Goal: Information Seeking & Learning: Compare options

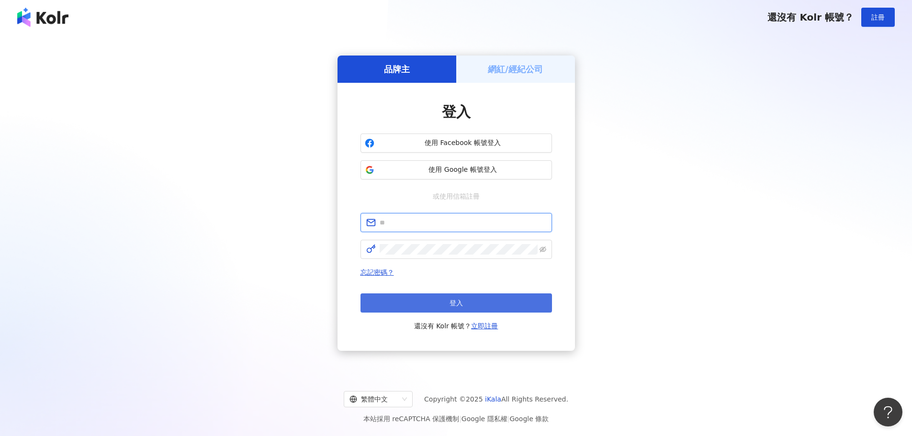
type input "**********"
click at [455, 307] on span "登入" at bounding box center [456, 303] width 13 height 8
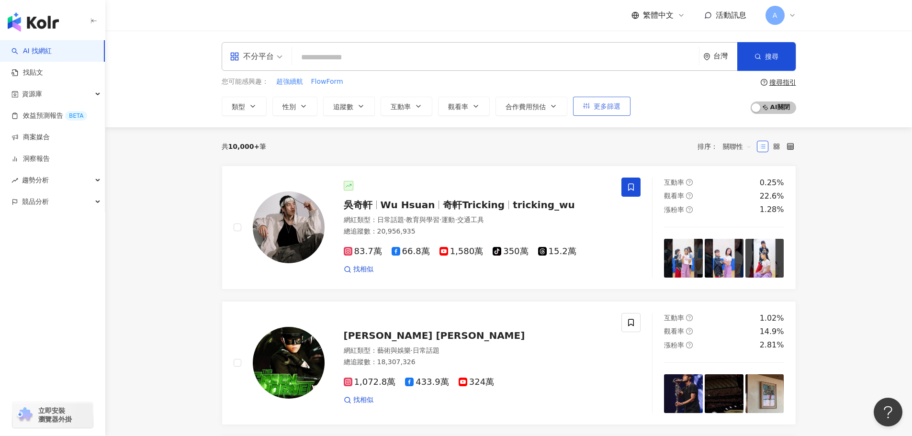
click at [588, 102] on button "更多篩選" at bounding box center [601, 106] width 57 height 19
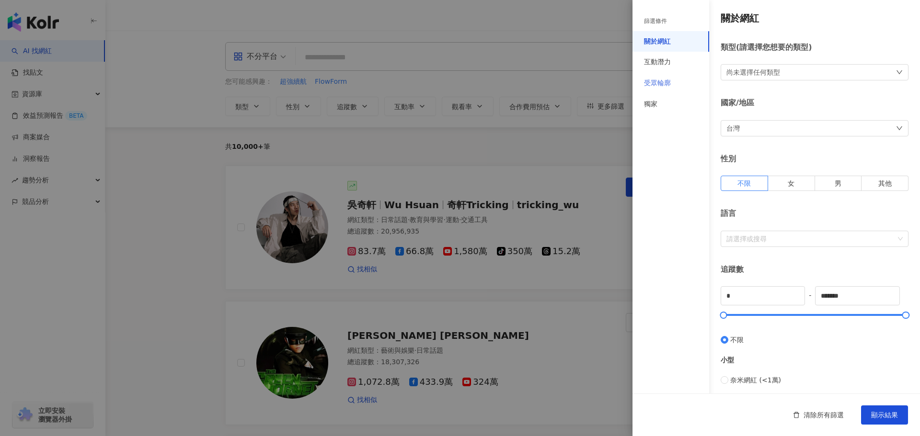
click at [685, 77] on div "受眾輪廓" at bounding box center [670, 83] width 77 height 21
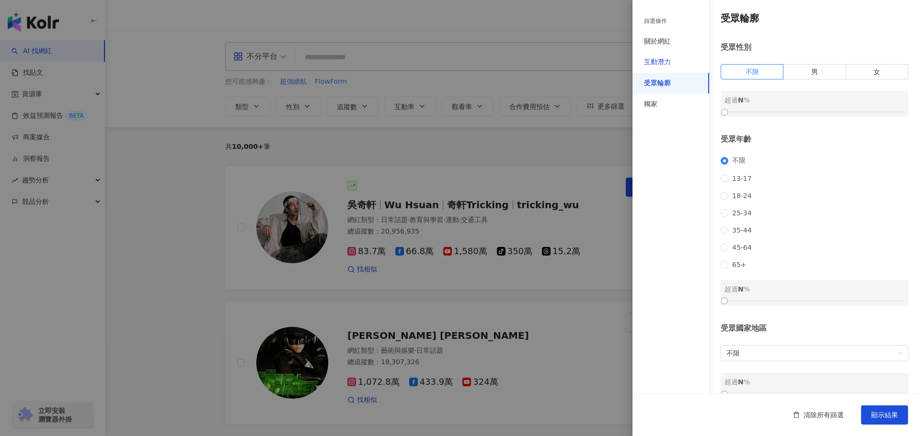
click at [669, 66] on div "互動潛力" at bounding box center [657, 62] width 27 height 10
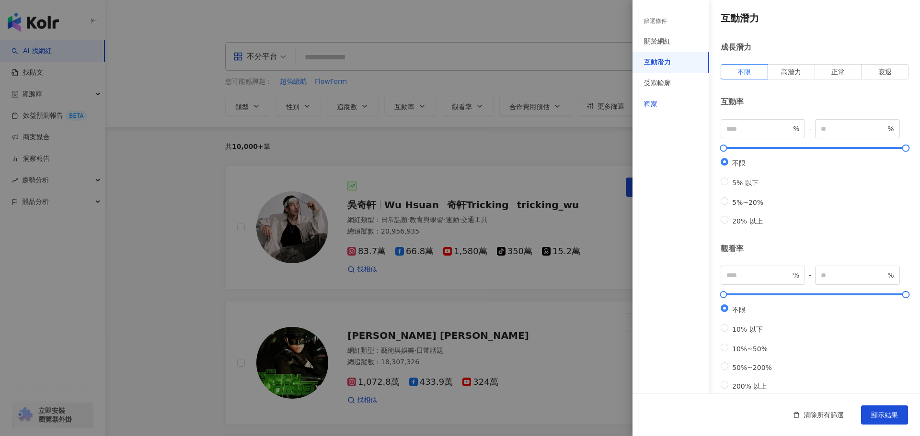
click at [656, 107] on div "獨家" at bounding box center [650, 105] width 13 height 10
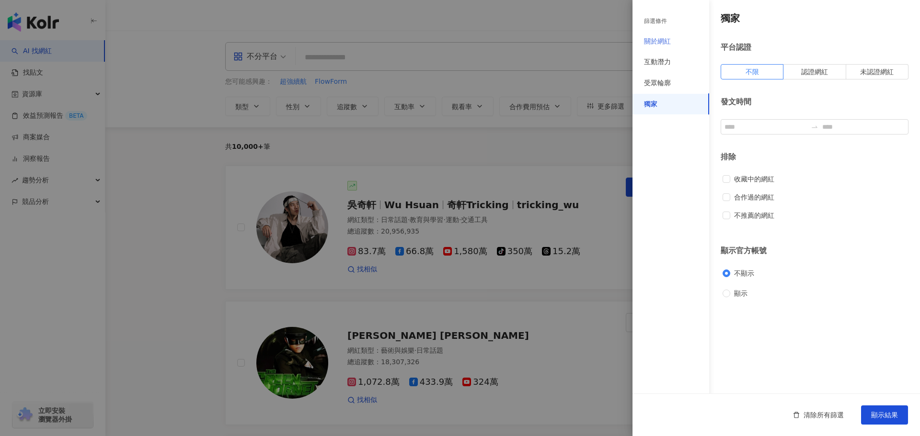
click at [679, 43] on div "關於網紅" at bounding box center [670, 41] width 77 height 21
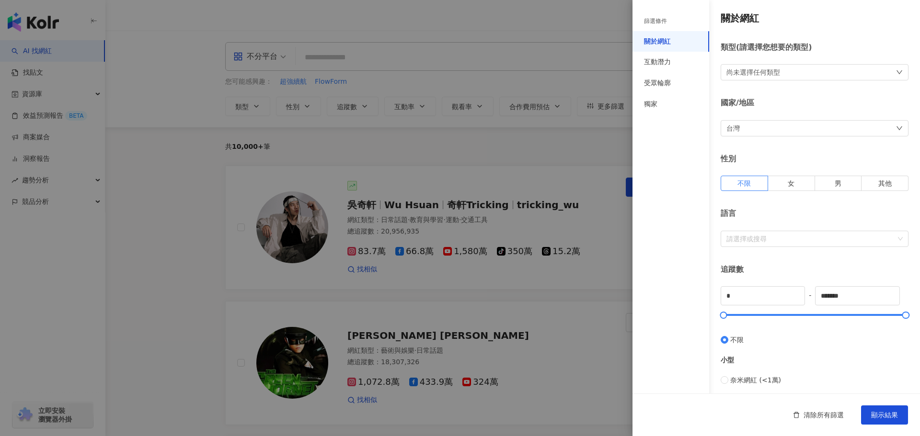
click at [795, 66] on div "尚未選擇任何類型" at bounding box center [814, 72] width 188 height 16
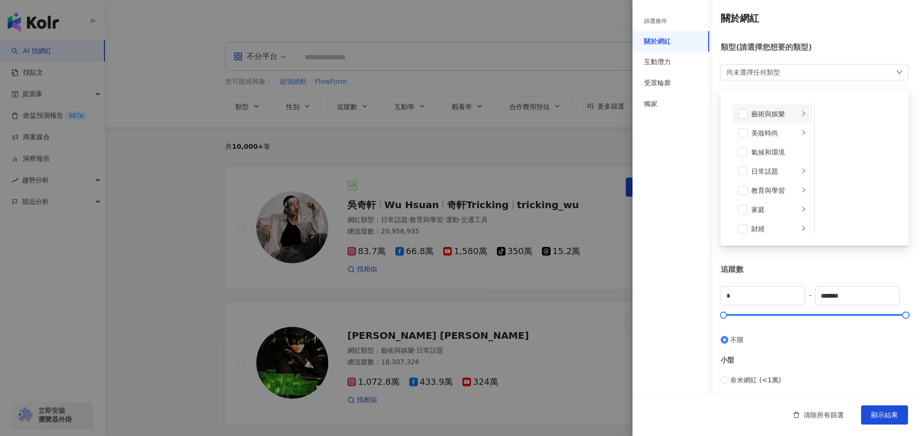
click at [800, 114] on icon "right" at bounding box center [803, 114] width 6 height 6
click at [826, 134] on span at bounding box center [827, 133] width 10 height 10
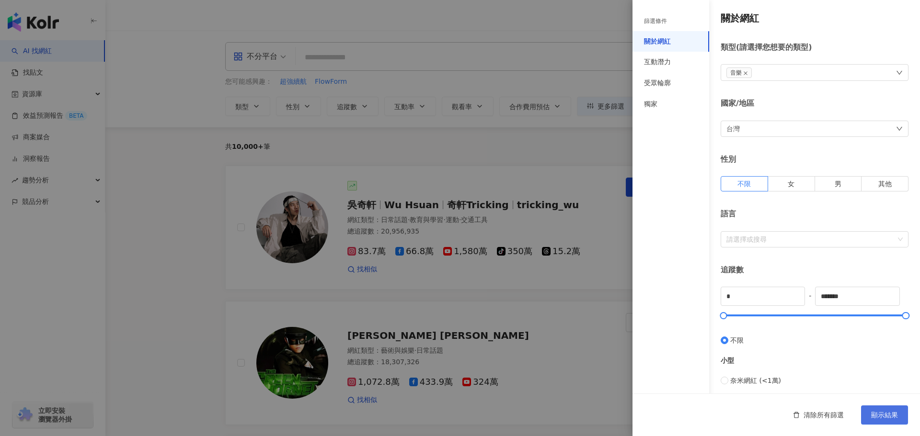
click at [888, 414] on span "顯示結果" at bounding box center [884, 415] width 27 height 8
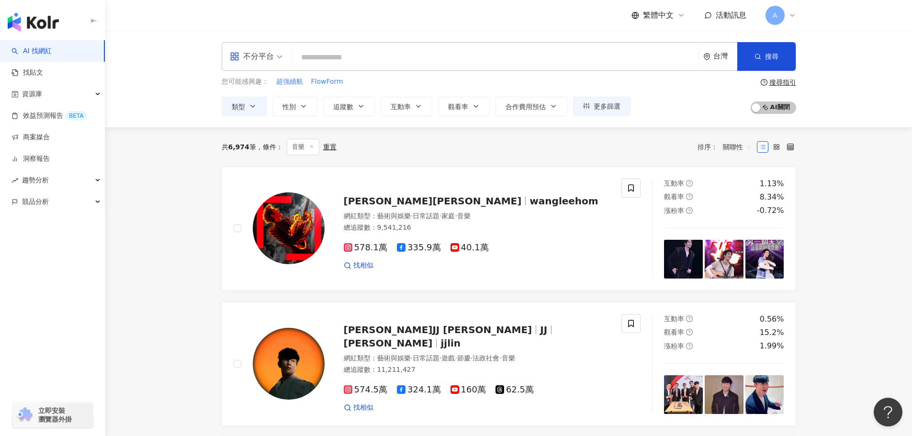
click at [313, 147] on icon at bounding box center [311, 146] width 5 height 5
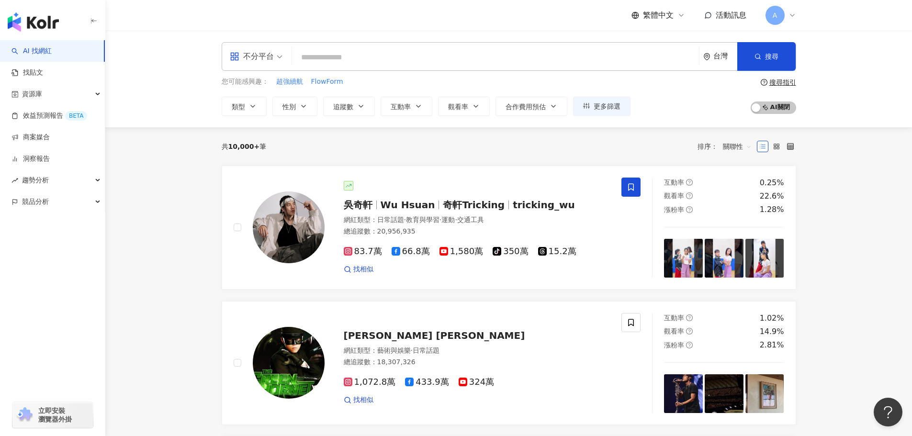
click at [735, 146] on span "關聯性" at bounding box center [737, 146] width 29 height 15
click at [585, 105] on icon "button" at bounding box center [586, 106] width 7 height 7
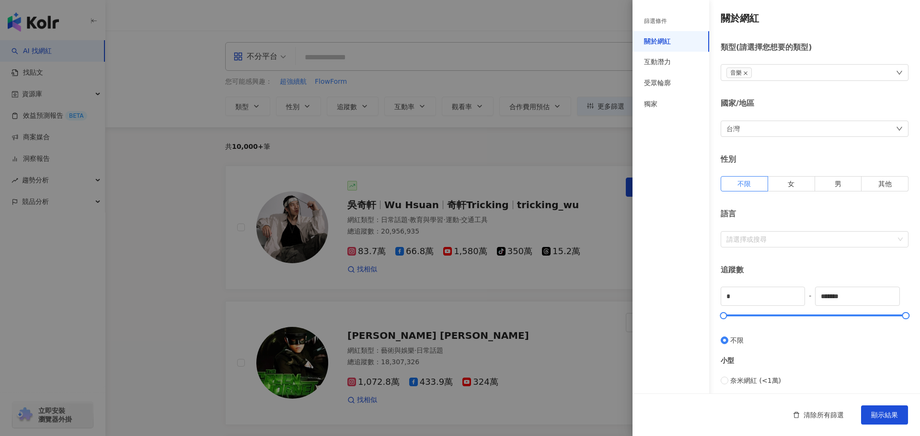
click at [744, 72] on icon "close" at bounding box center [745, 73] width 5 height 5
click at [849, 69] on div "尚未選擇任何類型" at bounding box center [814, 72] width 188 height 16
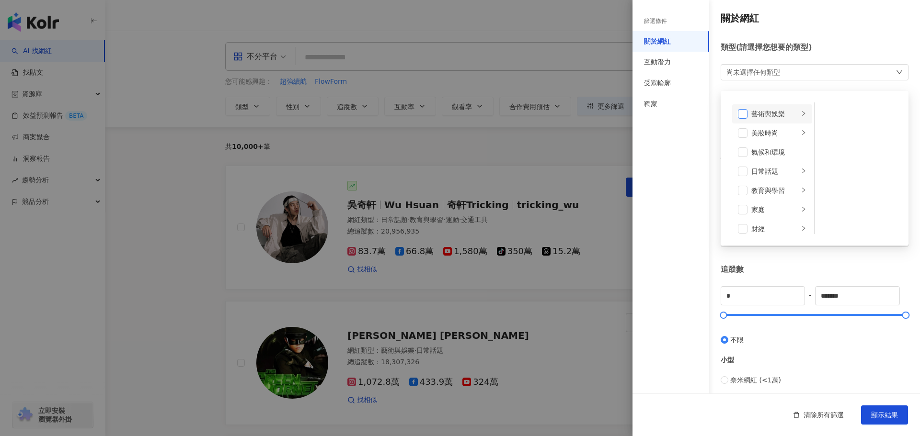
click at [739, 112] on span at bounding box center [743, 114] width 10 height 10
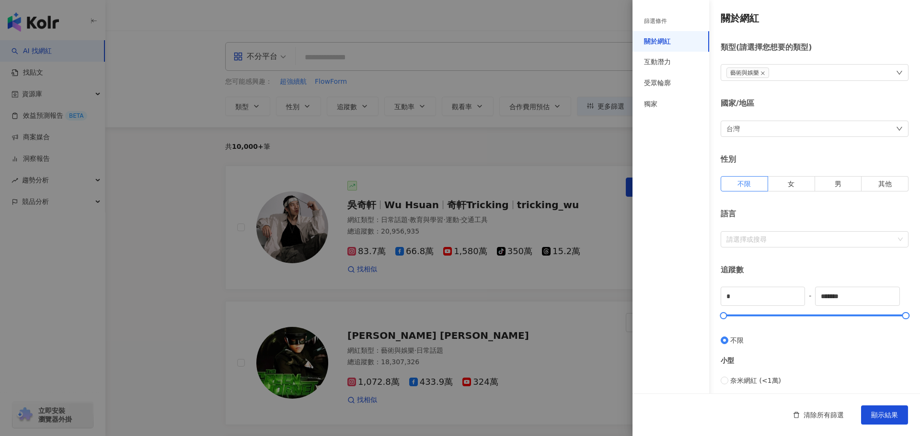
click at [692, 128] on div "篩選條件 關於網紅 互動潛力 受眾輪廓 獨家" at bounding box center [670, 223] width 77 height 425
click at [669, 64] on div "互動潛力" at bounding box center [657, 62] width 27 height 10
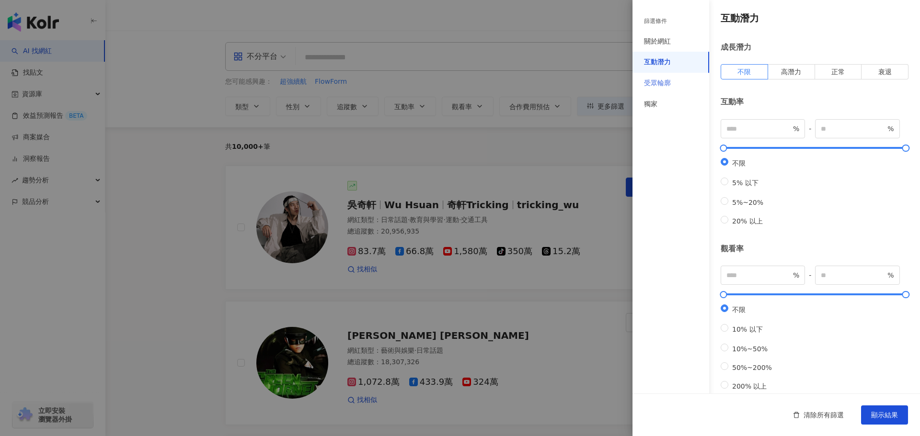
click at [671, 78] on div "受眾輪廓" at bounding box center [670, 83] width 77 height 21
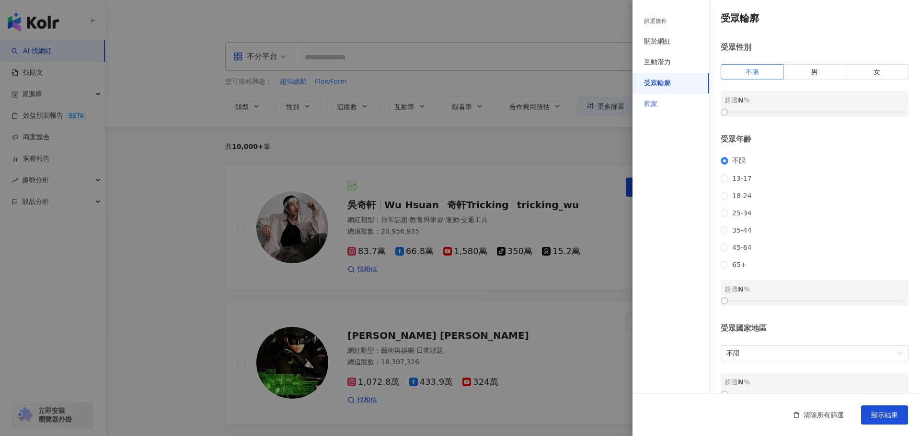
click at [665, 103] on div "獨家" at bounding box center [670, 104] width 77 height 21
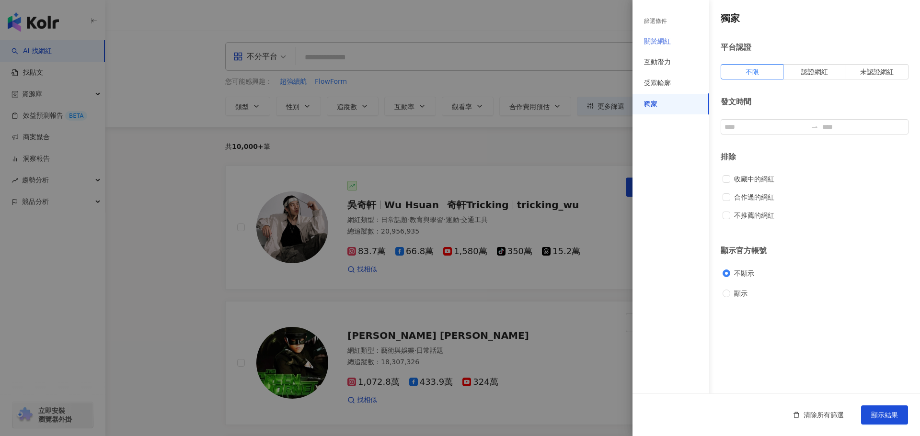
click at [675, 38] on div "關於網紅" at bounding box center [670, 41] width 77 height 21
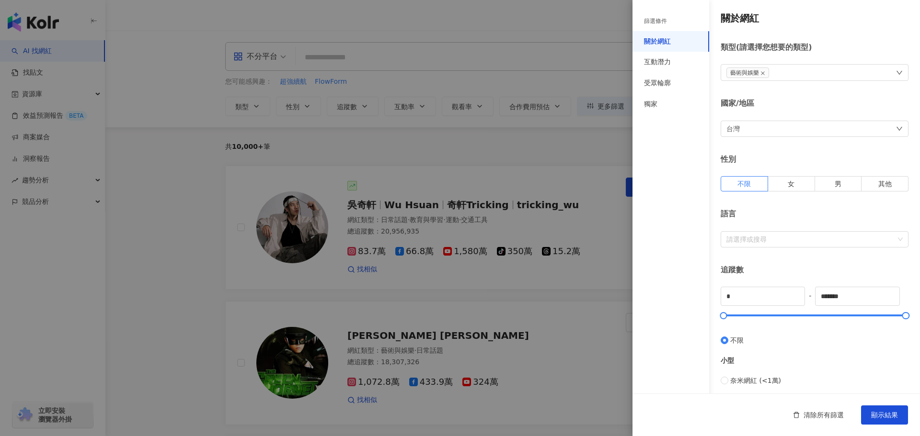
click at [601, 244] on div at bounding box center [460, 218] width 920 height 436
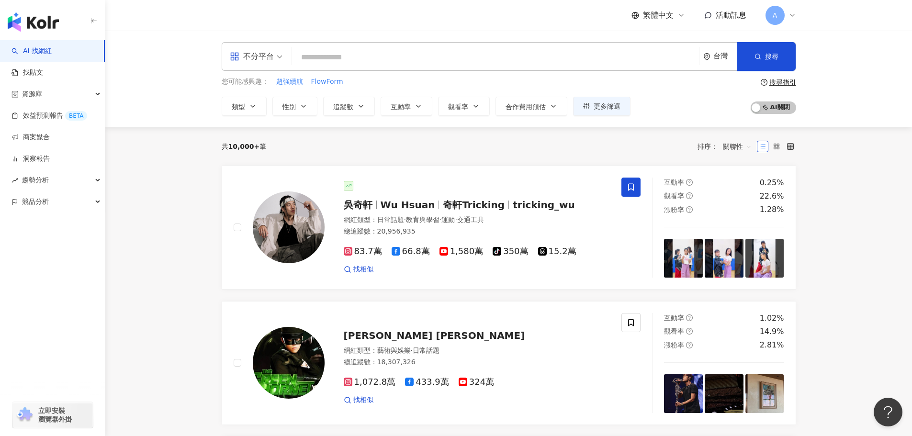
click at [743, 148] on span "關聯性" at bounding box center [737, 146] width 29 height 15
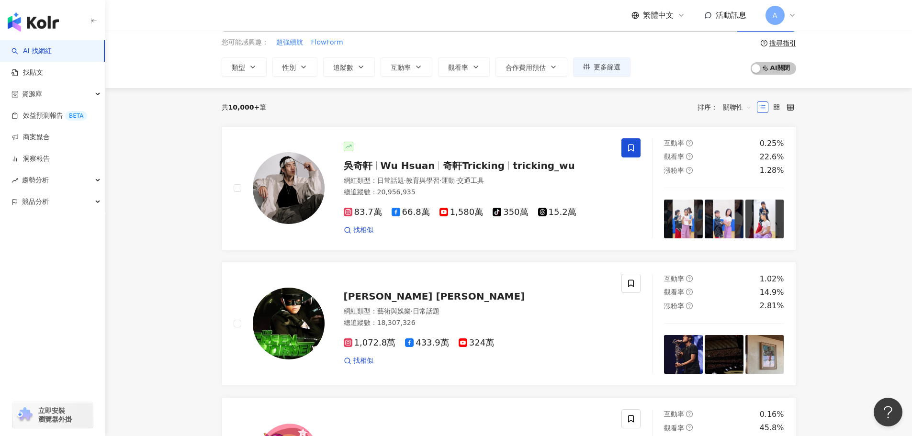
scroll to position [96, 0]
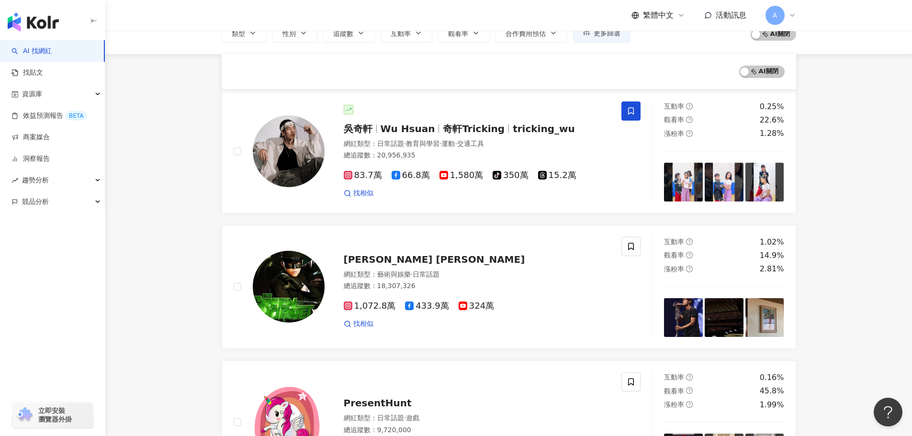
scroll to position [0, 0]
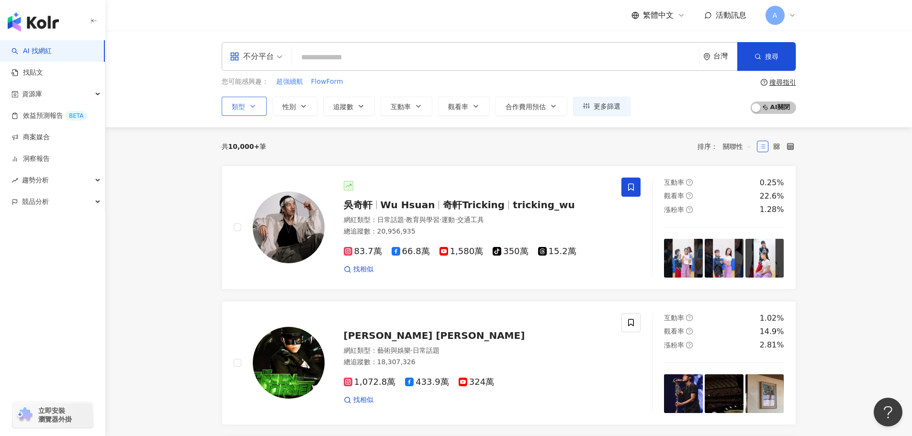
click at [247, 105] on button "類型" at bounding box center [244, 106] width 45 height 19
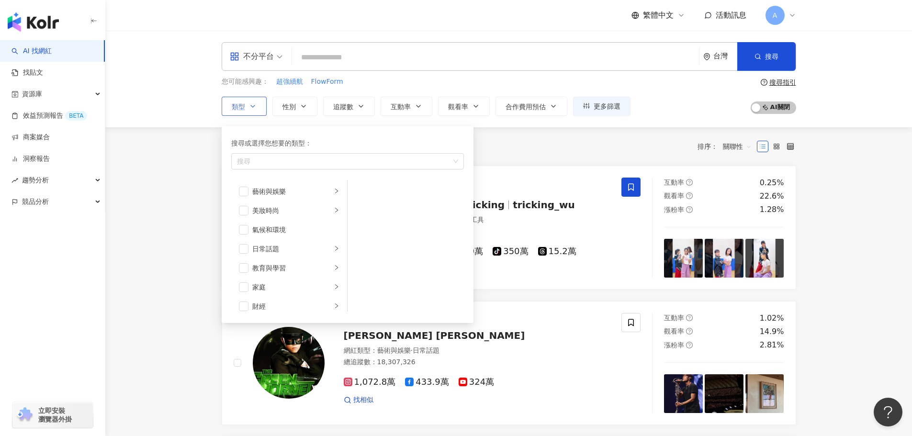
click at [247, 105] on button "類型 搜尋或選擇您想要的類型： 搜尋 藝術與娛樂 美妝時尚 氣候和環境 日常話題 教育與學習 家庭 財經 美食 命理占卜 遊戲 法政社會 生活風格 影視娛樂 …" at bounding box center [244, 106] width 45 height 19
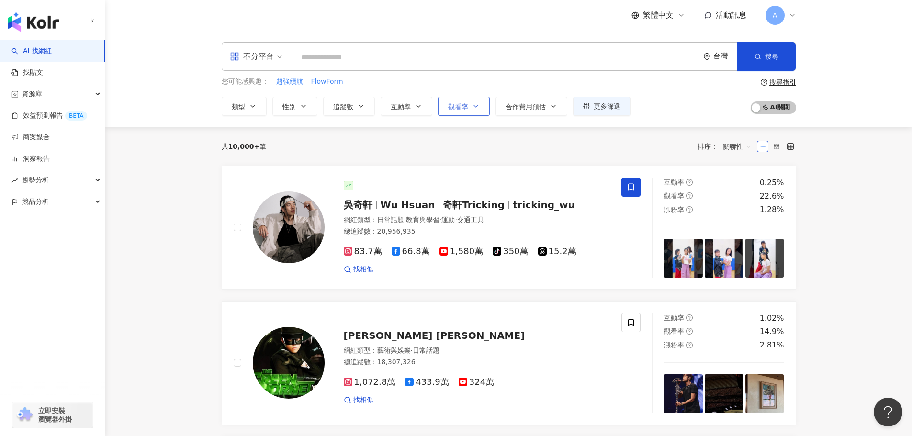
click at [440, 108] on button "觀看率" at bounding box center [464, 106] width 52 height 19
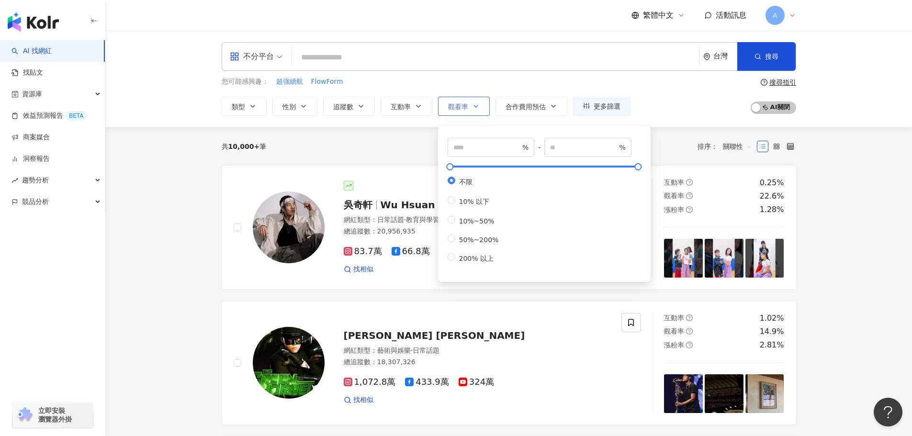
click at [480, 111] on button "觀看率" at bounding box center [464, 106] width 52 height 19
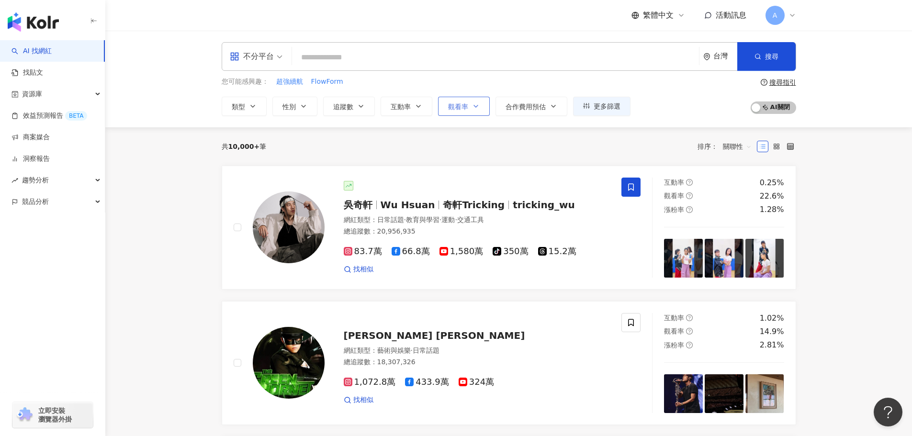
click at [480, 111] on button "觀看率" at bounding box center [464, 106] width 52 height 19
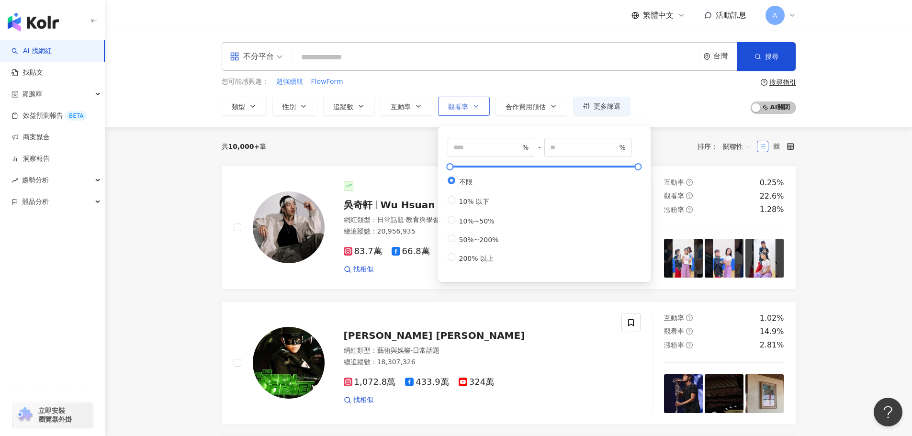
click at [480, 111] on button "觀看率" at bounding box center [464, 106] width 52 height 19
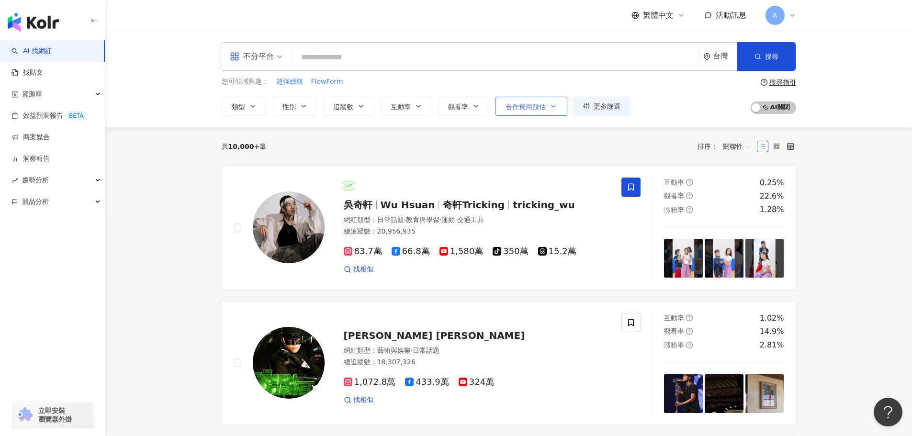
click at [551, 115] on button "合作費用預估" at bounding box center [532, 106] width 72 height 19
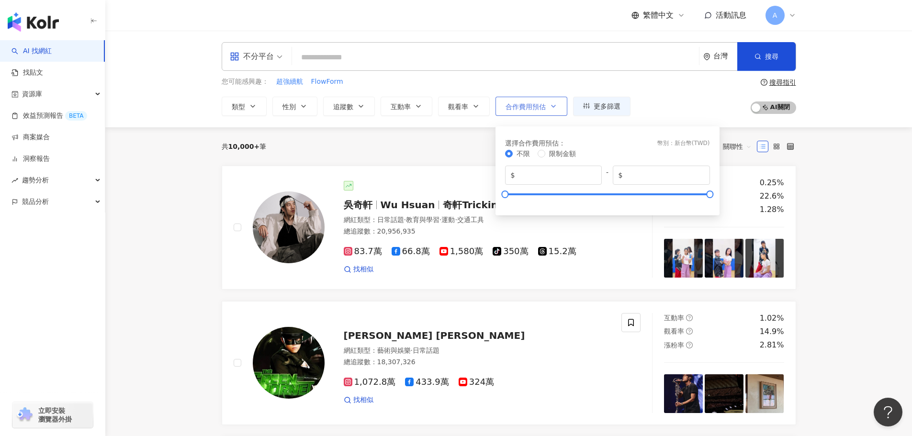
click at [557, 111] on button "合作費用預估" at bounding box center [532, 106] width 72 height 19
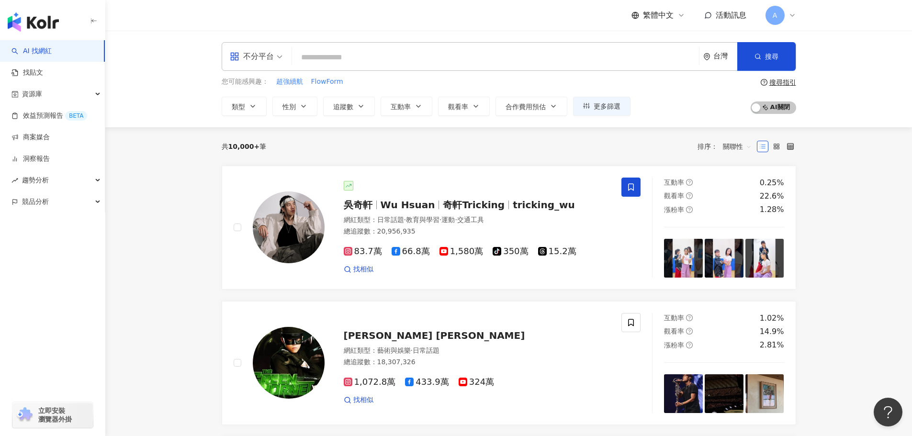
click at [437, 110] on div "類型 性別 追蹤數 互動率 觀看率 合作費用預估 更多篩選 篩選條件 關於網紅 互動潛力 受眾輪廓 獨家 關於網紅 類型 ( 請選擇您想要的類型 ) 藝術與娛…" at bounding box center [426, 106] width 409 height 19
click at [416, 107] on icon "button" at bounding box center [419, 107] width 8 height 8
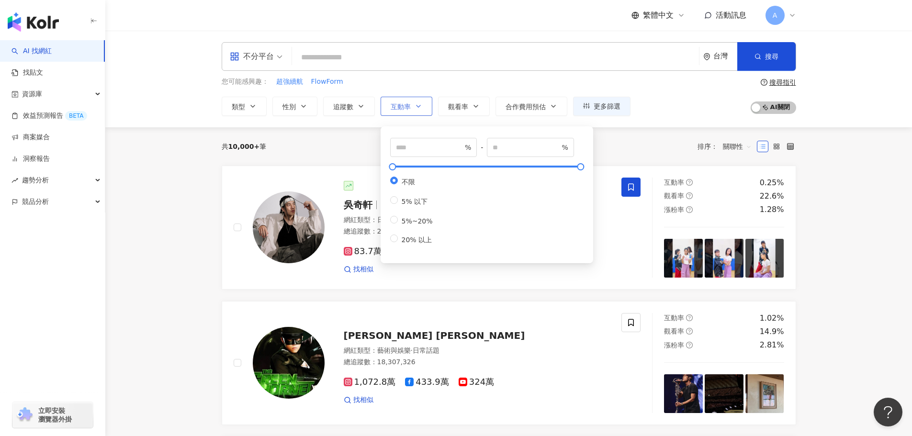
click at [416, 107] on icon "button" at bounding box center [419, 107] width 8 height 8
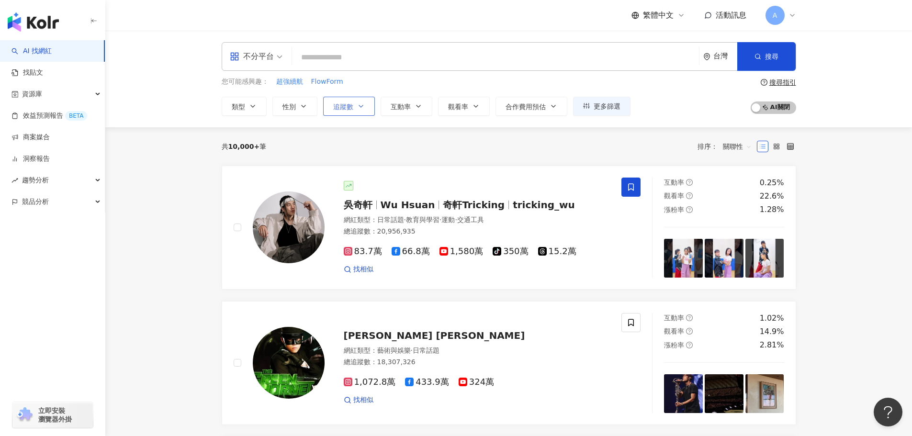
click at [370, 108] on button "追蹤數" at bounding box center [349, 106] width 52 height 19
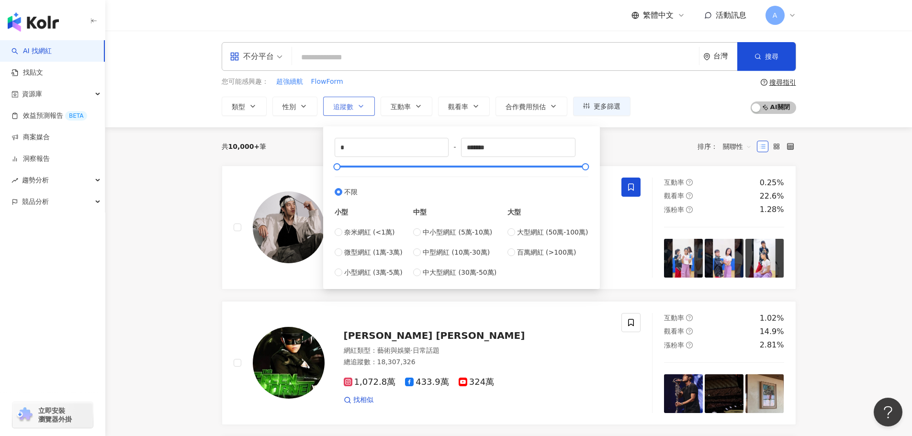
click at [370, 108] on button "追蹤數" at bounding box center [349, 106] width 52 height 19
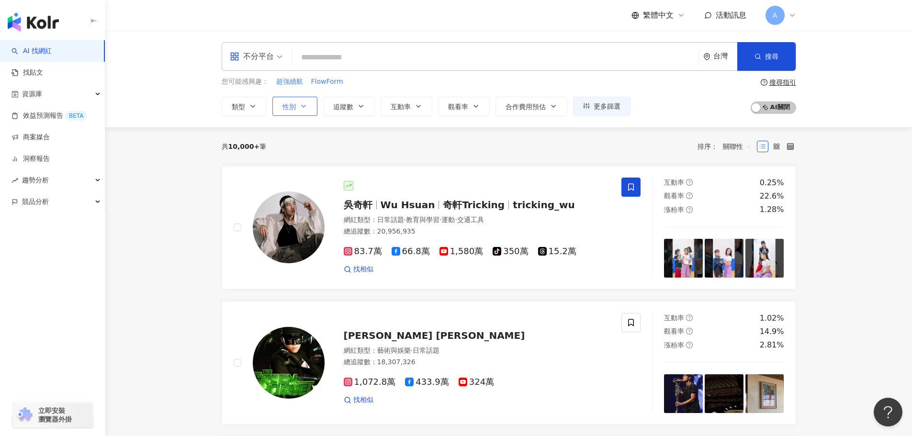
click at [311, 108] on button "性別" at bounding box center [295, 106] width 45 height 19
click at [265, 108] on button "類型" at bounding box center [244, 106] width 45 height 19
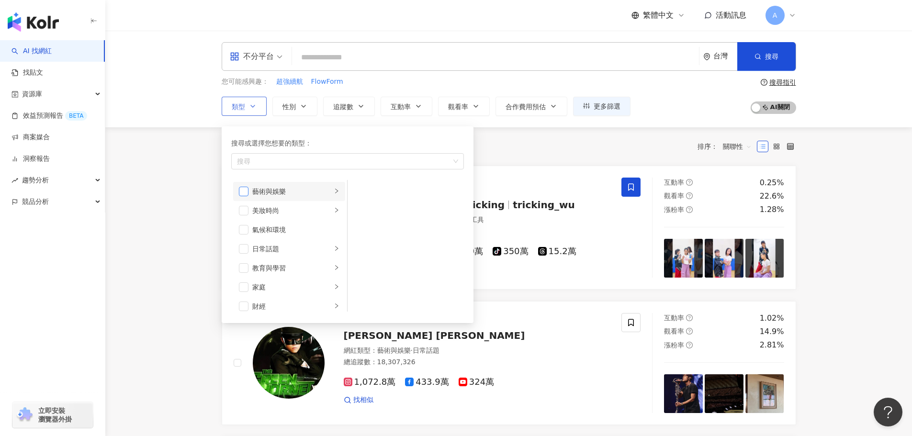
click at [242, 190] on span "button" at bounding box center [244, 192] width 10 height 10
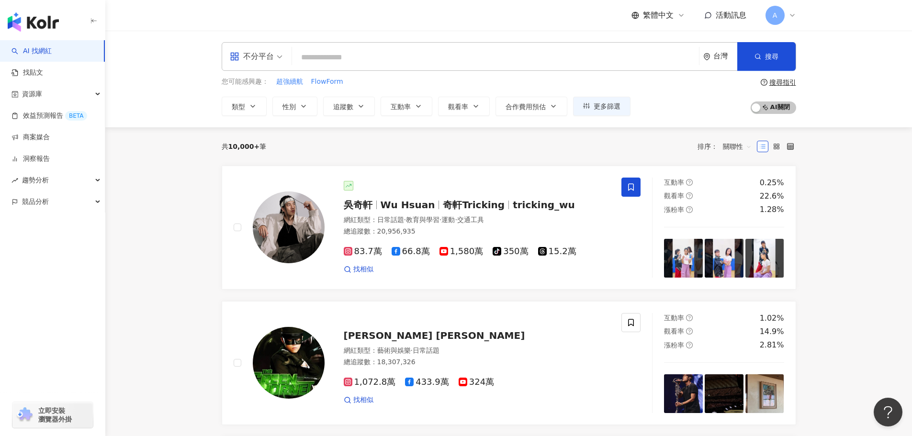
click at [515, 149] on div "共 10,000+ 筆 排序： 關聯性" at bounding box center [509, 146] width 575 height 15
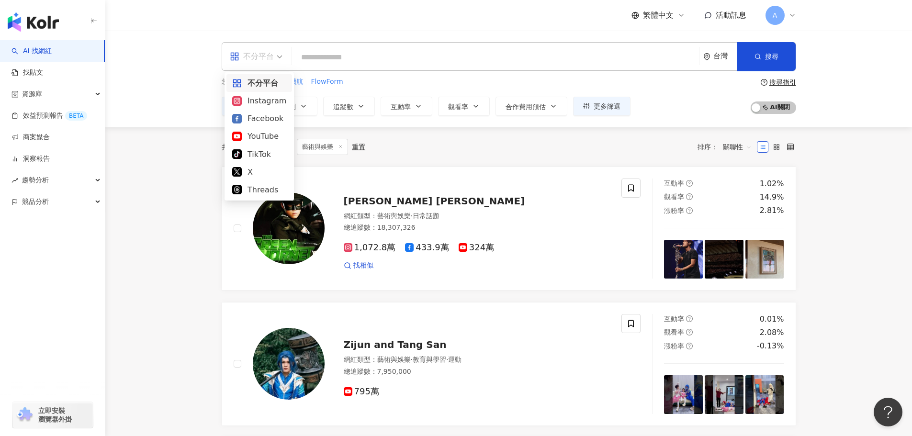
click at [280, 61] on span "不分平台" at bounding box center [256, 56] width 53 height 15
click at [267, 137] on div "YouTube" at bounding box center [259, 136] width 54 height 12
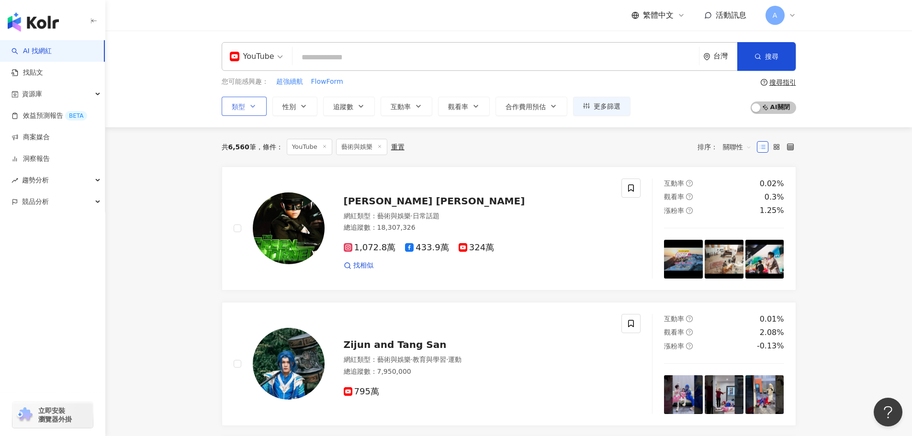
click at [261, 108] on button "類型" at bounding box center [244, 106] width 45 height 19
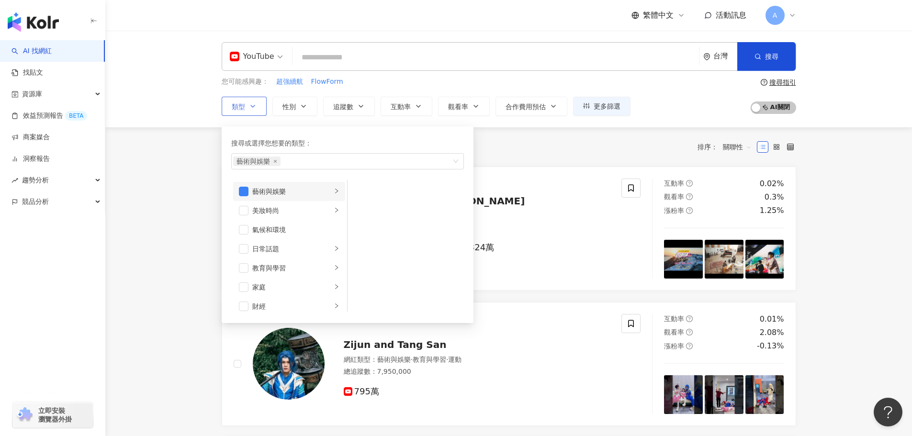
click at [306, 196] on div "藝術與娛樂" at bounding box center [292, 191] width 80 height 11
click at [375, 191] on div "室內外設計" at bounding box center [413, 191] width 88 height 11
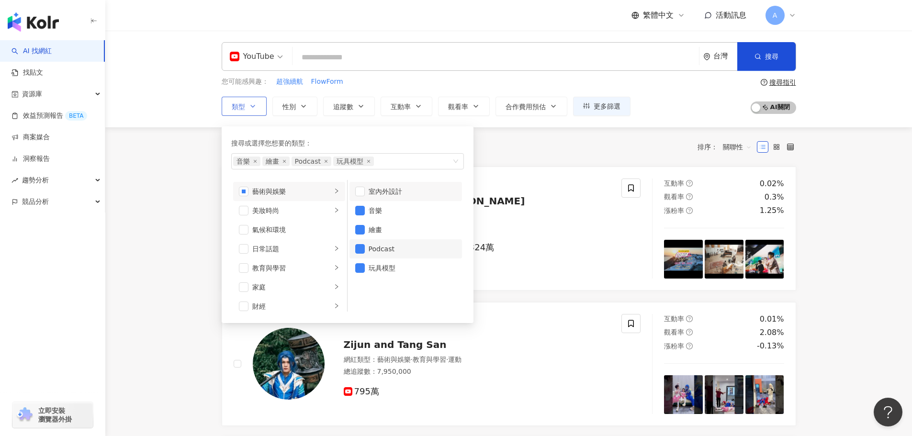
click at [377, 248] on div "Podcast" at bounding box center [413, 249] width 88 height 11
click at [380, 271] on div "玩具模型" at bounding box center [413, 268] width 88 height 11
click at [375, 226] on div "繪畫" at bounding box center [413, 230] width 88 height 11
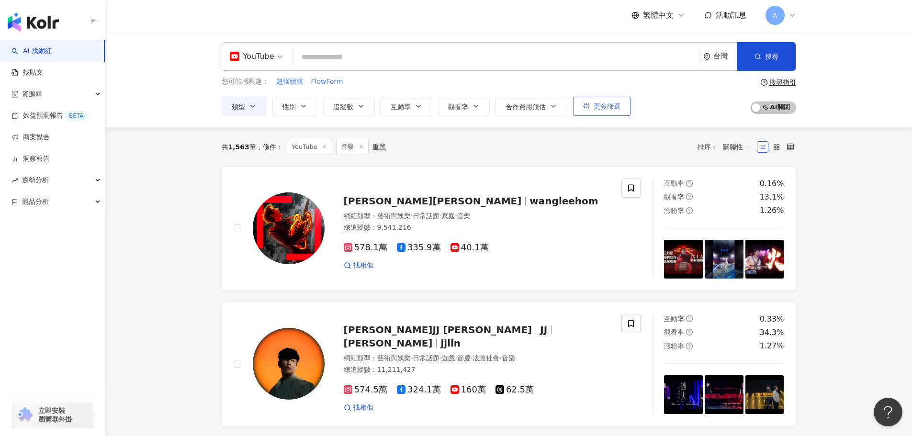
click at [605, 108] on span "更多篩選" at bounding box center [607, 107] width 27 height 8
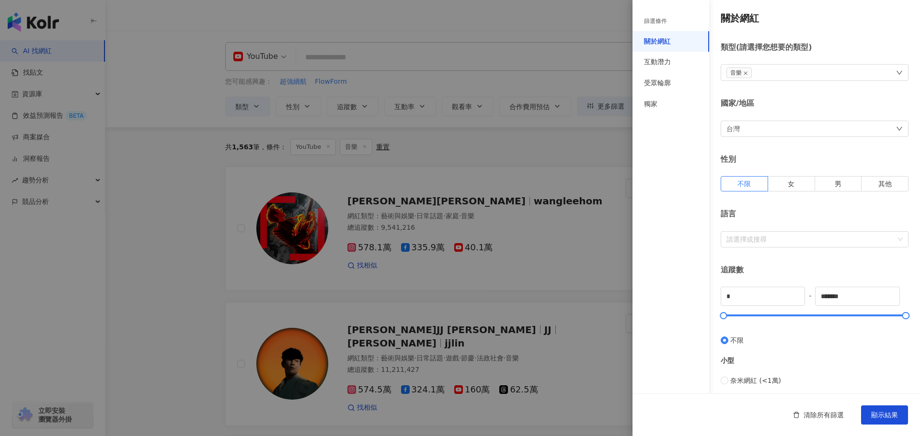
click at [576, 174] on div at bounding box center [460, 218] width 920 height 436
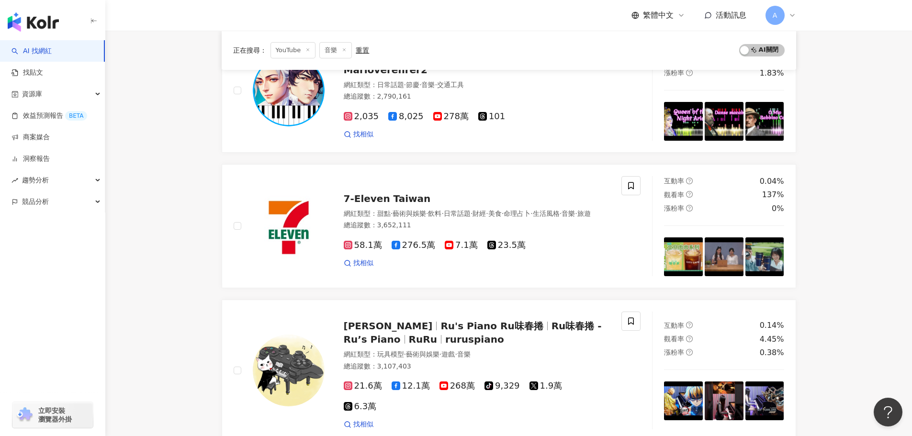
scroll to position [1677, 0]
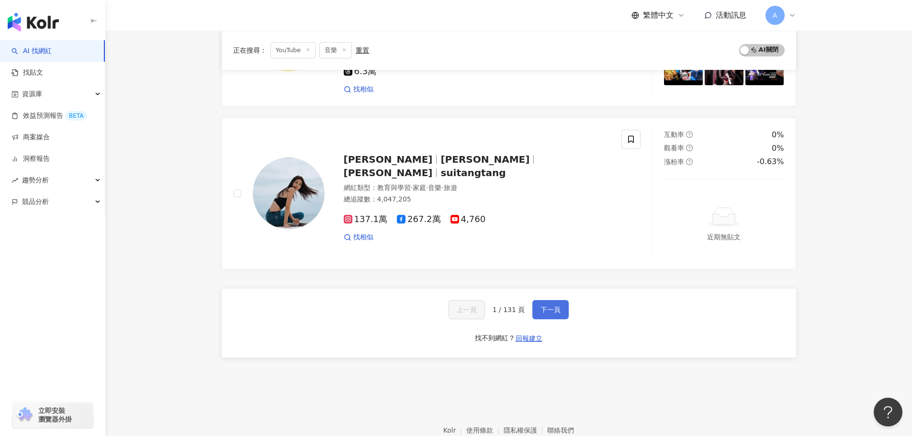
click at [544, 306] on span "下一頁" at bounding box center [551, 310] width 20 height 8
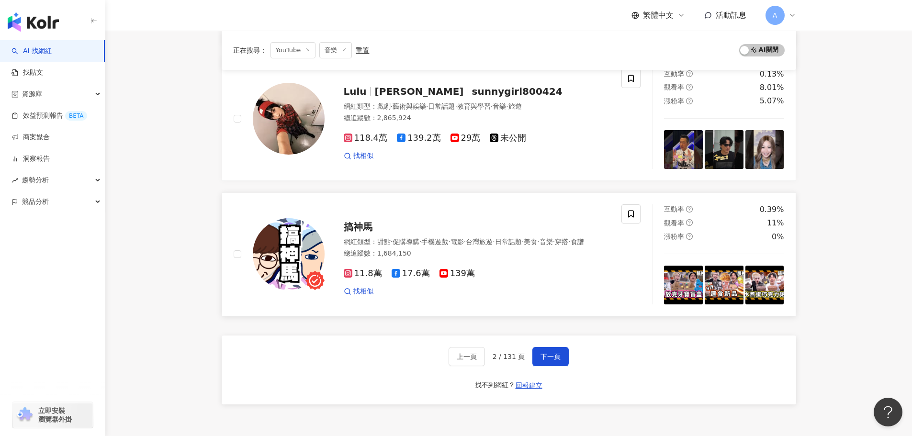
scroll to position [1612, 0]
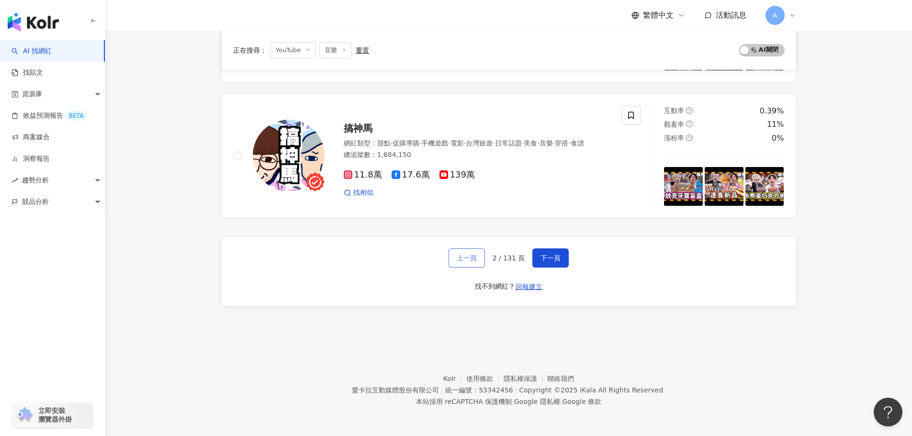
click at [473, 262] on span "上一頁" at bounding box center [467, 258] width 20 height 8
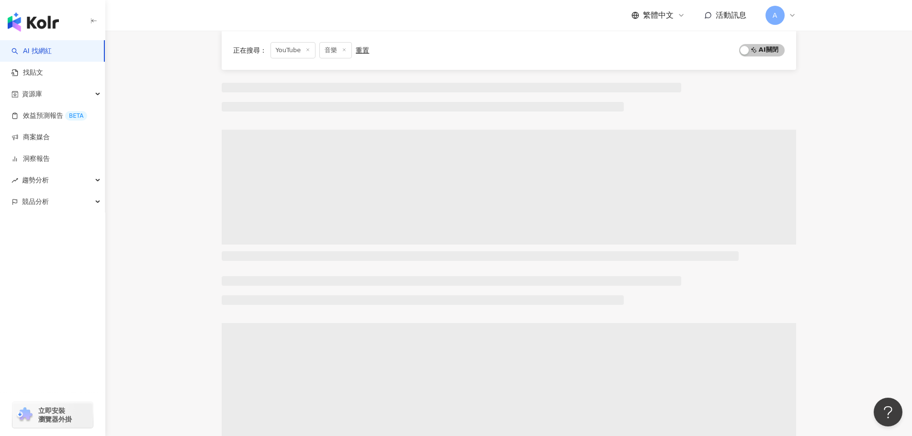
scroll to position [0, 0]
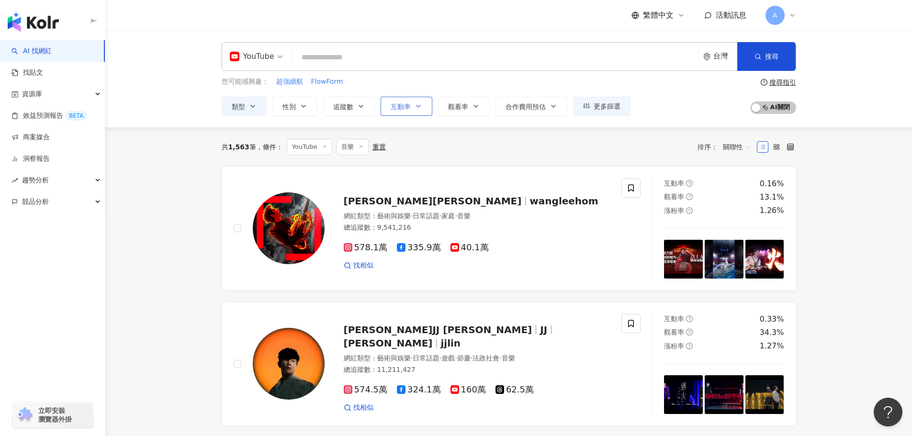
click at [387, 105] on button "互動率" at bounding box center [407, 106] width 52 height 19
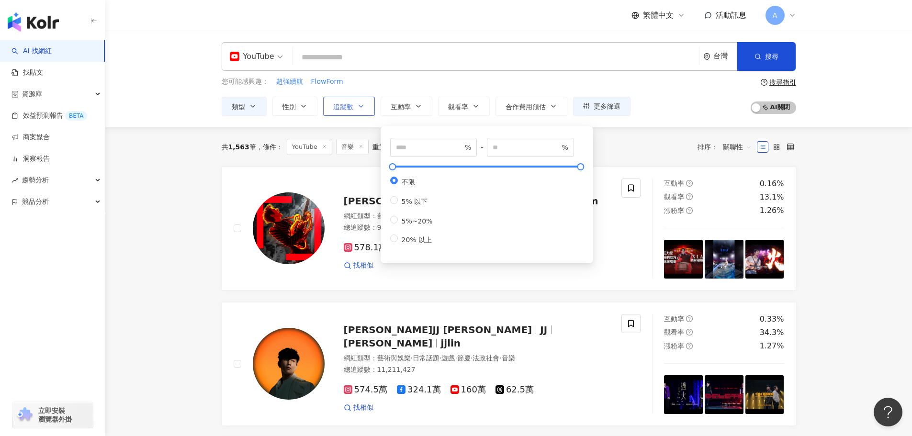
click at [356, 109] on button "追蹤數" at bounding box center [349, 106] width 52 height 19
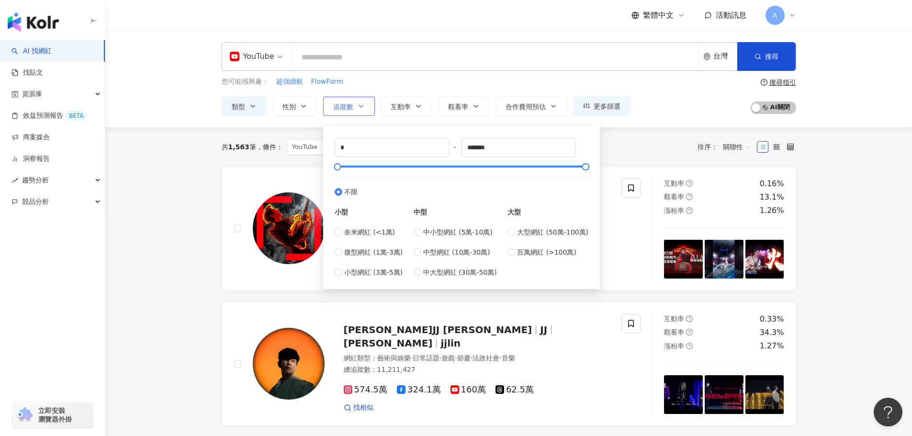
click at [356, 109] on button "追蹤數" at bounding box center [349, 106] width 52 height 19
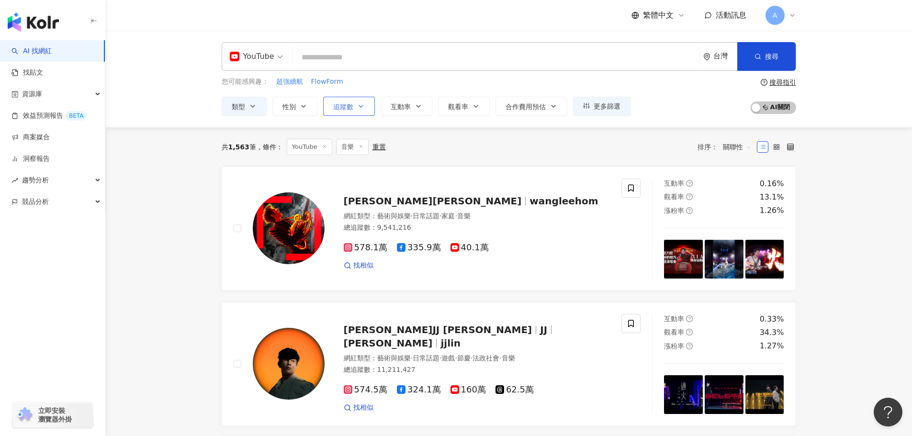
click at [356, 109] on button "追蹤數" at bounding box center [349, 106] width 52 height 19
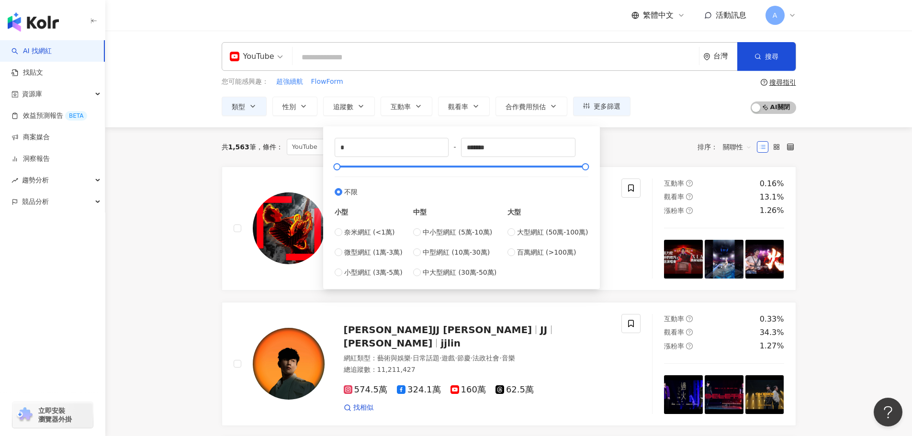
click at [362, 116] on div "YouTube 台灣 搜尋 您可能感興趣： 超強續航 FlowForm 類型 性別 追蹤數 互動率 觀看率 合作費用預估 更多篩選 篩選條件 關於網紅 互動潛…" at bounding box center [508, 79] width 807 height 97
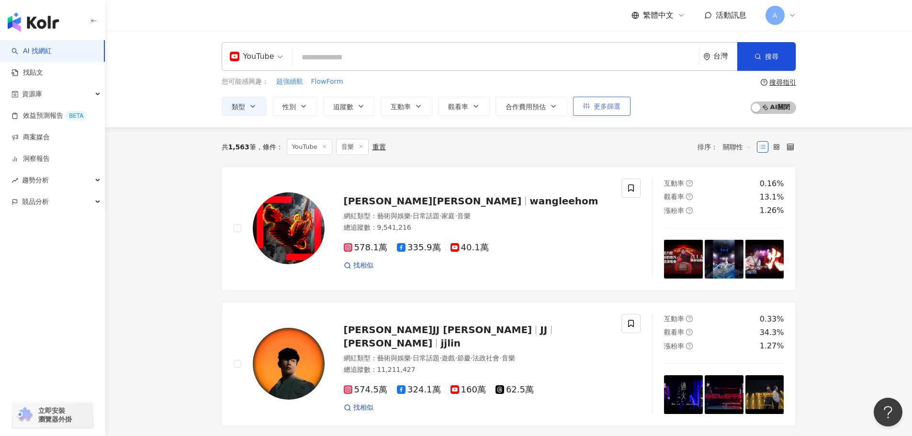
click at [612, 98] on button "更多篩選" at bounding box center [601, 106] width 57 height 19
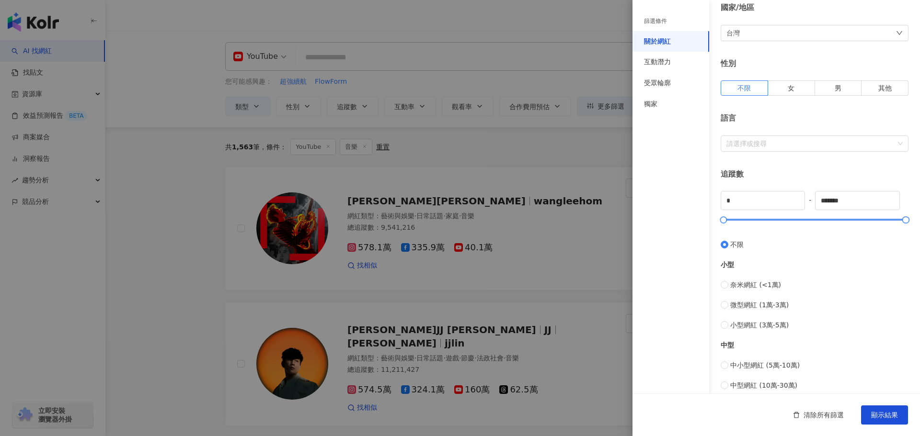
scroll to position [287, 0]
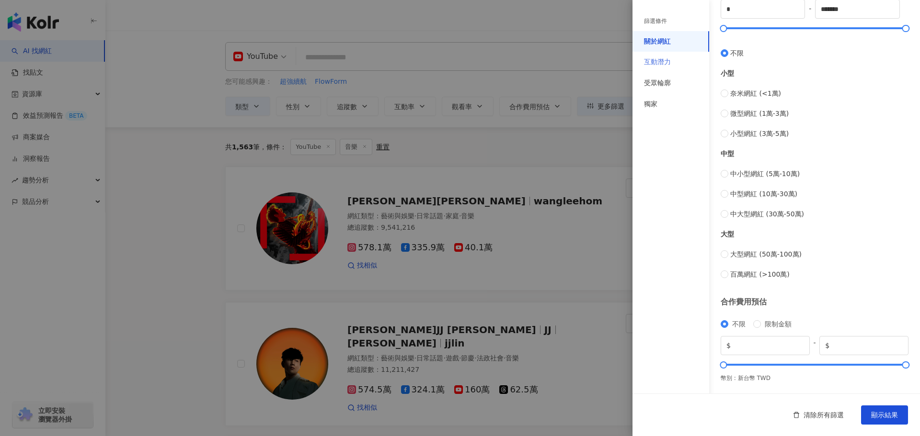
click at [674, 68] on div "互動潛力" at bounding box center [670, 62] width 77 height 21
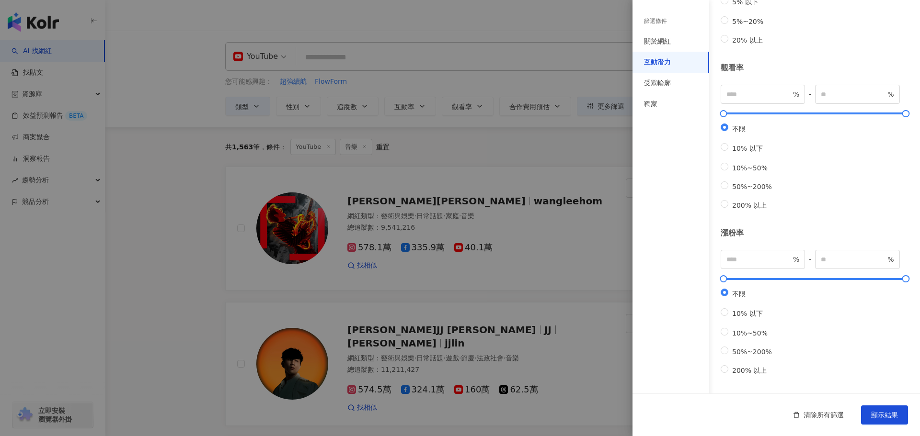
scroll to position [206, 0]
click at [681, 303] on div "篩選條件 關於網紅 互動潛力 受眾輪廓 獨家" at bounding box center [670, 223] width 77 height 425
click at [666, 87] on div "受眾輪廓" at bounding box center [657, 84] width 27 height 10
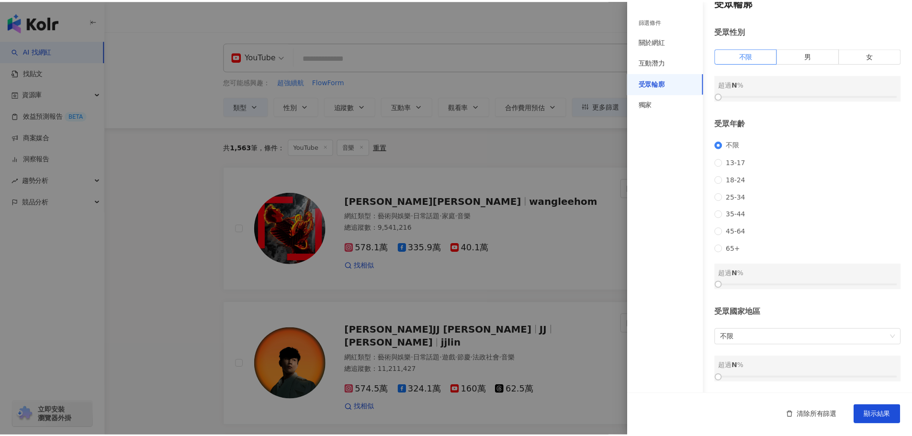
scroll to position [29, 0]
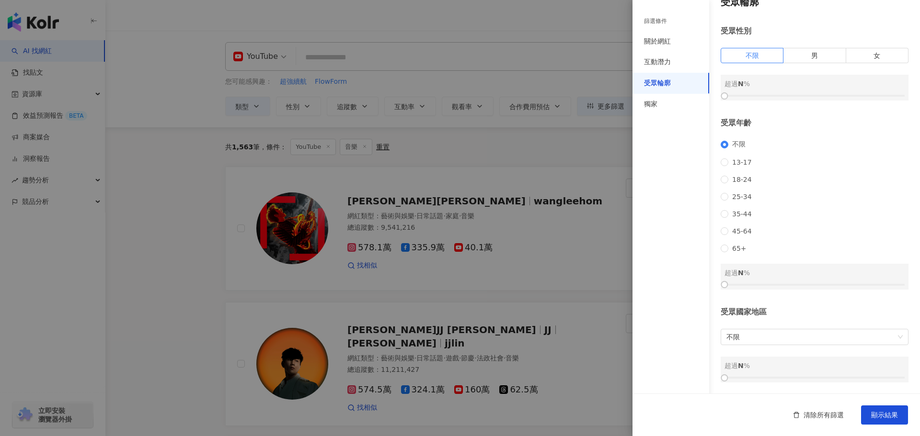
click at [531, 155] on div at bounding box center [460, 218] width 920 height 436
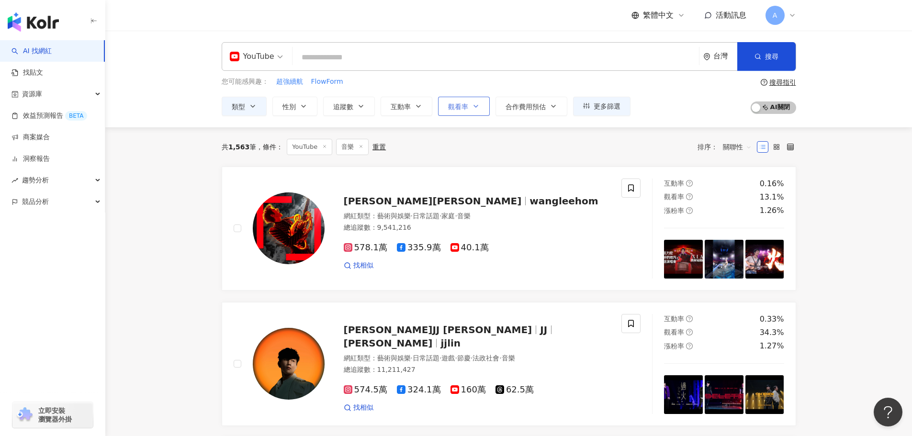
click at [481, 110] on button "觀看率" at bounding box center [464, 106] width 52 height 19
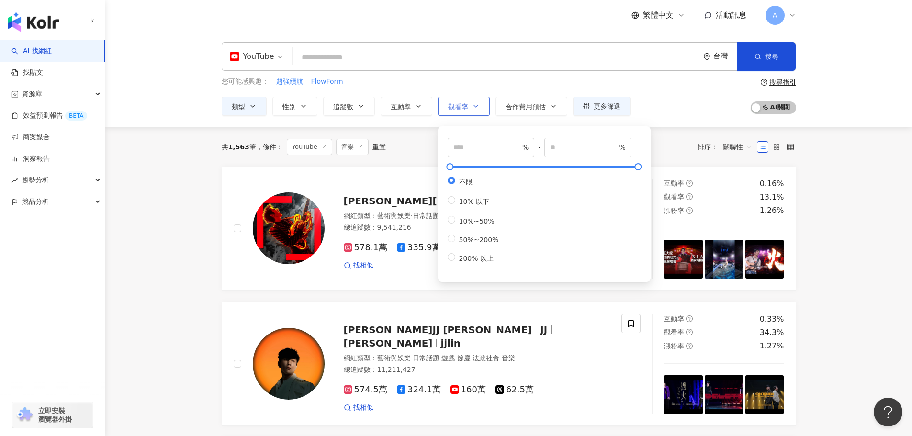
click at [479, 100] on button "觀看率" at bounding box center [464, 106] width 52 height 19
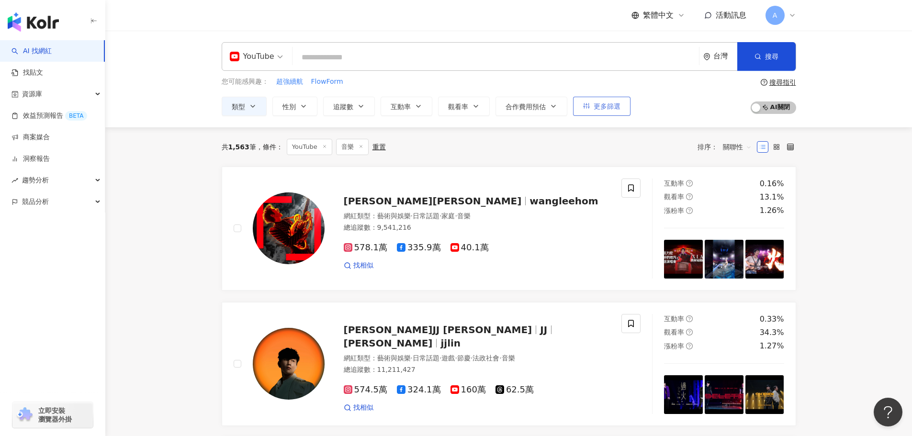
click at [626, 115] on button "更多篩選" at bounding box center [601, 106] width 57 height 19
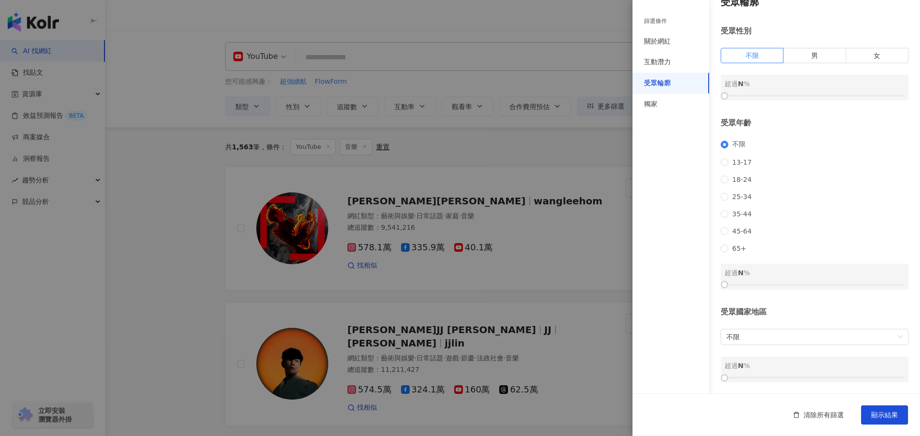
click at [558, 145] on div at bounding box center [460, 218] width 920 height 436
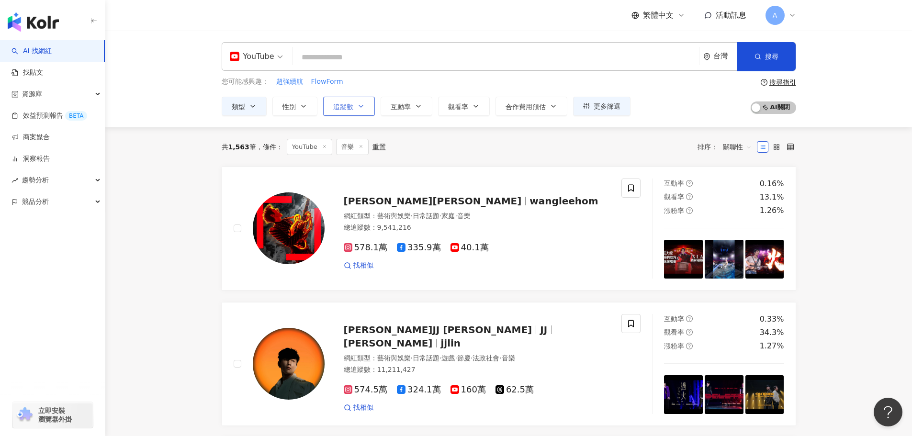
click at [362, 110] on button "追蹤數" at bounding box center [349, 106] width 52 height 19
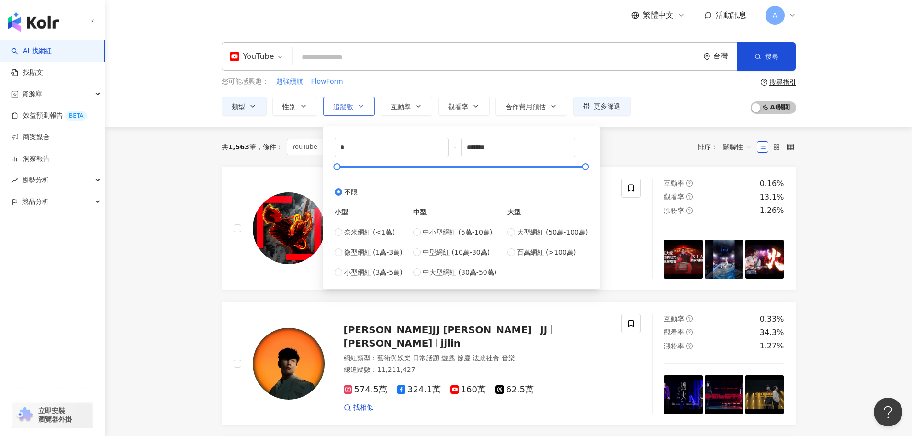
click at [362, 110] on button "追蹤數" at bounding box center [349, 106] width 52 height 19
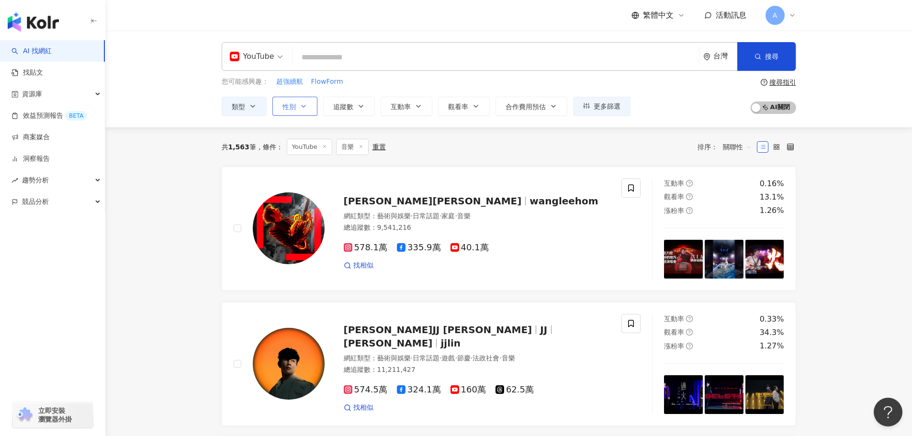
click at [315, 106] on button "性別" at bounding box center [295, 106] width 45 height 19
click at [544, 105] on span "合作費用預估" at bounding box center [526, 107] width 40 height 8
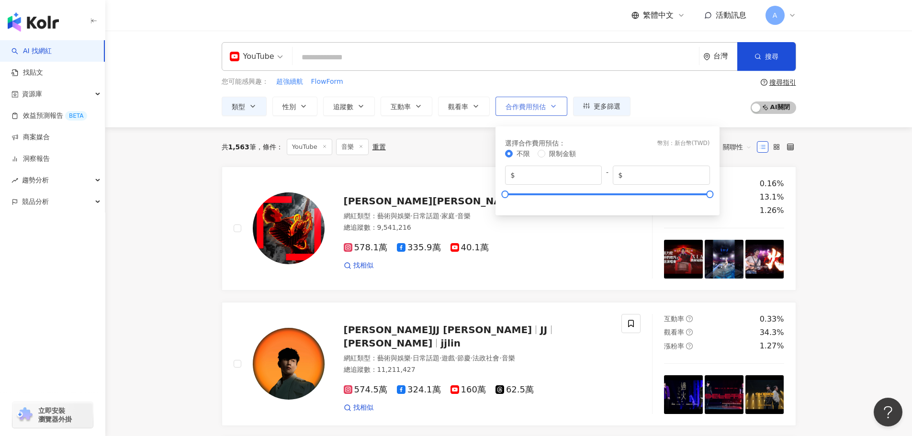
click at [544, 105] on span "合作費用預估" at bounding box center [526, 107] width 40 height 8
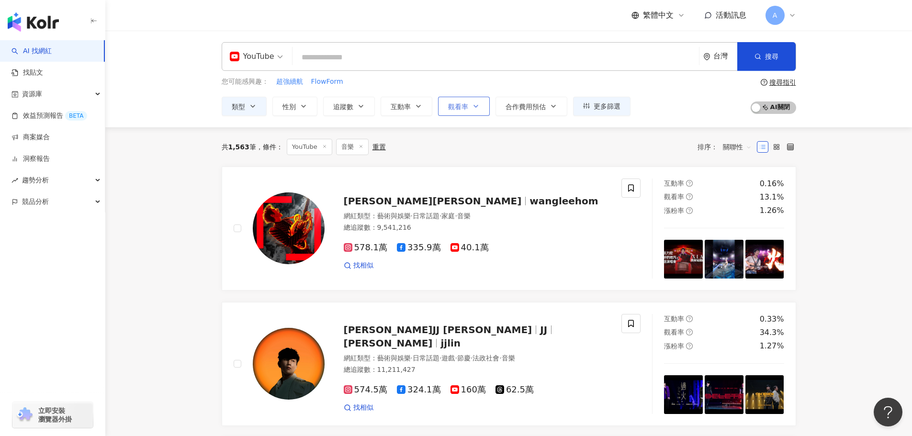
click at [468, 100] on button "觀看率" at bounding box center [464, 106] width 52 height 19
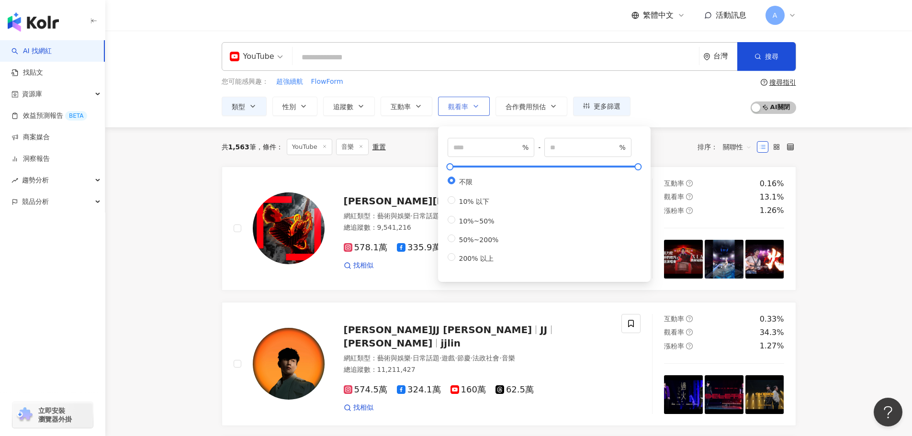
click at [468, 100] on button "觀看率" at bounding box center [464, 106] width 52 height 19
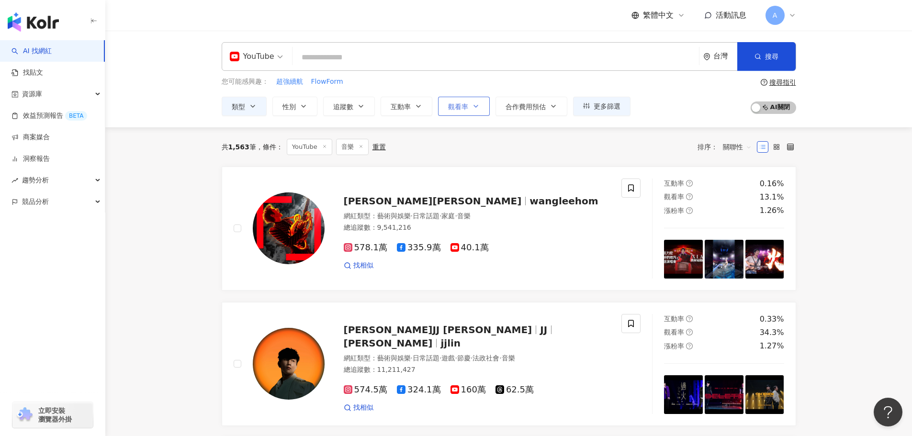
click at [468, 100] on button "觀看率" at bounding box center [464, 106] width 52 height 19
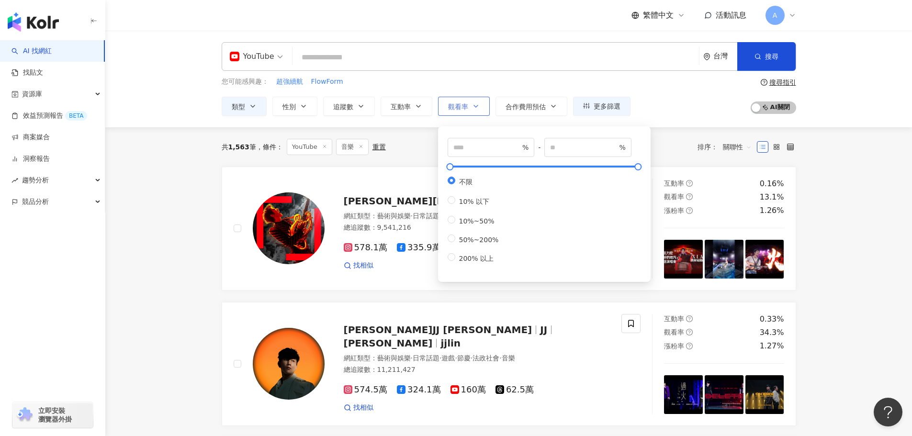
click at [468, 100] on button "觀看率" at bounding box center [464, 106] width 52 height 19
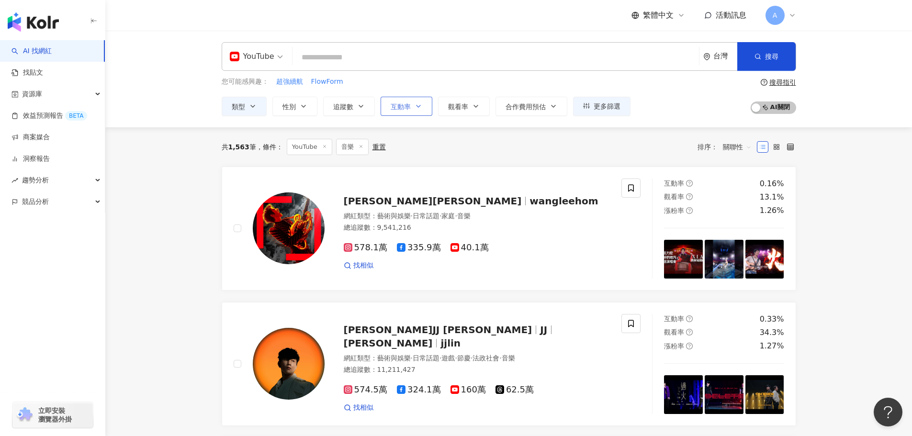
click at [415, 106] on icon "button" at bounding box center [419, 107] width 8 height 8
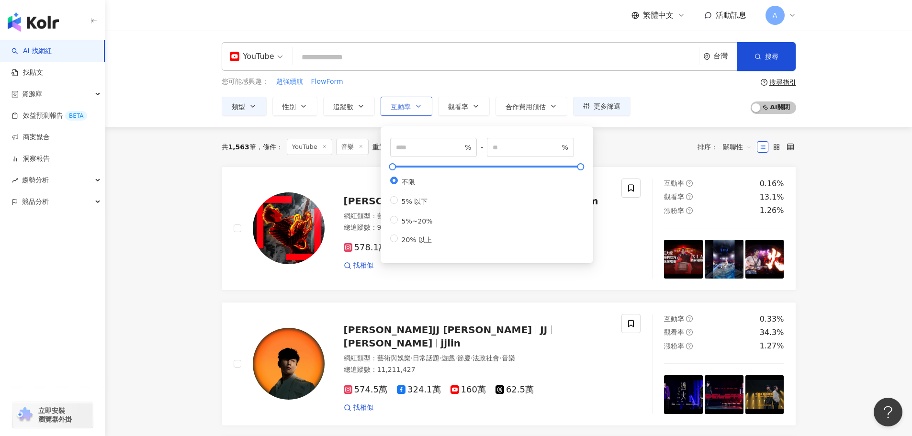
click at [415, 106] on icon "button" at bounding box center [419, 107] width 8 height 8
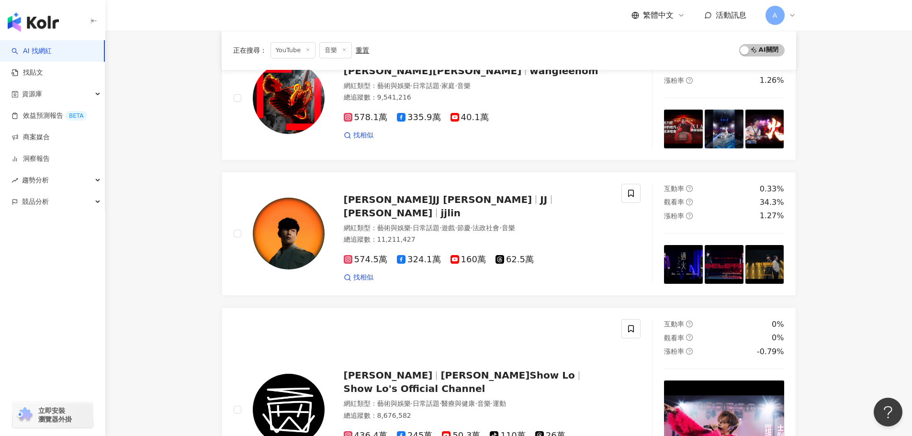
scroll to position [0, 0]
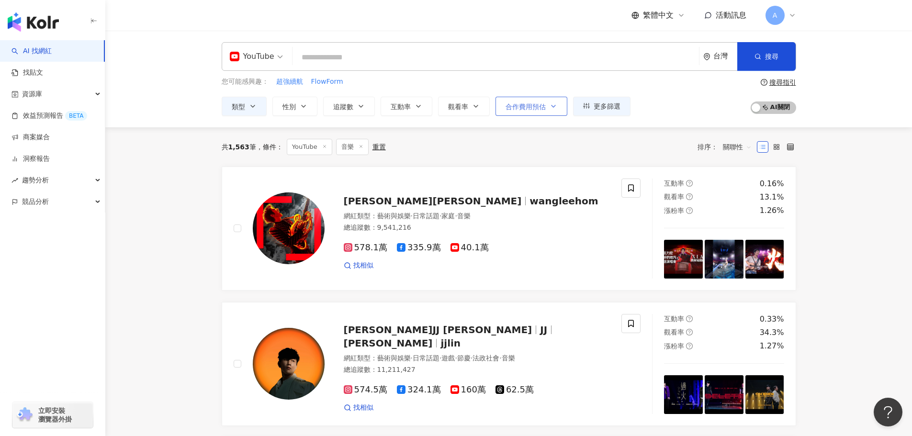
click at [527, 103] on span "合作費用預估" at bounding box center [526, 107] width 40 height 8
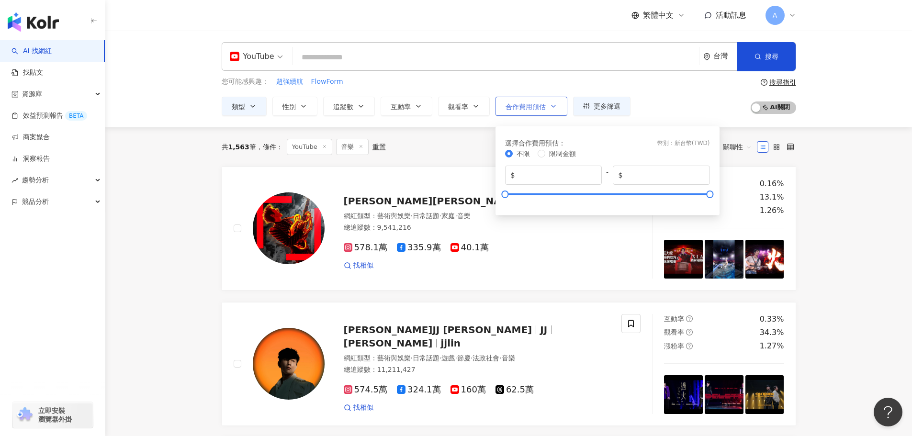
click at [527, 103] on span "合作費用預估" at bounding box center [526, 107] width 40 height 8
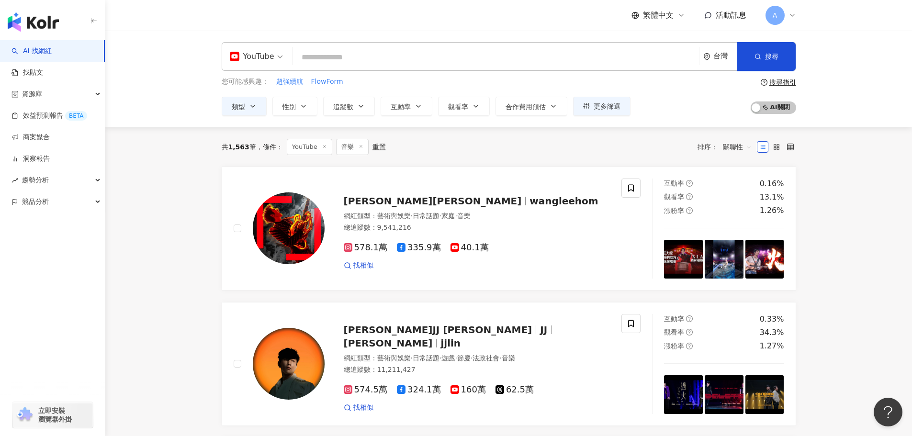
click at [444, 139] on div "共 1,563 筆 條件 ： YouTube 音樂 重置 排序： 關聯性" at bounding box center [509, 147] width 575 height 16
click at [247, 103] on button "類型" at bounding box center [244, 106] width 45 height 19
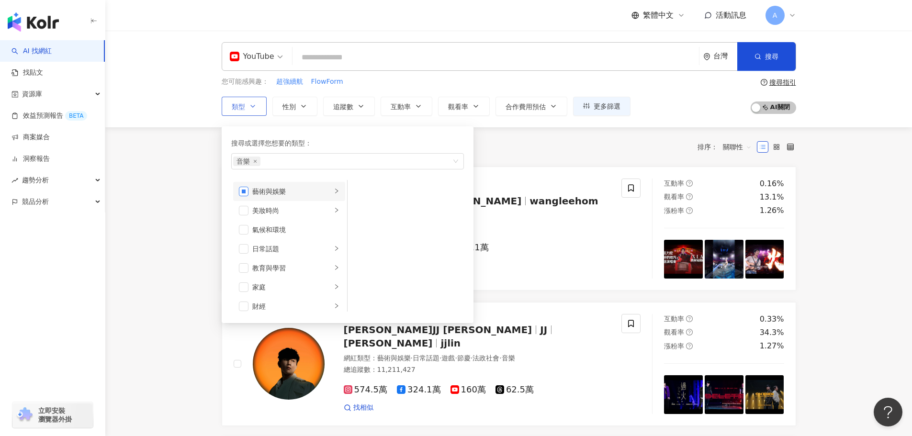
click at [247, 194] on span "button" at bounding box center [244, 192] width 10 height 10
click at [242, 192] on span "button" at bounding box center [244, 192] width 10 height 10
click at [324, 232] on div "影視娛樂" at bounding box center [292, 230] width 80 height 11
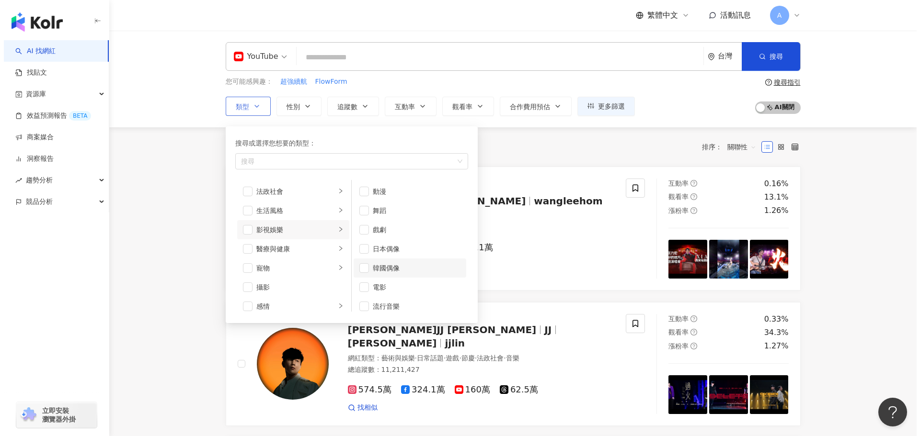
scroll to position [25, 0]
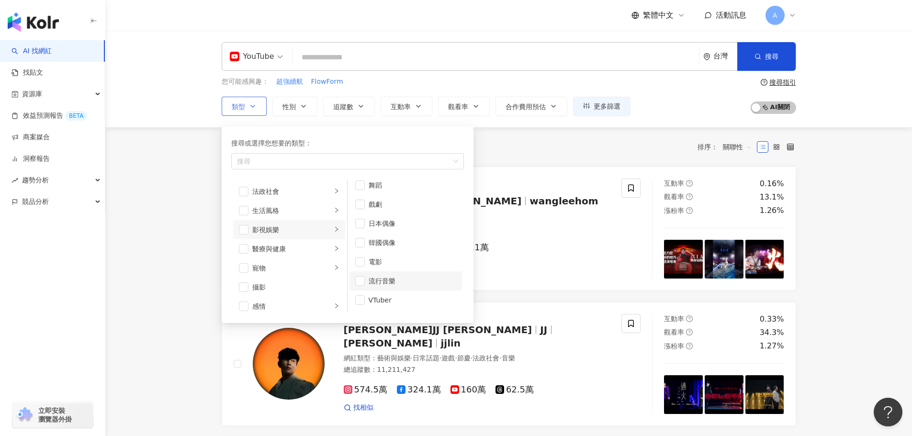
click at [379, 279] on div "流行音樂" at bounding box center [413, 281] width 88 height 11
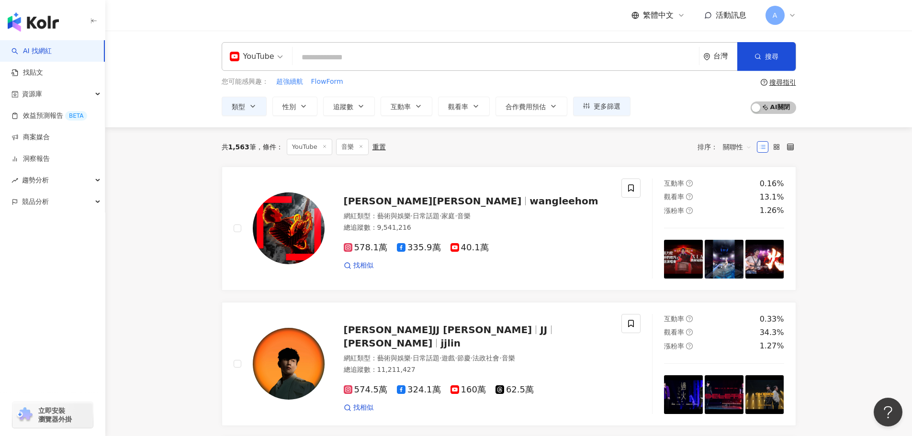
click at [526, 163] on div "共 1,563 筆 條件 ： YouTube 音樂 重置 排序： 關聯性" at bounding box center [509, 146] width 575 height 39
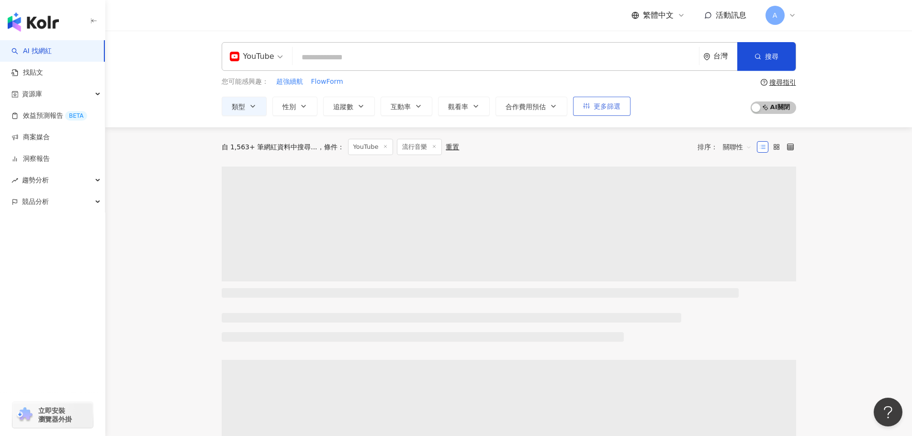
click at [605, 110] on span "更多篩選" at bounding box center [607, 107] width 27 height 8
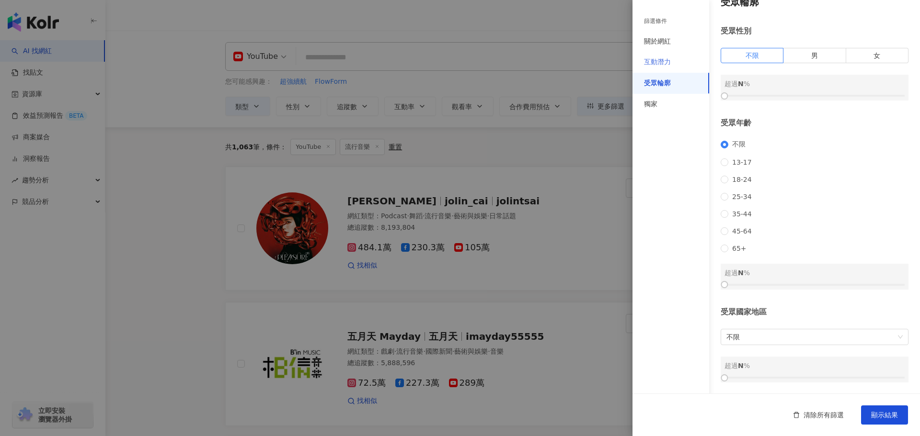
click at [677, 59] on div "互動潛力" at bounding box center [670, 62] width 77 height 21
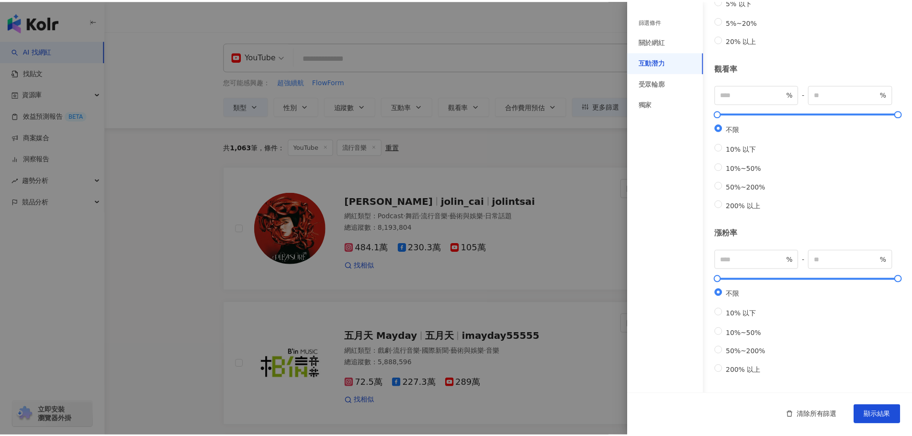
scroll to position [206, 0]
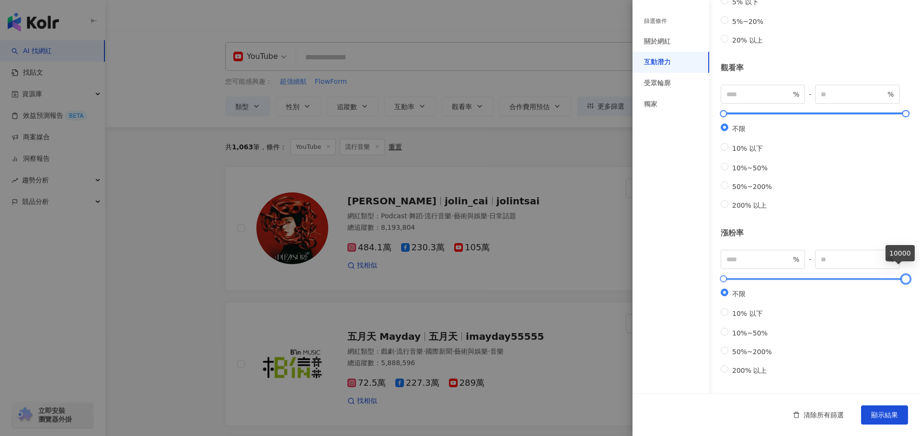
type input "*"
drag, startPoint x: 899, startPoint y: 270, endPoint x: 890, endPoint y: 270, distance: 9.1
click at [898, 276] on div at bounding box center [900, 278] width 5 height 5
drag, startPoint x: 890, startPoint y: 270, endPoint x: 919, endPoint y: 269, distance: 29.2
click at [912, 269] on div "篩選條件 關於網紅 互動潛力 受眾輪廓 獨家 關於網紅 類型 ( 請選擇您想要的類型 ) 流行音樂 國家/地區 台灣 性別 不限 女 男 其他 語言 請選擇或…" at bounding box center [775, 218] width 287 height 436
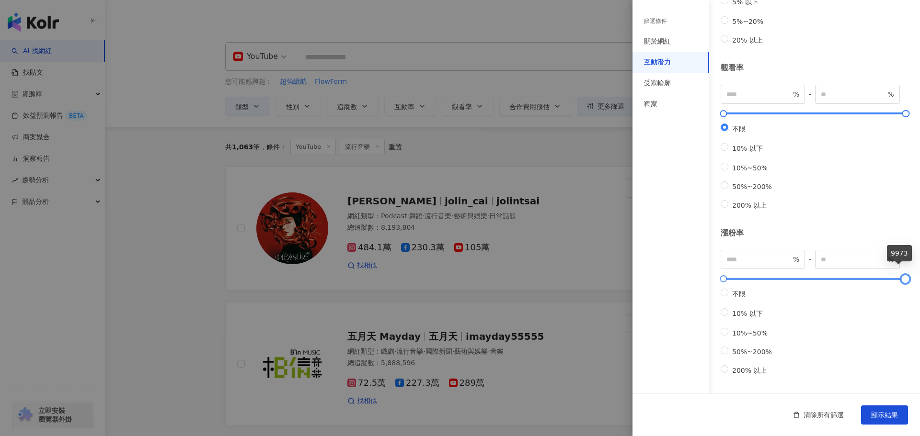
click at [902, 276] on div at bounding box center [904, 278] width 5 height 5
click at [907, 271] on div "互動潛力 成長潛力 不限 高潛力 正常 衰退 互動率 % - % 不限 5% 以下 5%~20% 20% 以上 觀看率 % - % 不限 10% 以下 10%…" at bounding box center [775, 106] width 287 height 575
type input "*****"
drag, startPoint x: 900, startPoint y: 271, endPoint x: 908, endPoint y: 271, distance: 8.1
click at [908, 271] on div "互動潛力 成長潛力 不限 高潛力 正常 衰退 互動率 % - % 不限 5% 以下 5%~20% 20% 以上 觀看率 % - % 不限 10% 以下 10%…" at bounding box center [775, 106] width 287 height 575
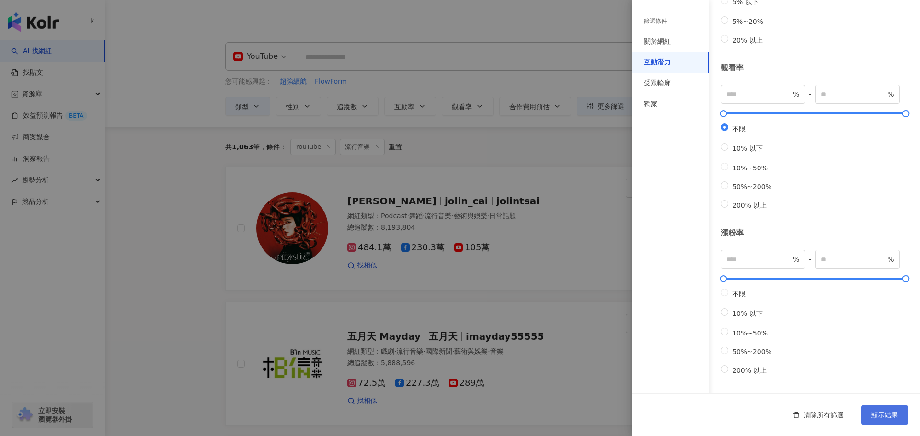
click at [880, 408] on button "顯示結果" at bounding box center [884, 415] width 47 height 19
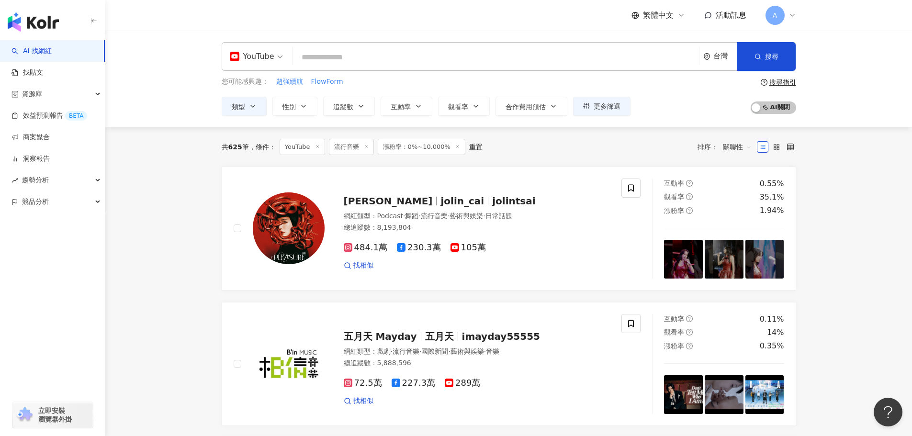
click at [739, 149] on span "關聯性" at bounding box center [737, 146] width 29 height 15
click at [745, 153] on span "關聯性" at bounding box center [737, 146] width 29 height 15
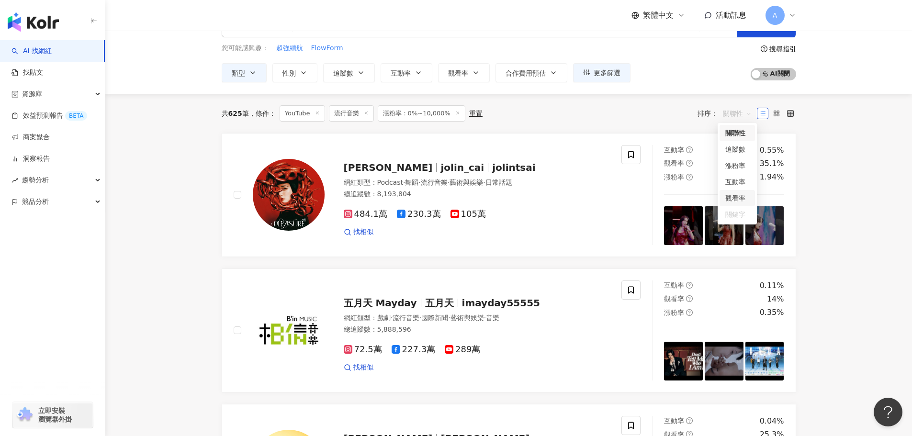
scroll to position [48, 0]
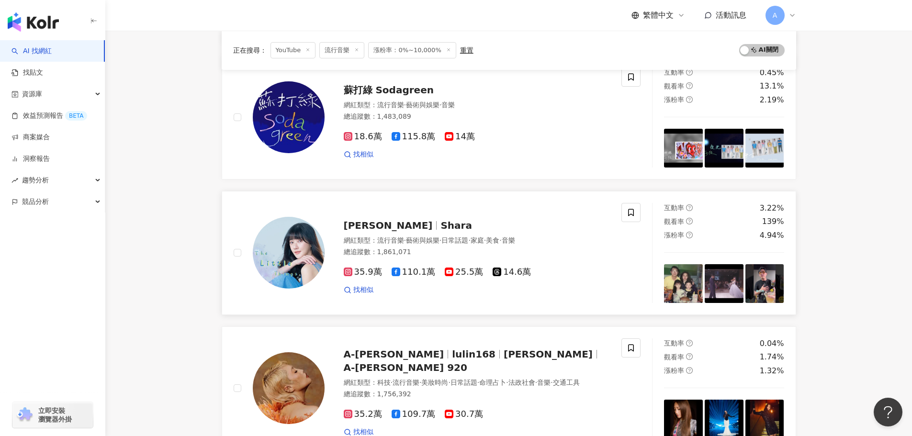
scroll to position [671, 0]
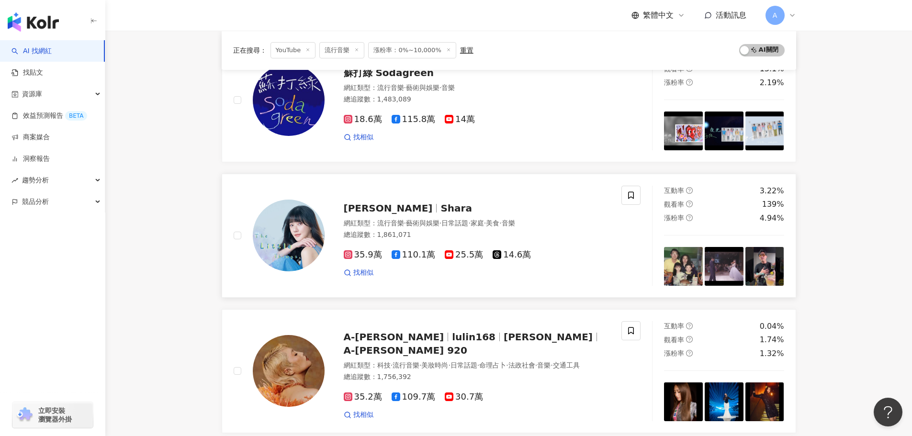
click at [451, 254] on span "25.5萬" at bounding box center [464, 255] width 38 height 10
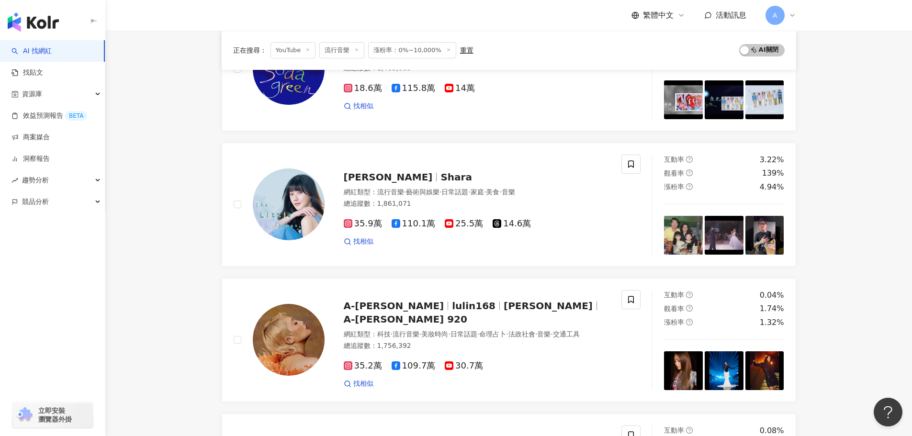
scroll to position [766, 0]
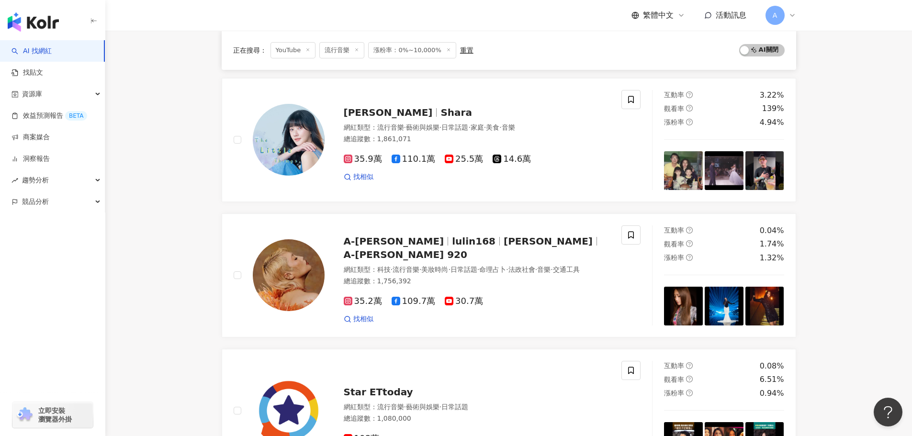
click at [179, 296] on main "YouTube 台灣 搜尋 您可能感興趣： 超強續航 FlowForm 類型 性別 追蹤數 互動率 觀看率 合作費用預估 更多篩選 篩選條件 關於網紅 互動潛…" at bounding box center [508, 199] width 807 height 1870
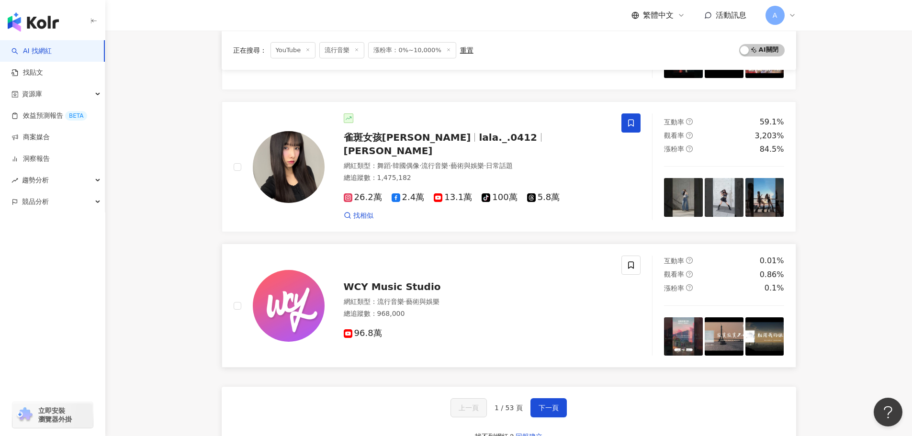
scroll to position [1437, 0]
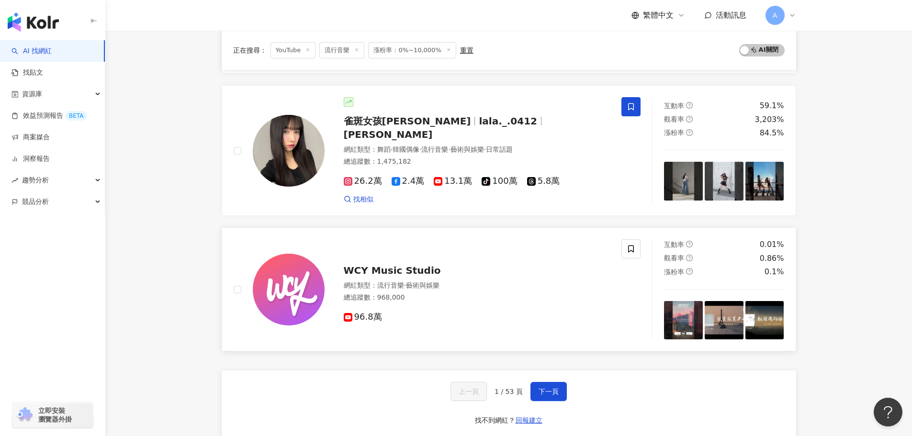
click at [366, 312] on span "96.8萬" at bounding box center [363, 317] width 38 height 10
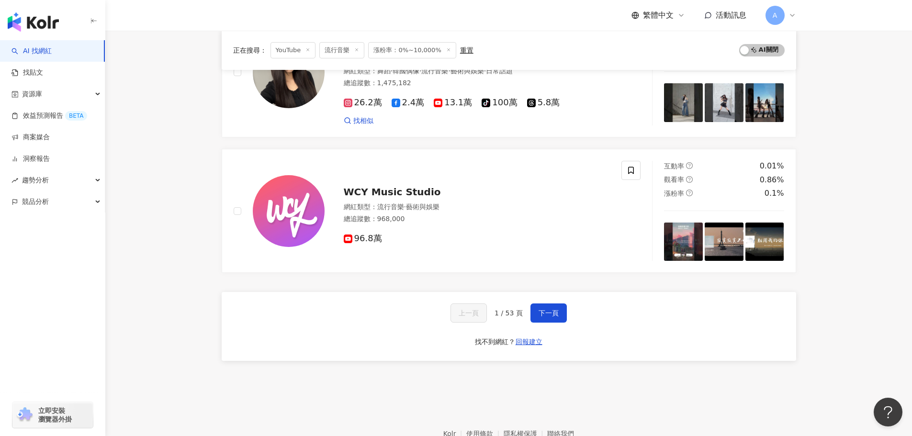
scroll to position [1564, 0]
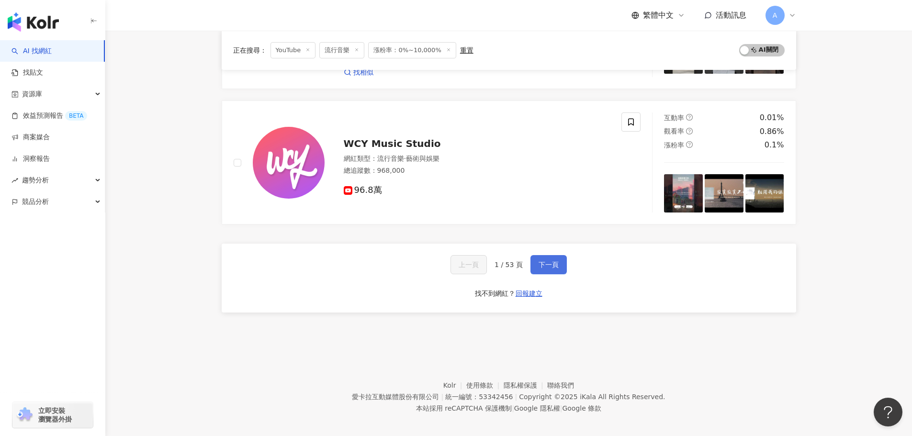
click at [556, 262] on span "下一頁" at bounding box center [549, 265] width 20 height 8
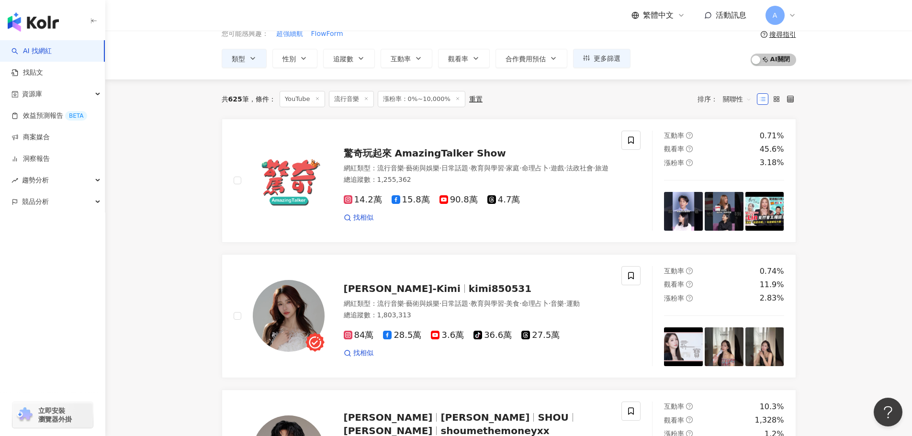
scroll to position [96, 0]
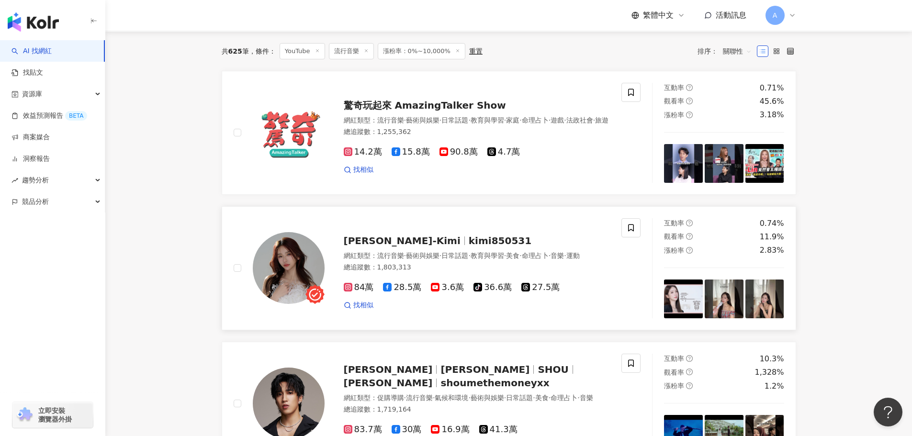
click at [469, 235] on span "kimi850531" at bounding box center [500, 240] width 63 height 11
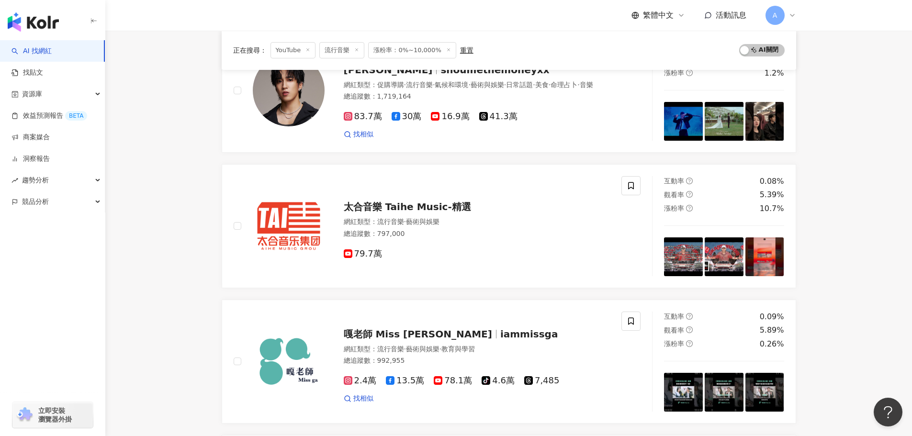
scroll to position [431, 0]
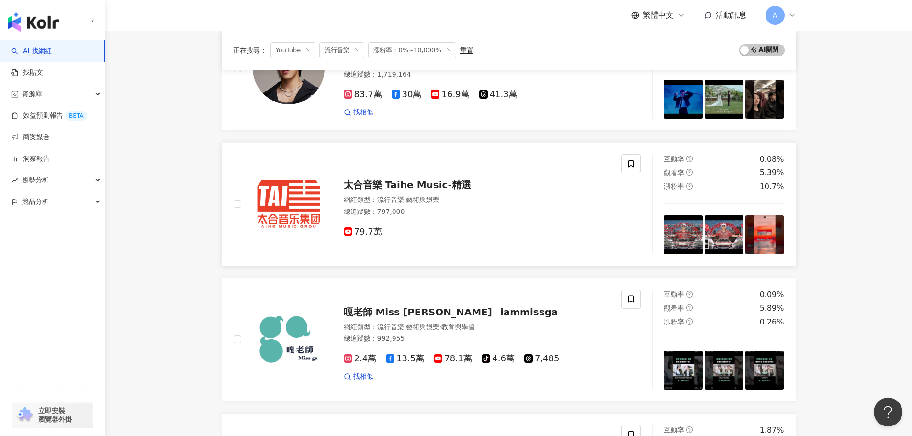
click at [396, 191] on span "太合音樂 Taihe Music-精選" at bounding box center [407, 184] width 127 height 11
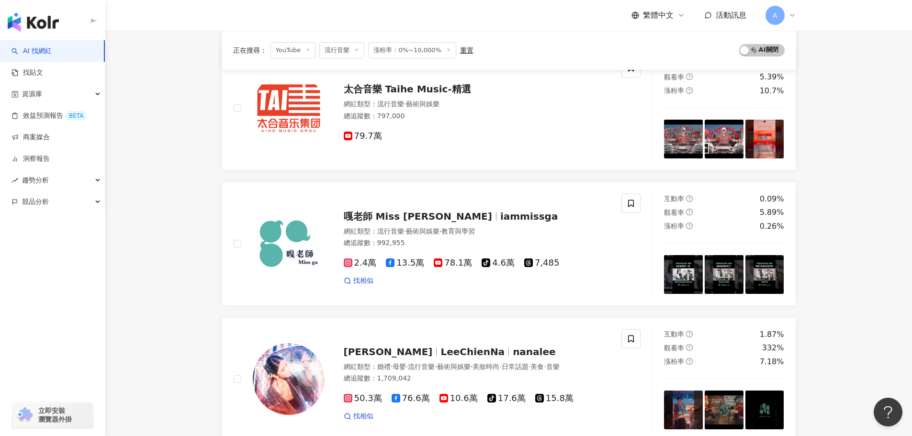
scroll to position [671, 0]
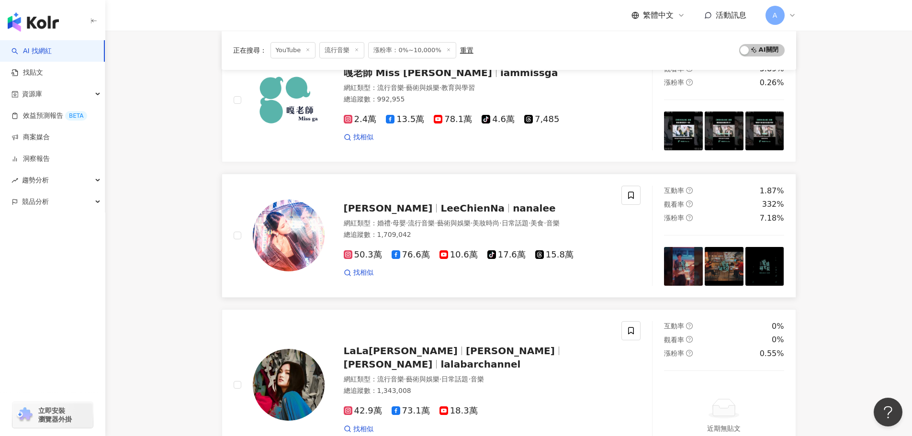
click at [441, 207] on span "LeeChienNa" at bounding box center [473, 208] width 64 height 11
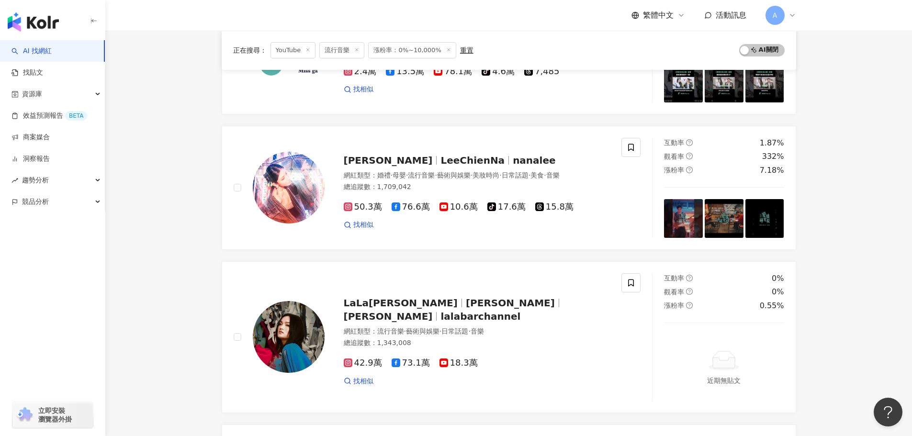
scroll to position [766, 0]
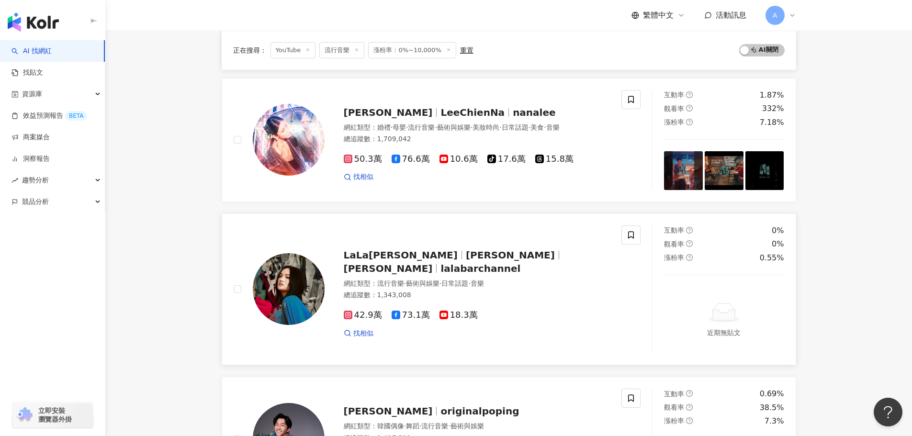
click at [466, 261] on span "徐佳瑩 LaLa" at bounding box center [510, 255] width 89 height 11
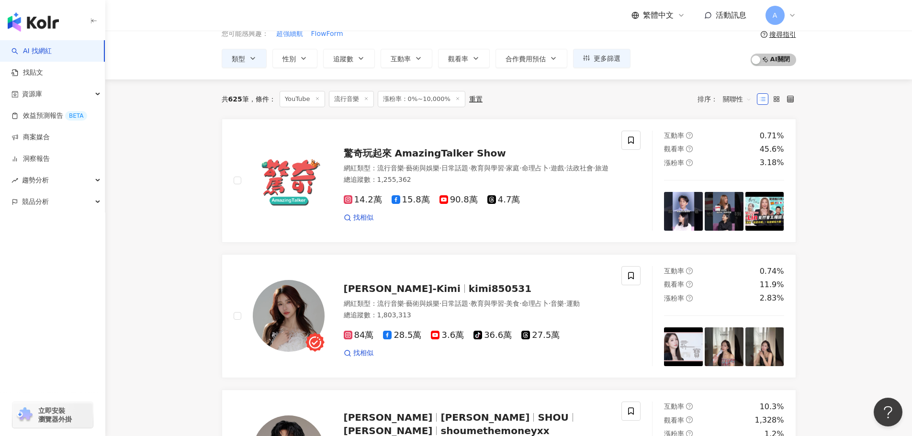
scroll to position [0, 0]
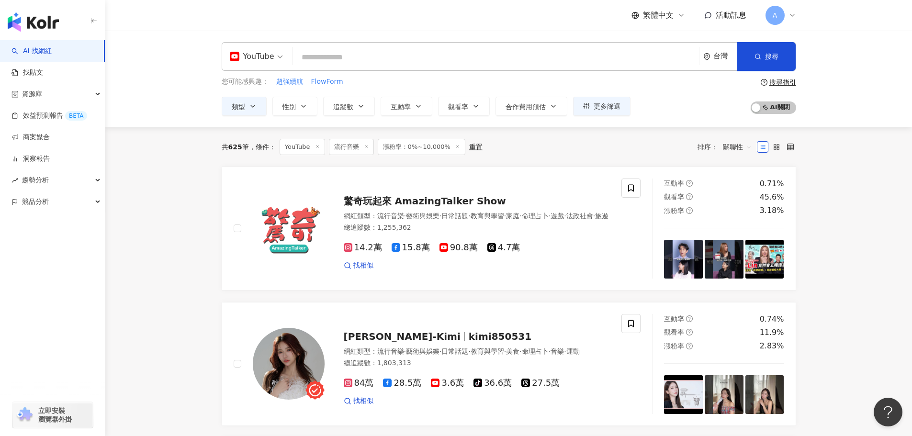
click at [456, 146] on line at bounding box center [457, 146] width 2 height 2
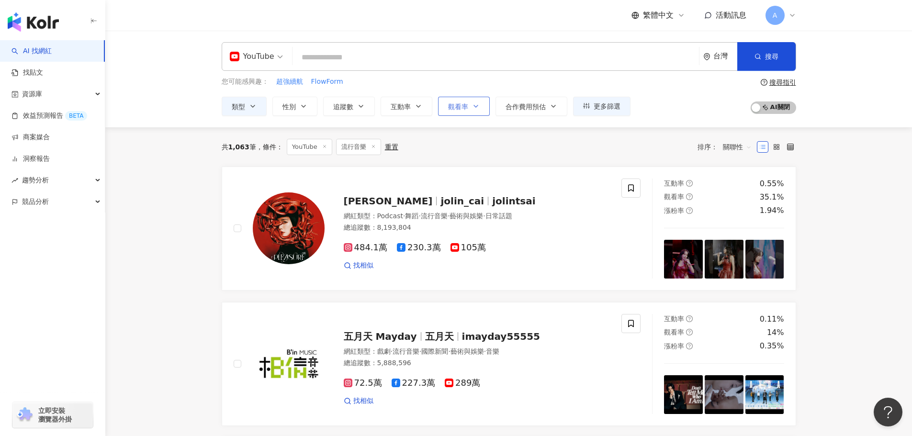
click at [452, 103] on span "觀看率" at bounding box center [458, 107] width 20 height 8
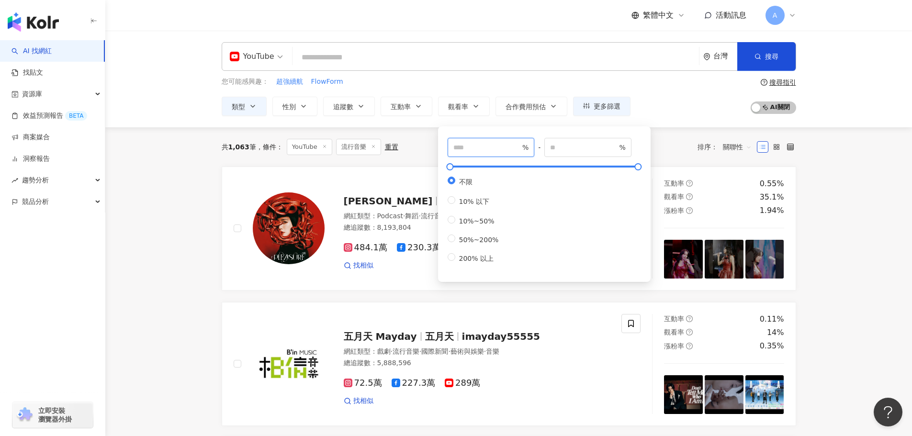
click at [478, 148] on input "number" at bounding box center [487, 147] width 67 height 11
type input "*"
click at [582, 147] on input "number" at bounding box center [583, 147] width 67 height 11
type input "*****"
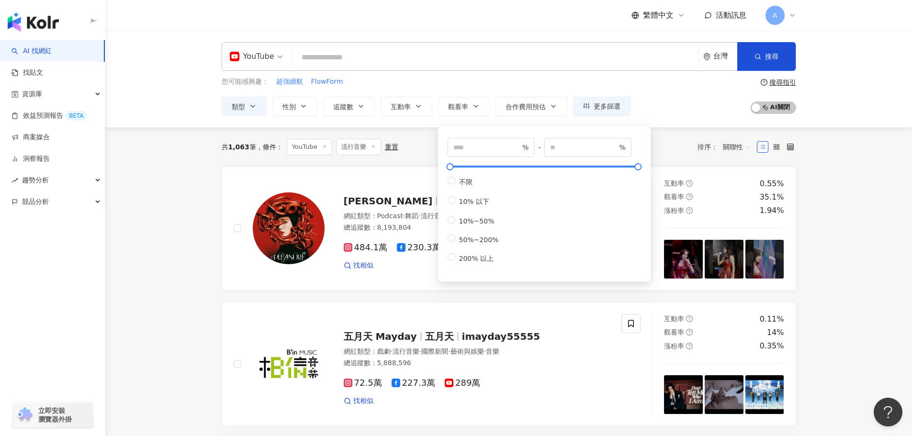
click at [662, 149] on div "共 1,063 筆 條件 ： YouTube 流行音樂 重置 排序： 關聯性" at bounding box center [509, 147] width 575 height 16
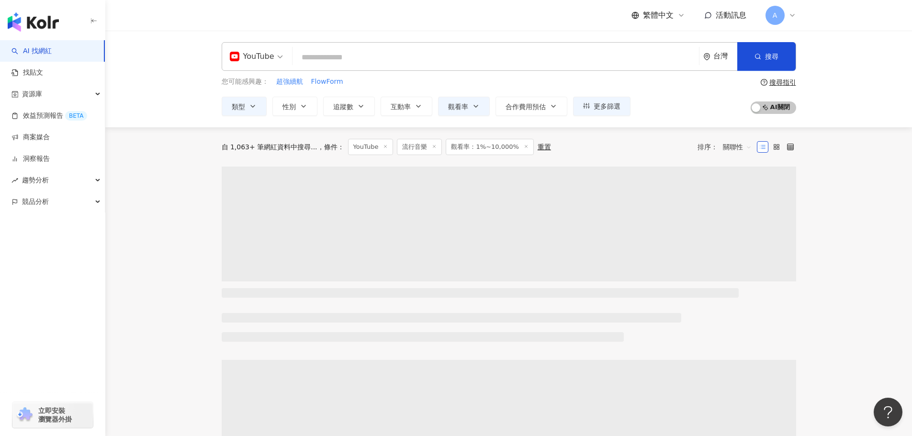
click at [735, 149] on span "關聯性" at bounding box center [737, 146] width 29 height 15
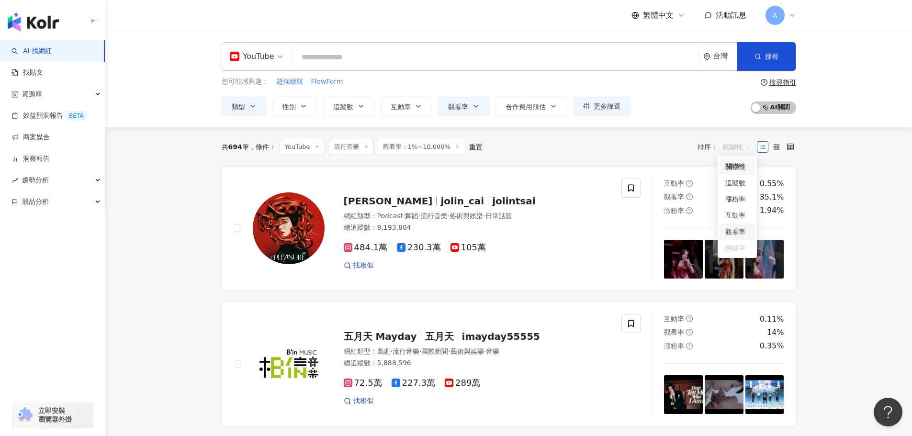
click at [738, 231] on div "觀看率" at bounding box center [738, 232] width 24 height 11
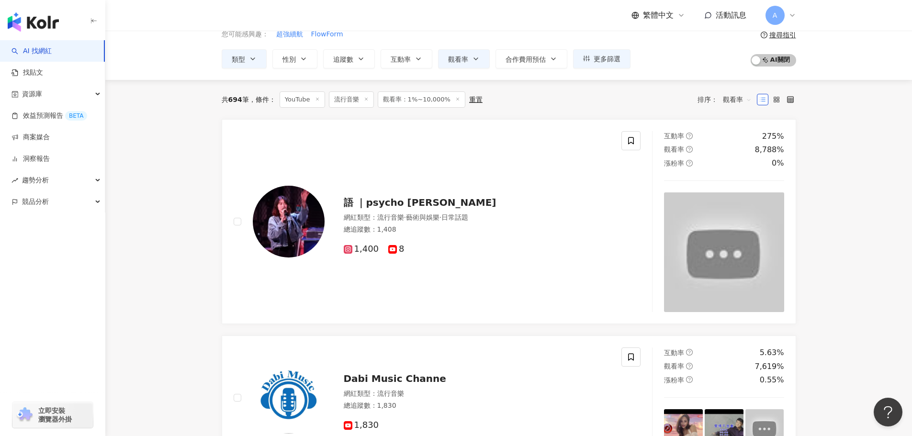
scroll to position [48, 0]
click at [392, 200] on span "語 ｜psycho [PERSON_NAME]" at bounding box center [420, 201] width 153 height 11
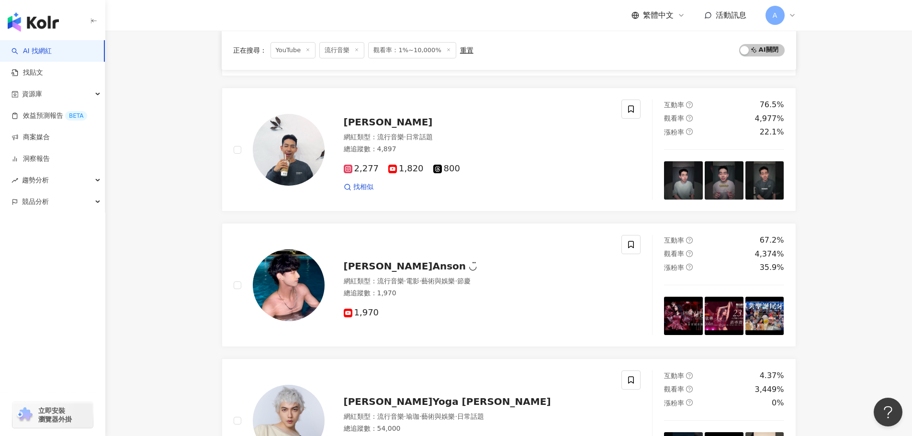
scroll to position [287, 0]
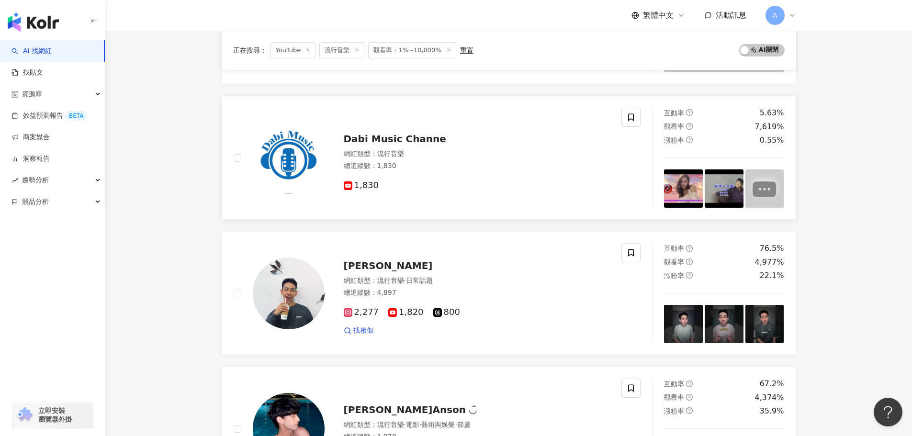
click at [386, 135] on span "Dabi Music Channe" at bounding box center [395, 138] width 103 height 11
click at [410, 265] on span "[PERSON_NAME]" at bounding box center [388, 265] width 89 height 11
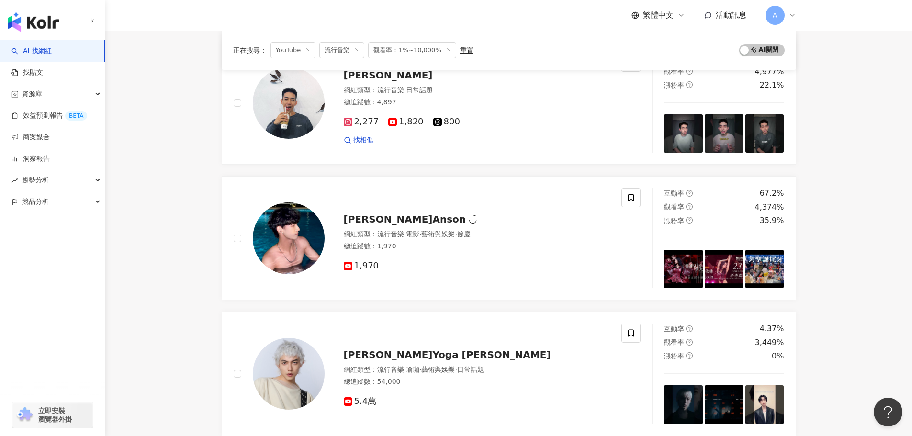
scroll to position [479, 0]
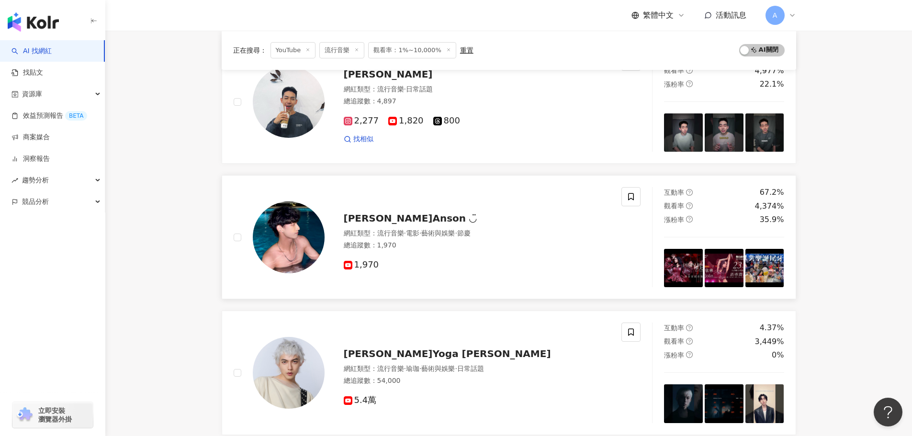
click at [379, 220] on span "[PERSON_NAME]Anson ◡̈" at bounding box center [410, 218] width 133 height 11
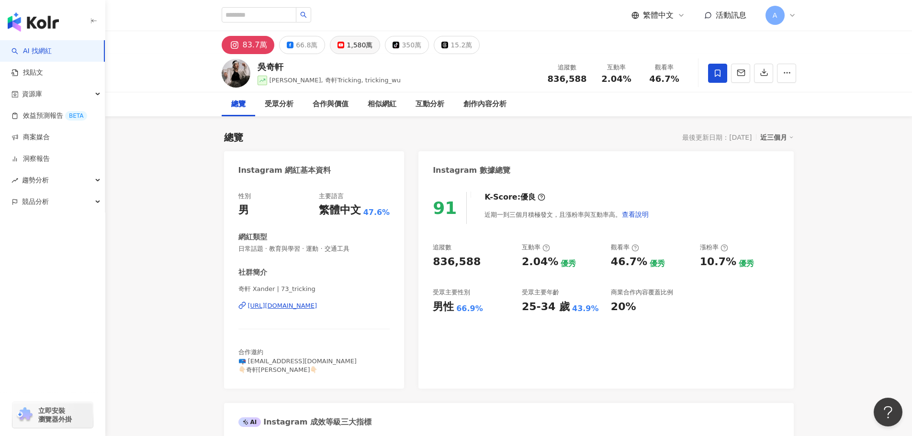
click at [348, 44] on div "1,580萬" at bounding box center [360, 44] width 26 height 13
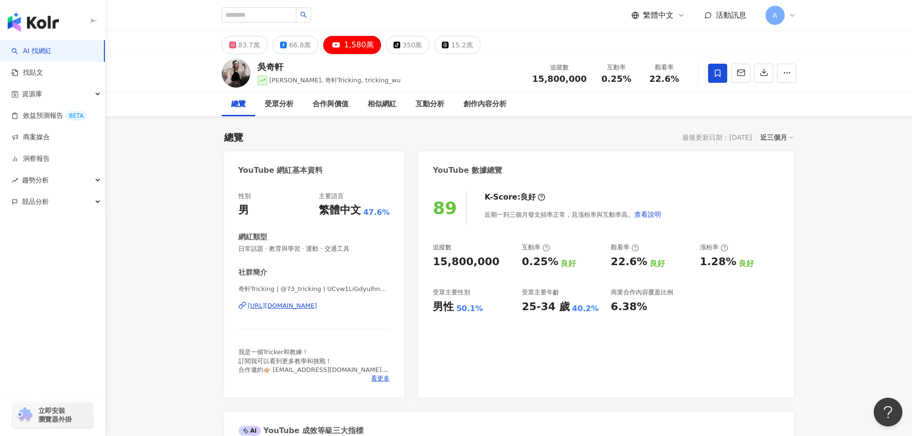
click at [318, 305] on div "https://www.youtube.com/channel/UCvw1LiGdyulhnGksJlGWB6g" at bounding box center [282, 306] width 69 height 9
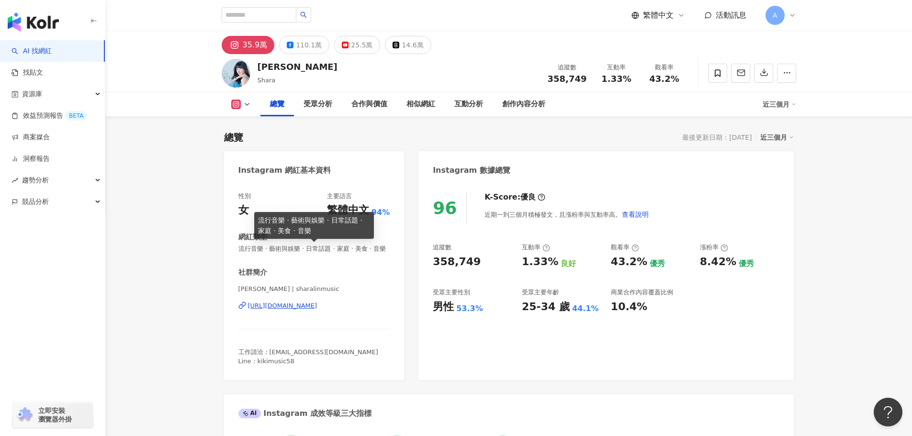
click at [354, 53] on button "25.5萬" at bounding box center [357, 45] width 46 height 18
click at [354, 49] on div "25.5萬" at bounding box center [362, 44] width 22 height 13
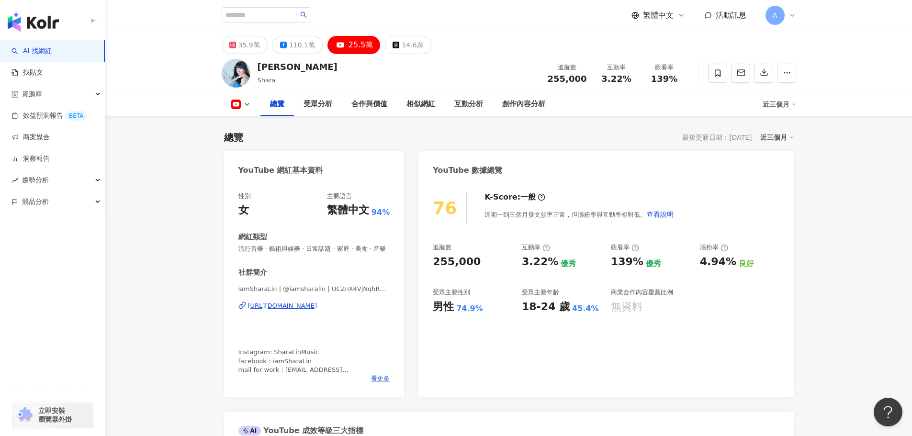
click at [297, 310] on div "https://www.youtube.com/channel/UCZnX4VjNqhRUMHD4tix9_Bw" at bounding box center [282, 306] width 69 height 9
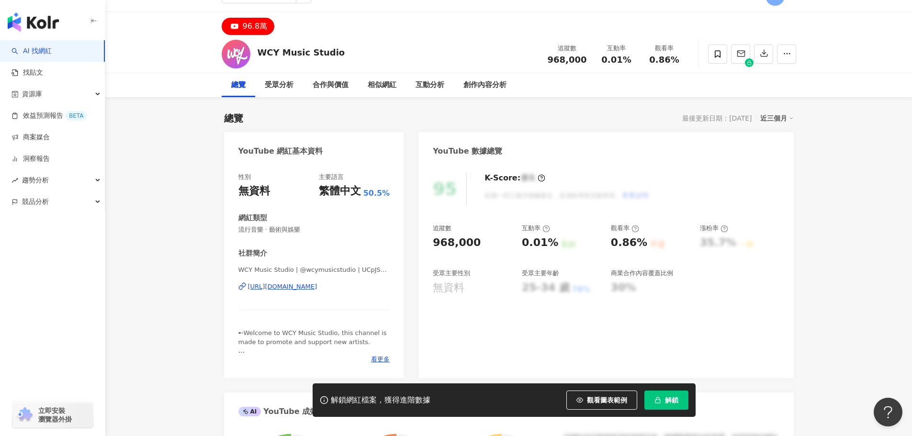
scroll to position [48, 0]
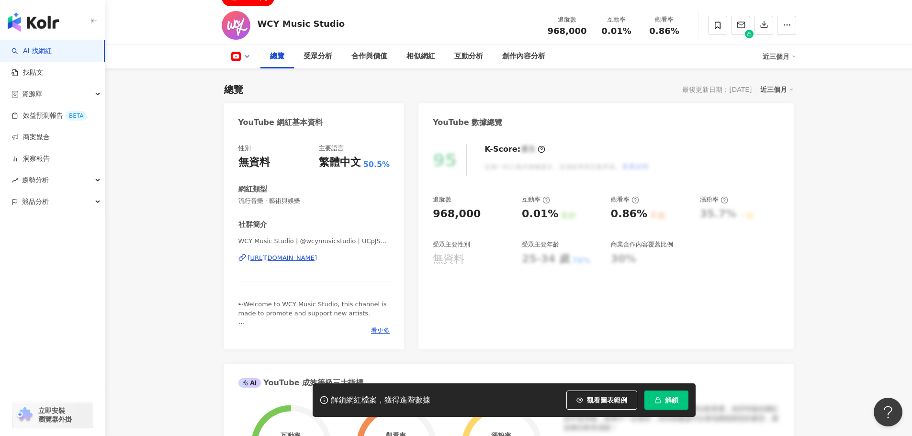
click at [297, 259] on div "[URL][DOMAIN_NAME]" at bounding box center [282, 258] width 69 height 9
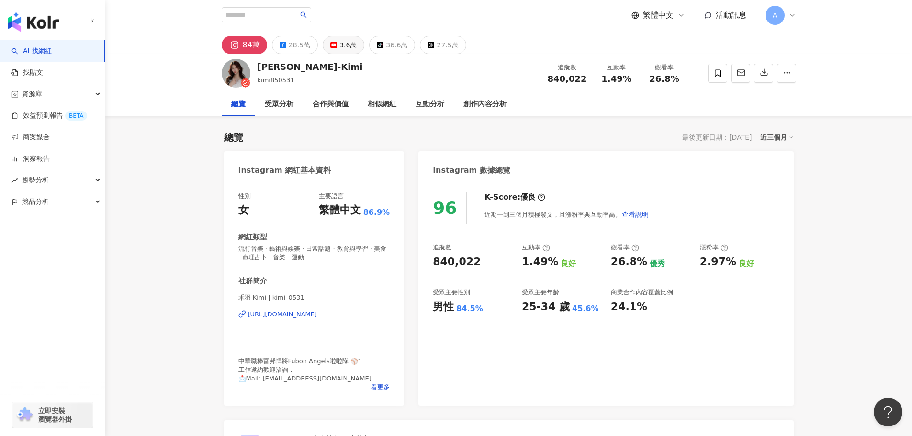
click at [340, 50] on div "3.6萬" at bounding box center [348, 44] width 17 height 13
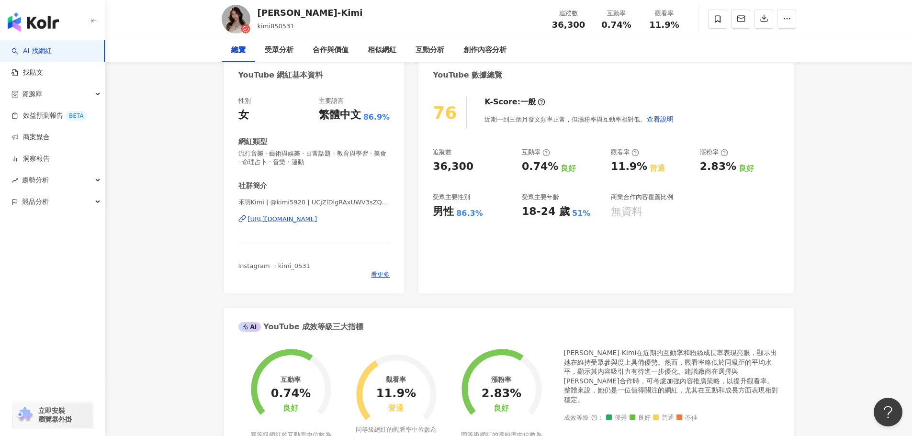
scroll to position [96, 0]
click at [318, 223] on div "https://www.youtube.com/channel/UCjZlDlgRAxUWV3sZQjpZHnw" at bounding box center [282, 219] width 69 height 9
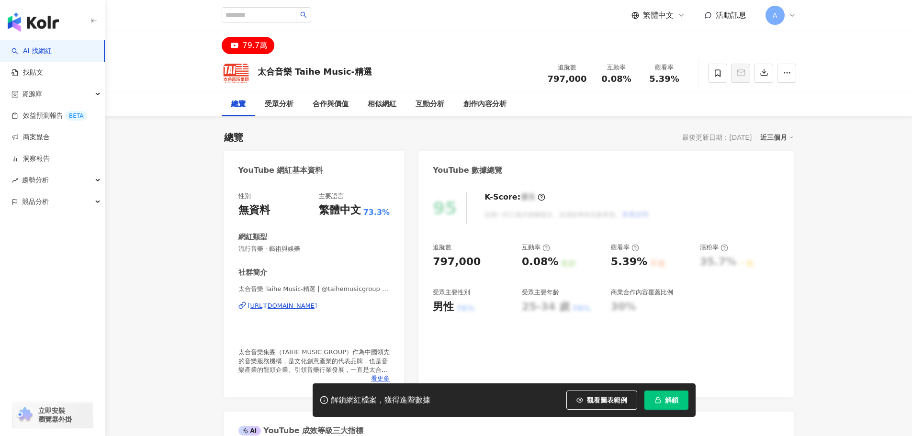
click at [318, 304] on div "[URL][DOMAIN_NAME]" at bounding box center [282, 306] width 69 height 9
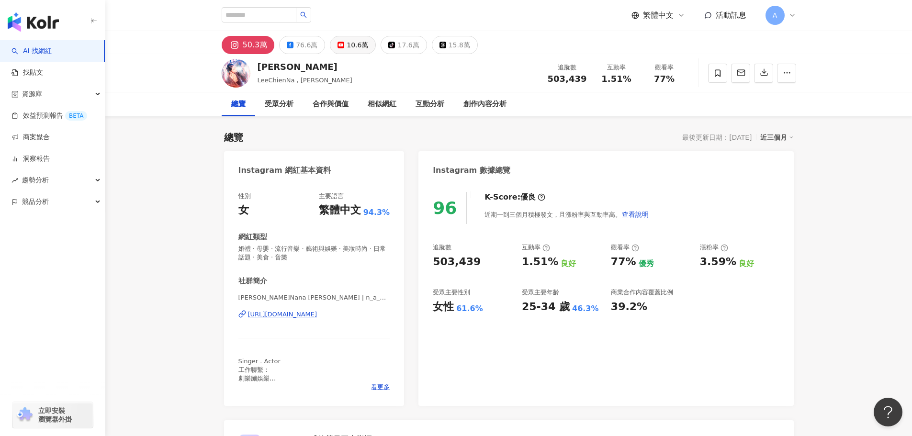
click at [340, 48] on icon at bounding box center [341, 45] width 7 height 7
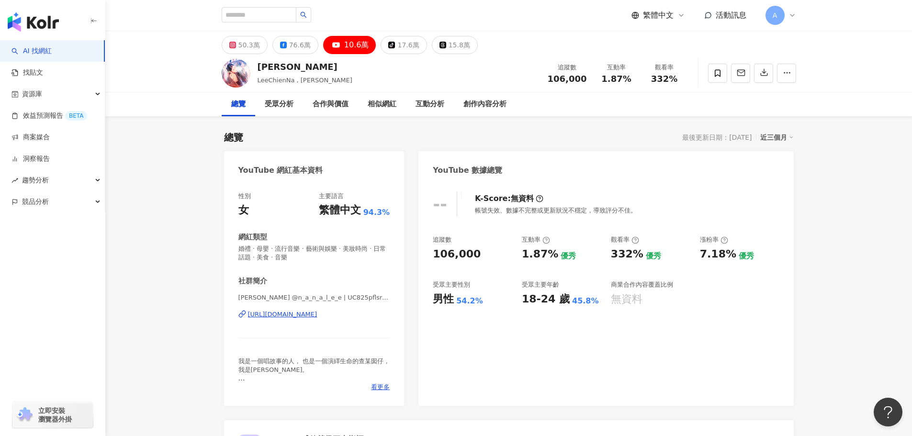
scroll to position [48, 0]
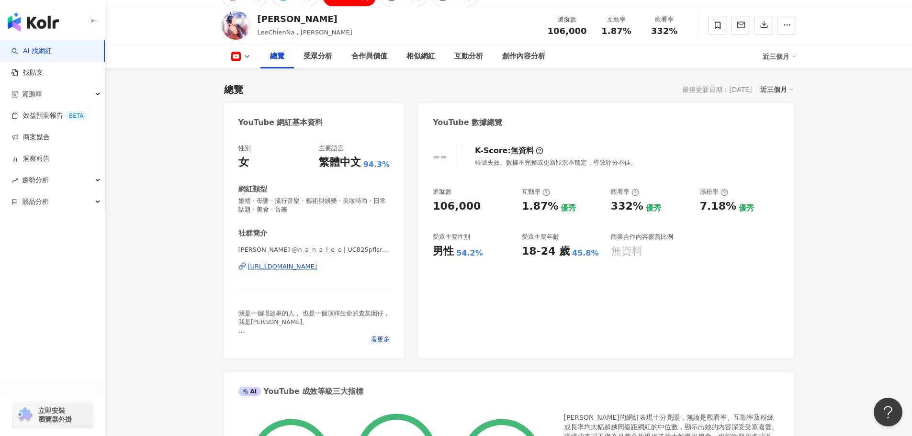
click at [318, 267] on div "https://www.youtube.com/channel/UC825pflsrdt1QjRTpsCiF5Q" at bounding box center [282, 266] width 69 height 9
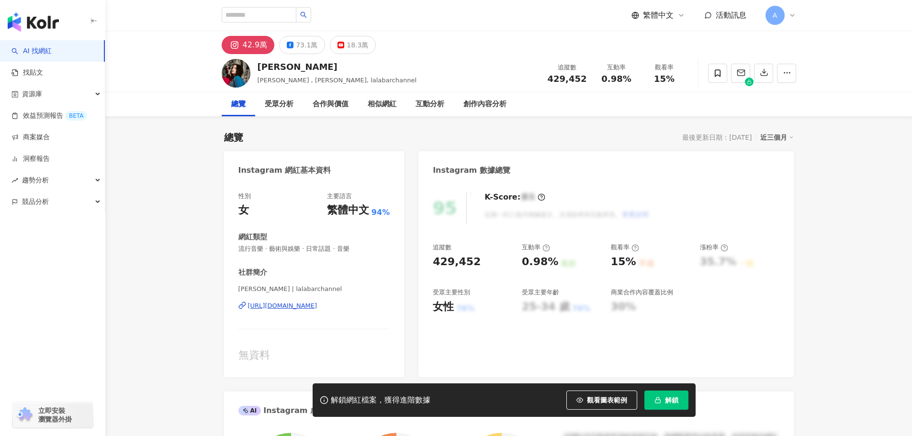
click at [354, 54] on div "[PERSON_NAME] [PERSON_NAME] , [PERSON_NAME], lalabarchannel 追蹤數 429,452 互動率 0.9…" at bounding box center [509, 73] width 613 height 38
click at [356, 48] on div "18.3萬" at bounding box center [358, 44] width 22 height 13
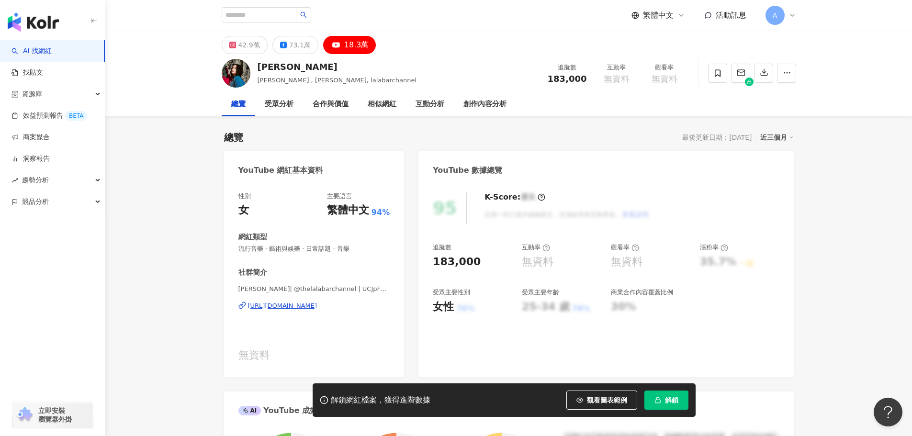
click at [318, 304] on div "https://www.youtube.com/channel/UCJpFZyuCDfkif5Qt74Re0kA" at bounding box center [282, 306] width 69 height 9
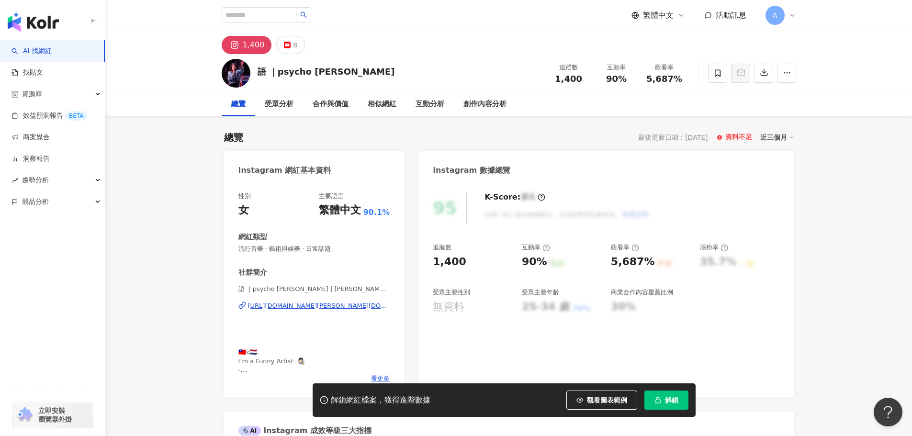
click at [289, 45] on button "8" at bounding box center [290, 45] width 29 height 18
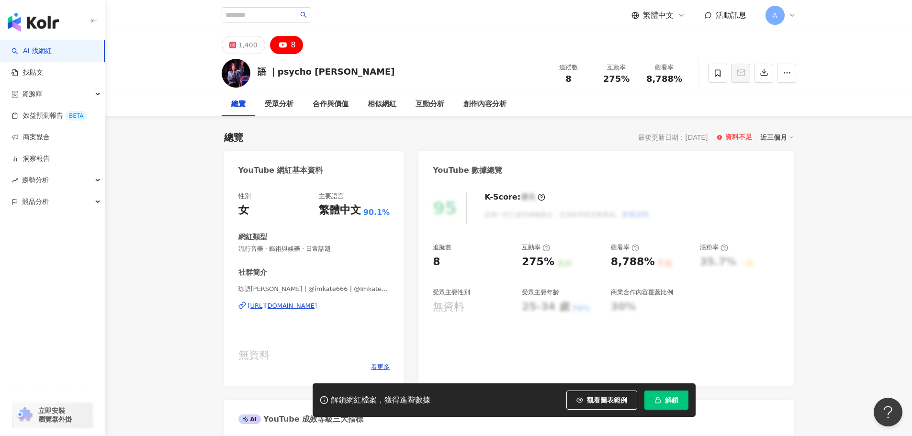
scroll to position [96, 0]
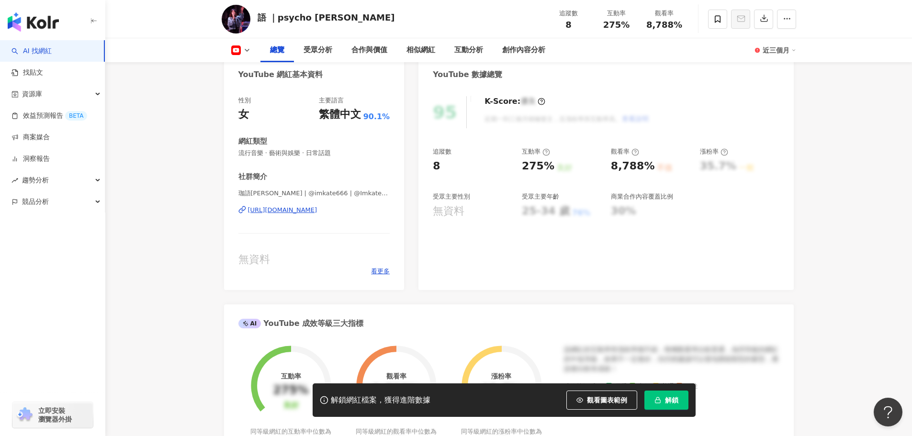
click at [318, 212] on div "https://www.youtube.com/channel/UCbC59V9IsH5qRxXVEYfIX0A" at bounding box center [282, 210] width 69 height 9
click at [318, 208] on div "https://www.youtube.com/channel/UCbC59V9IsH5qRxXVEYfIX0A" at bounding box center [282, 210] width 69 height 9
drag, startPoint x: 258, startPoint y: 17, endPoint x: 332, endPoint y: 21, distance: 74.3
click at [332, 21] on div "語 ｜psycho Kate 🥀" at bounding box center [326, 17] width 137 height 12
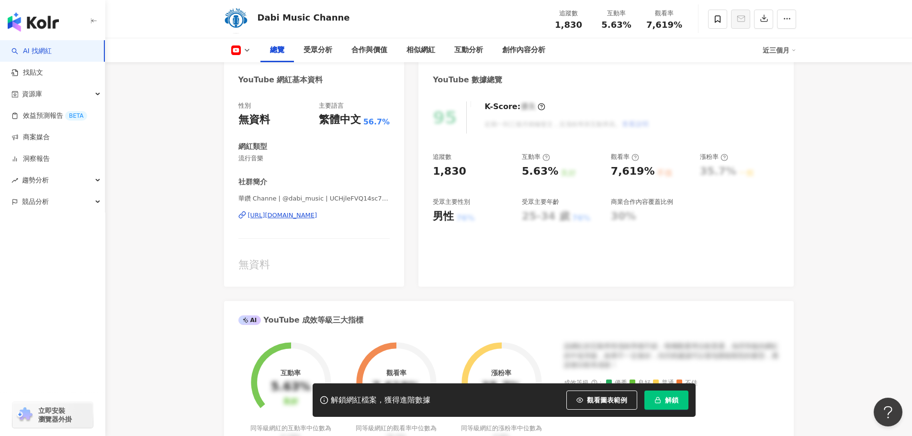
scroll to position [96, 0]
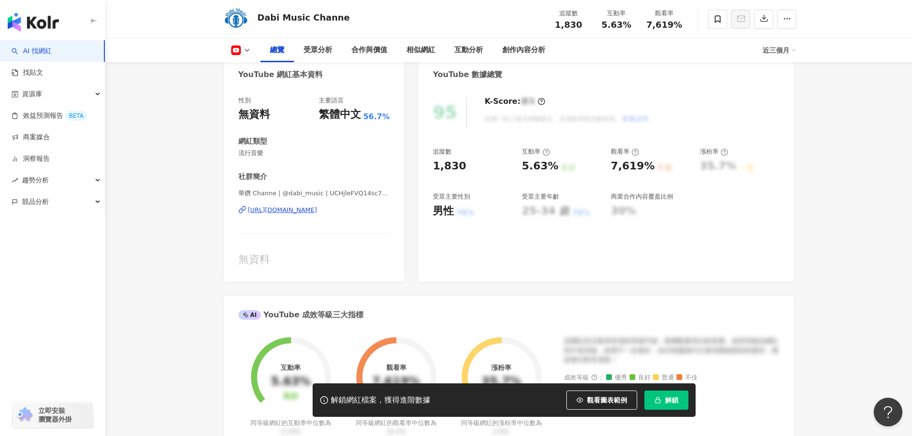
click at [318, 208] on div "https://www.youtube.com/channel/UCHjleFVQ14sc7ZLXXkl4ExA" at bounding box center [282, 210] width 69 height 9
click at [318, 211] on div "https://www.youtube.com/channel/UCHjleFVQ14sc7ZLXXkl4ExA" at bounding box center [282, 210] width 69 height 9
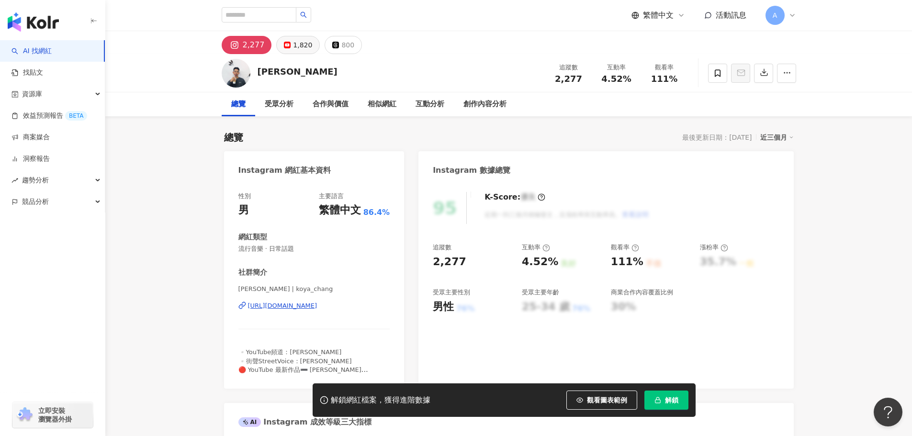
click at [304, 47] on div "1,820" at bounding box center [302, 44] width 19 height 13
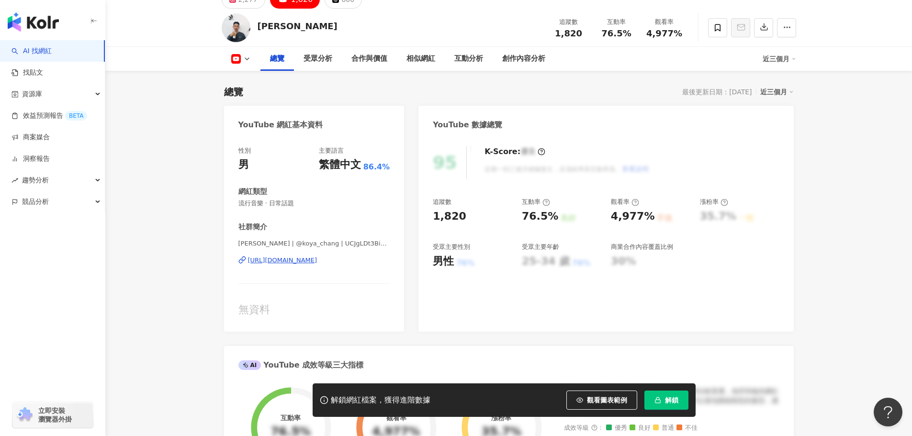
scroll to position [48, 0]
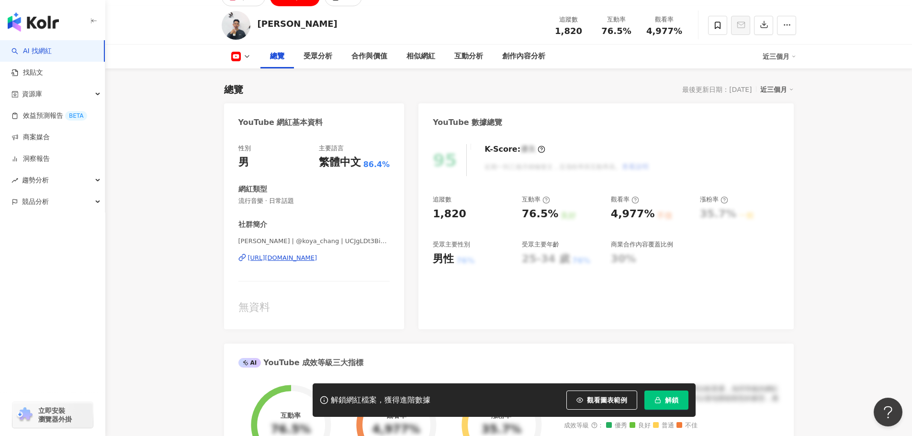
click at [318, 258] on div "[URL][DOMAIN_NAME]" at bounding box center [282, 258] width 69 height 9
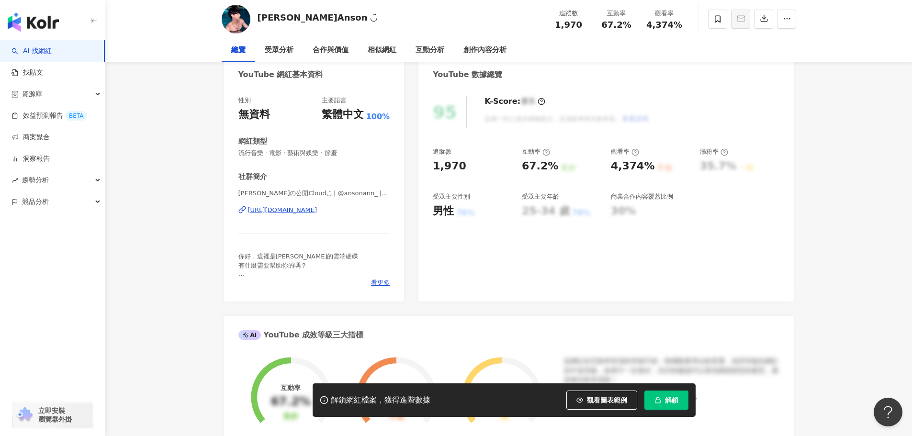
drag, startPoint x: 332, startPoint y: 207, endPoint x: 402, endPoint y: 210, distance: 70.0
click at [318, 207] on div "https://www.youtube.com/channel/UClAv5kw59cyJgR2ZRYoF_1A" at bounding box center [282, 210] width 69 height 9
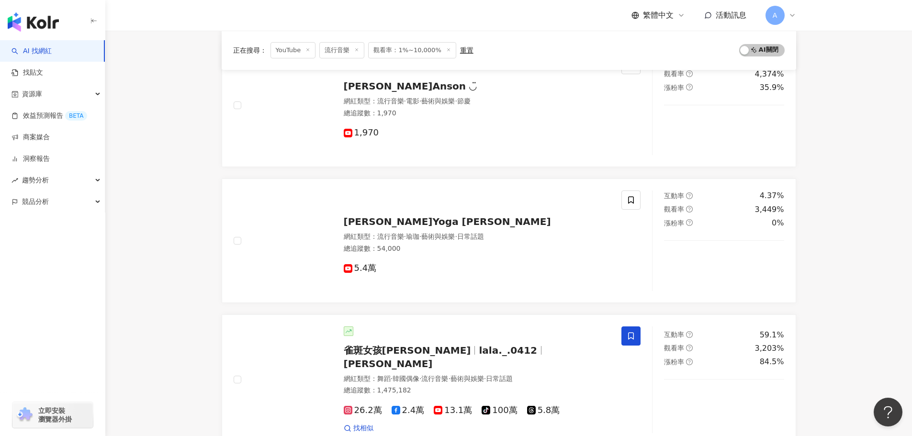
scroll to position [623, 0]
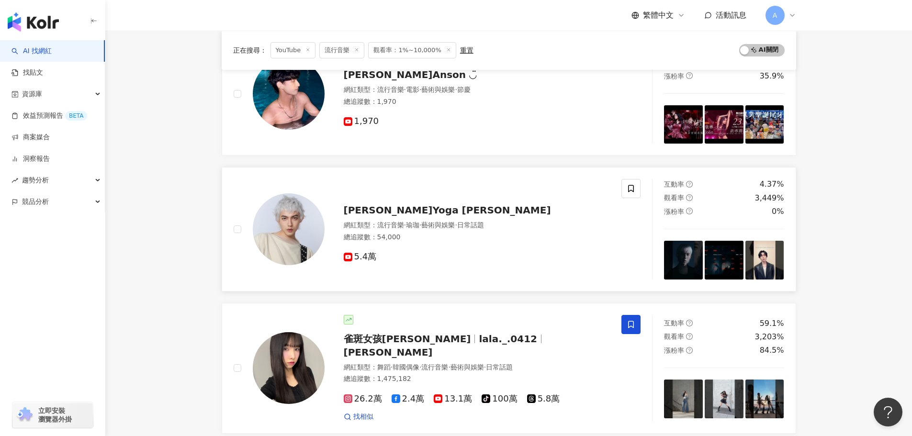
click at [386, 207] on span "[PERSON_NAME]Yoga [PERSON_NAME]" at bounding box center [447, 210] width 207 height 11
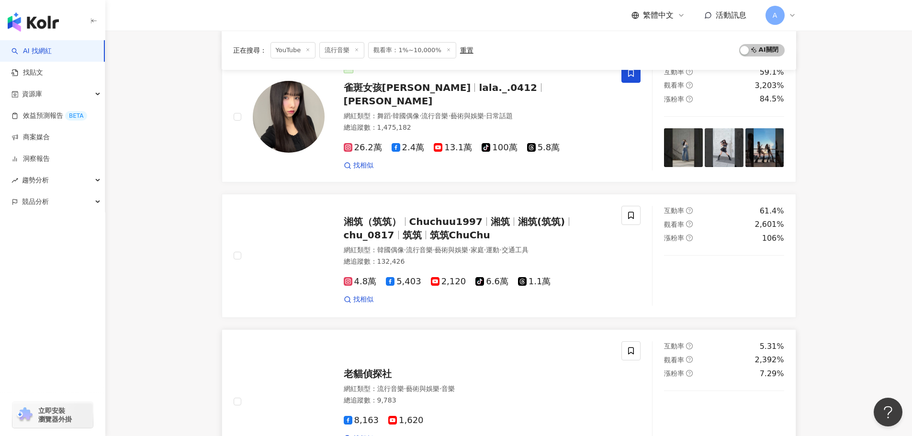
scroll to position [814, 0]
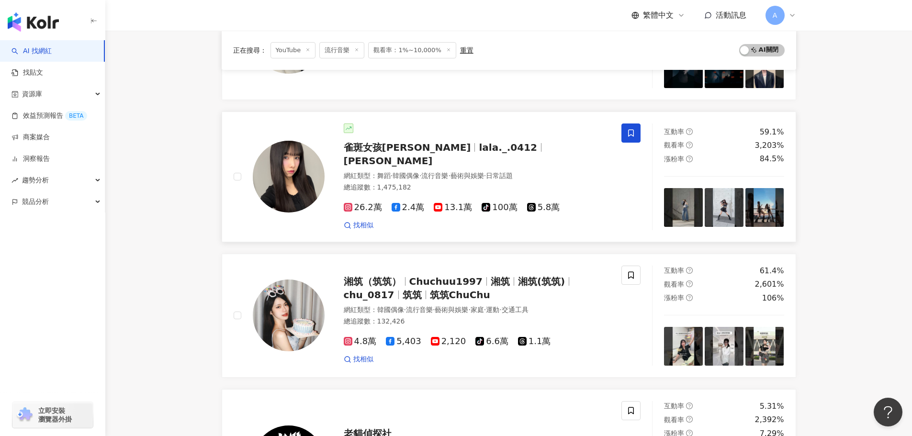
click at [433, 155] on span "鄭語婕Lala" at bounding box center [388, 160] width 89 height 11
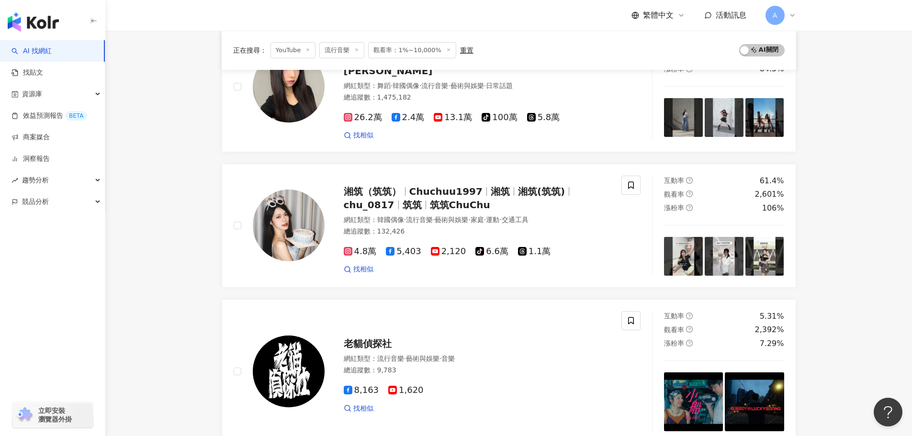
scroll to position [910, 0]
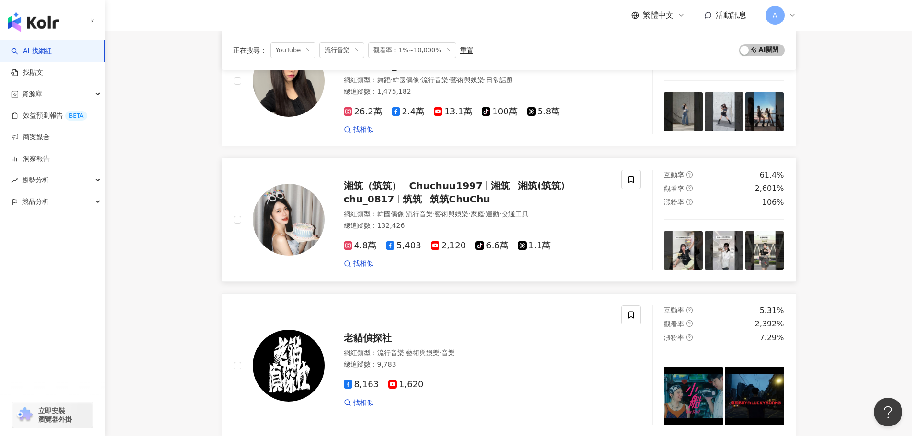
click at [553, 180] on span "湘筑(筑筑)" at bounding box center [541, 185] width 47 height 11
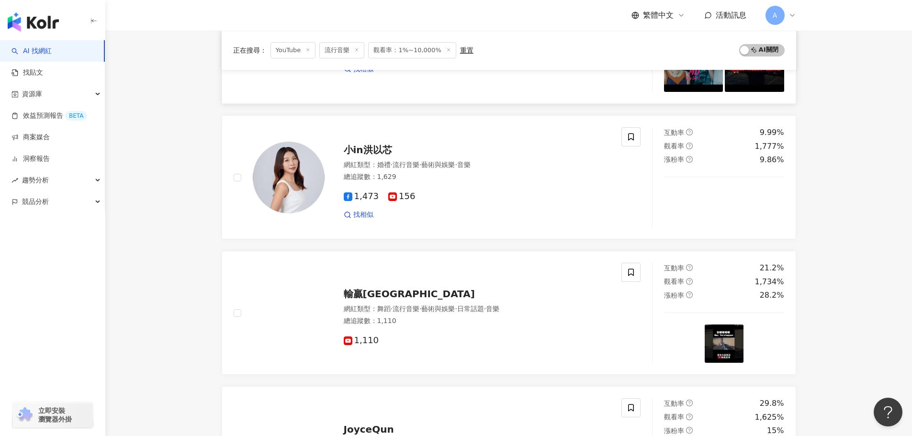
scroll to position [1245, 0]
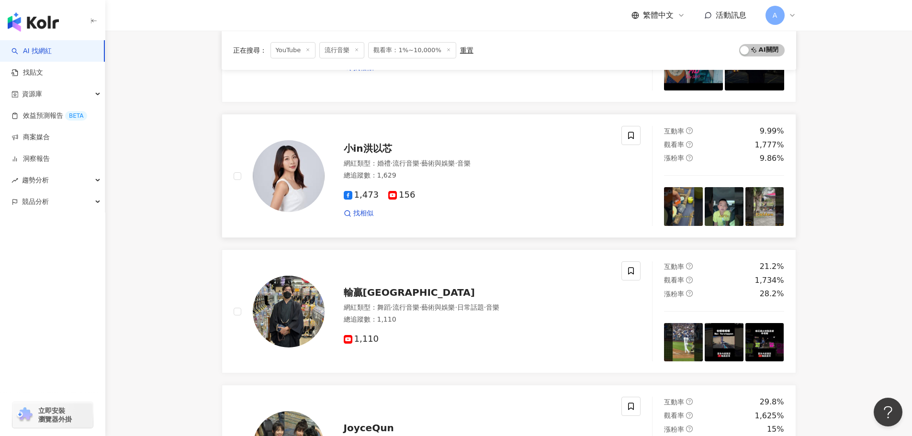
click at [378, 143] on span "小in洪以芯" at bounding box center [368, 148] width 48 height 11
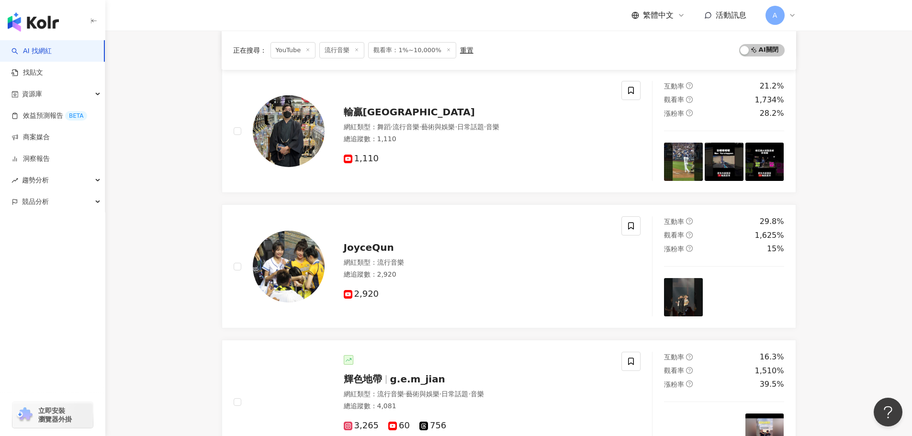
scroll to position [1378, 0]
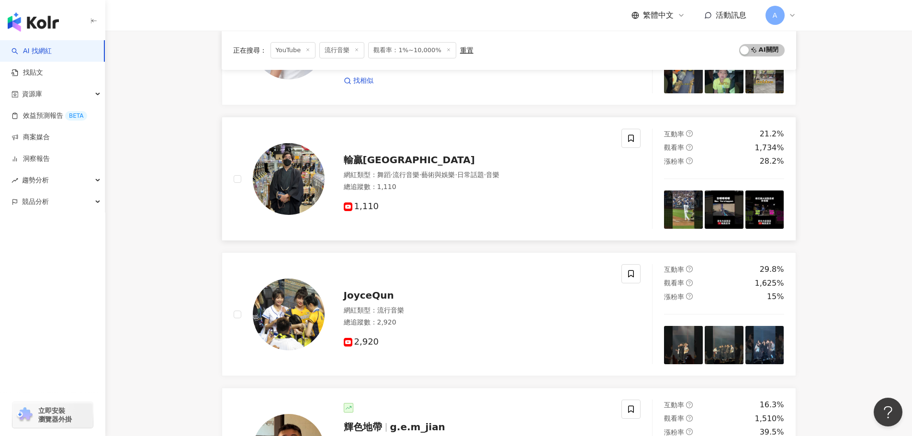
click at [297, 177] on img at bounding box center [289, 179] width 72 height 72
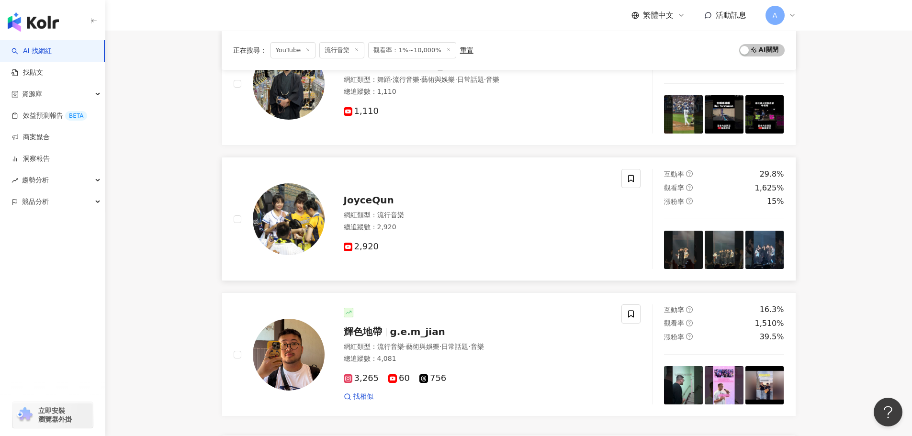
scroll to position [1474, 0]
click at [378, 194] on span "JoyceQun" at bounding box center [369, 199] width 50 height 11
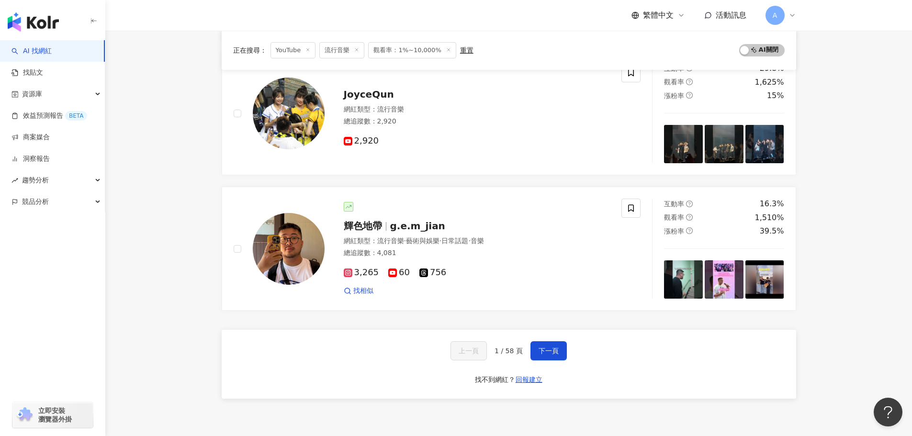
scroll to position [1665, 0]
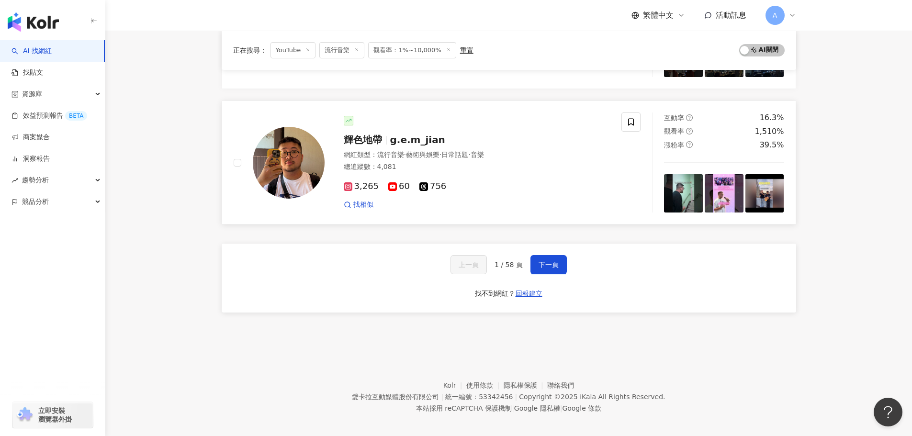
click at [440, 133] on div "輝色地帶 g.e.m_jian" at bounding box center [477, 139] width 267 height 13
click at [551, 262] on span "下一頁" at bounding box center [549, 265] width 20 height 8
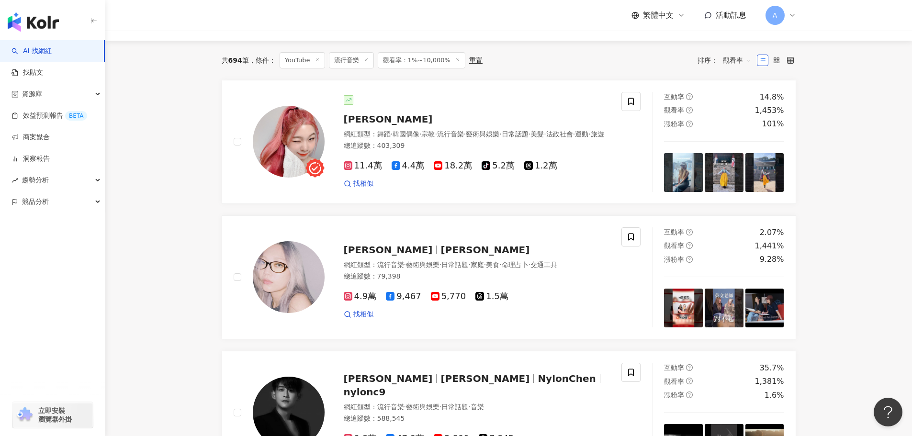
scroll to position [0, 0]
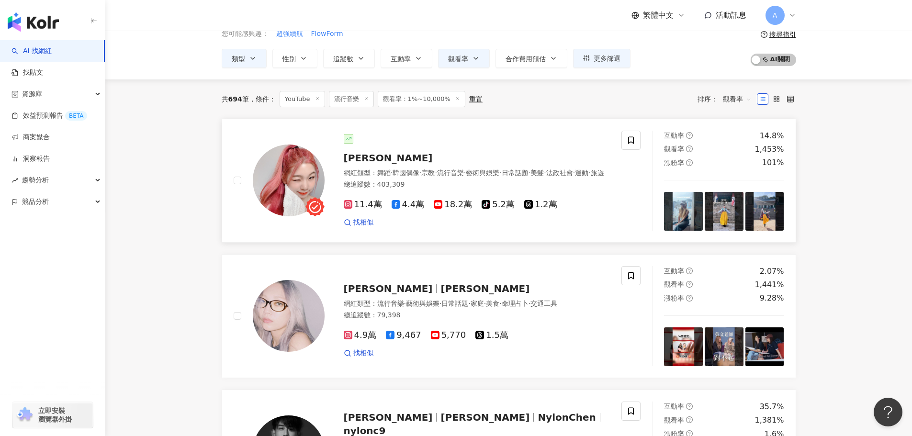
click at [271, 187] on img at bounding box center [289, 181] width 72 height 72
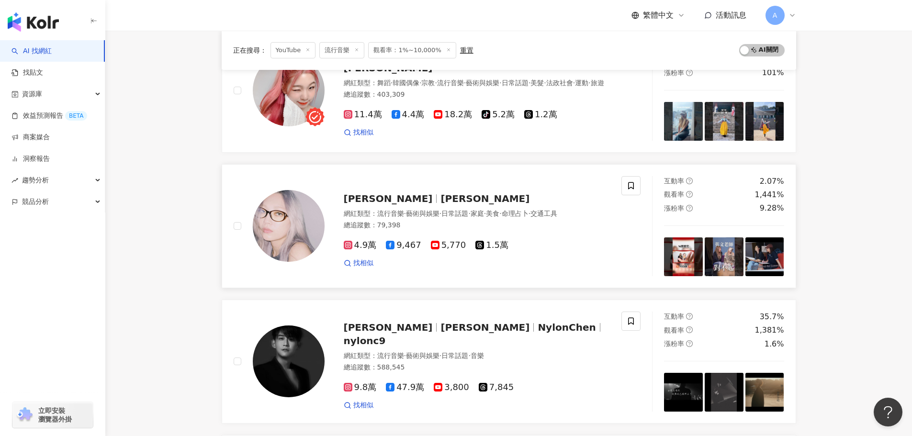
scroll to position [144, 0]
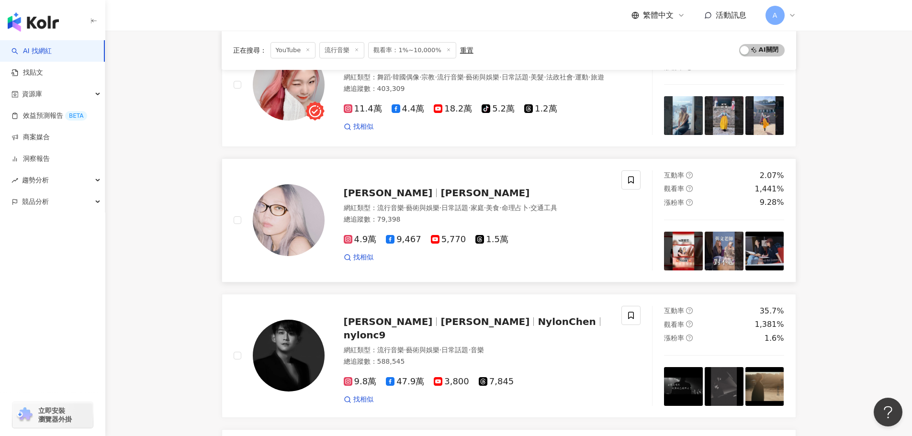
click at [441, 196] on span "Verna Tzeng" at bounding box center [485, 192] width 89 height 11
click at [538, 328] on span "NylonChen" at bounding box center [567, 321] width 58 height 11
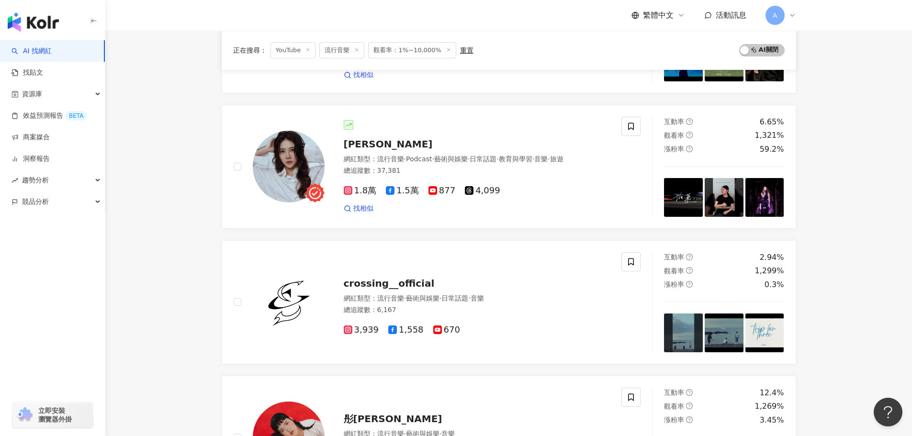
scroll to position [719, 0]
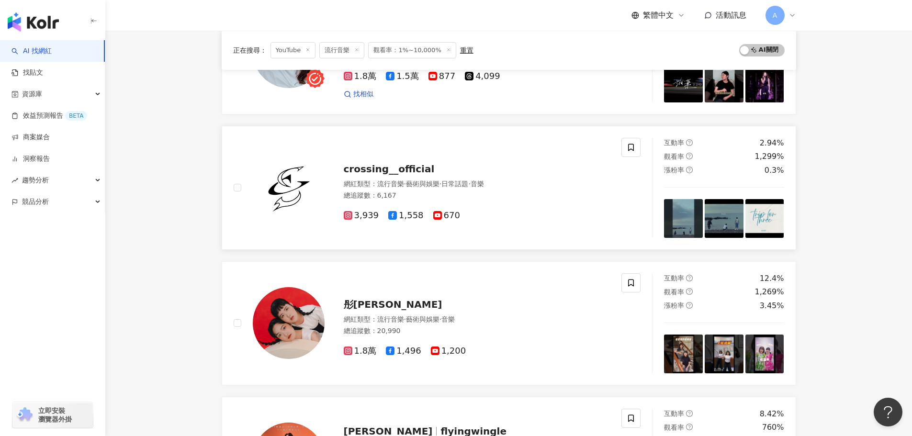
click at [415, 175] on span "crossing__official" at bounding box center [389, 168] width 91 height 11
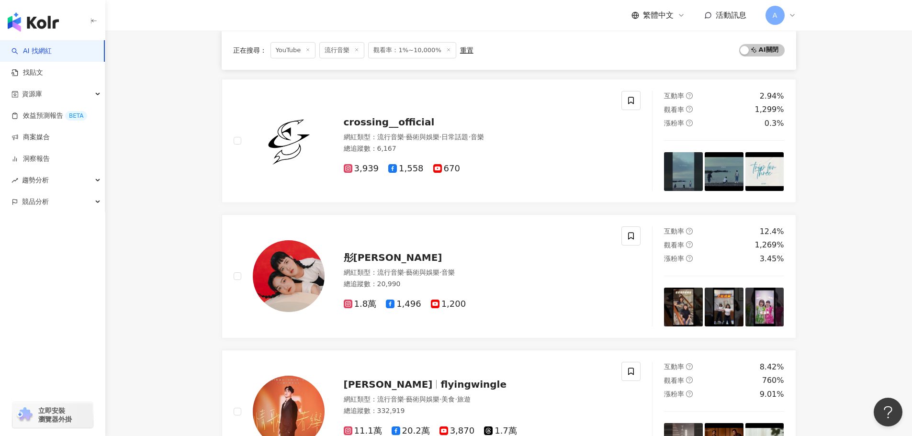
scroll to position [862, 0]
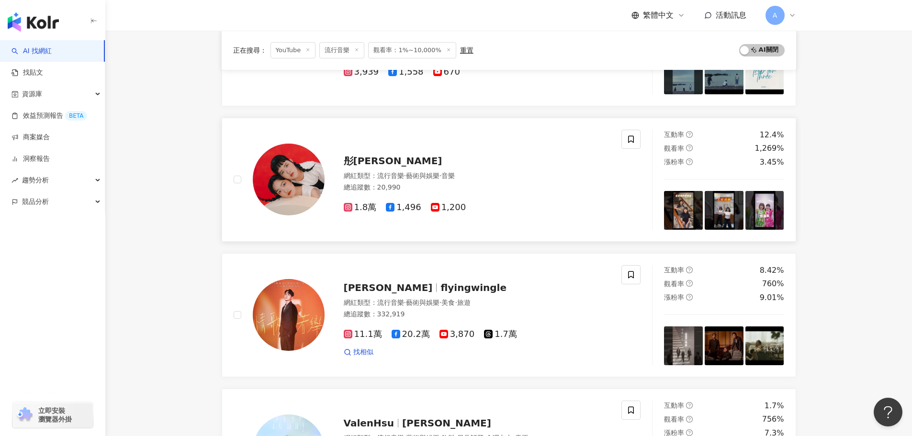
click at [393, 167] on span "彤溫岑二重唱" at bounding box center [393, 160] width 99 height 11
click at [895, 212] on main "YouTube 台灣 搜尋 您可能感興趣： 超強續航 FlowForm 類型 性別 追蹤數 互動率 觀看率 合作費用預估 更多篩選 搜尋指引 AI 開啟 AI…" at bounding box center [508, 82] width 807 height 1829
click at [390, 167] on span "彤溫岑二重唱" at bounding box center [393, 160] width 99 height 11
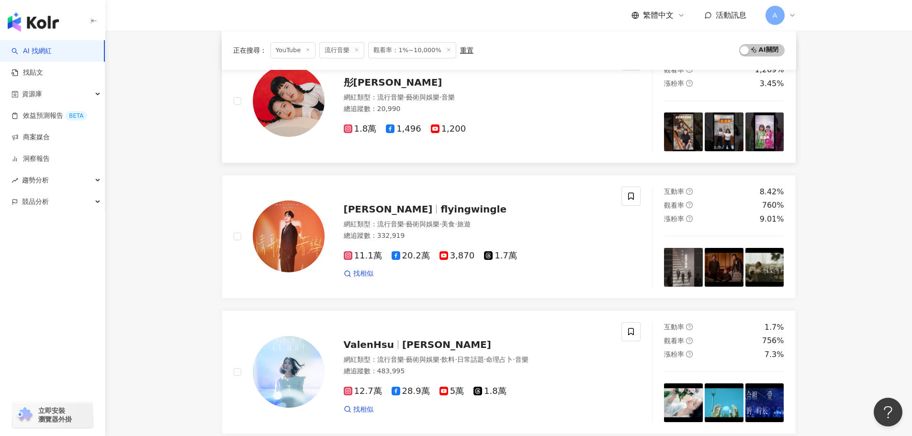
scroll to position [958, 0]
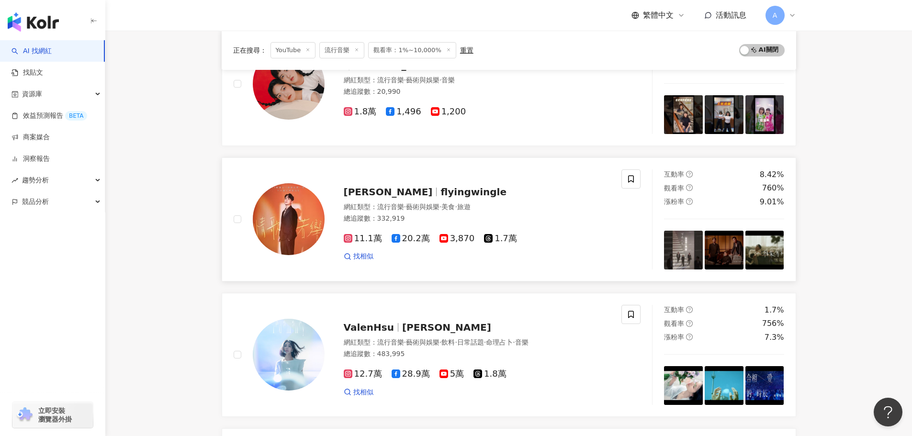
click at [458, 198] on span "flyingwingle" at bounding box center [474, 191] width 66 height 11
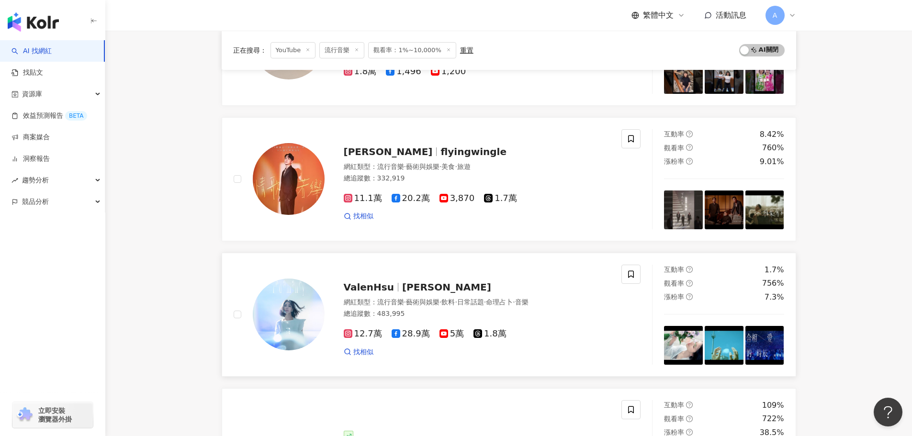
scroll to position [1054, 0]
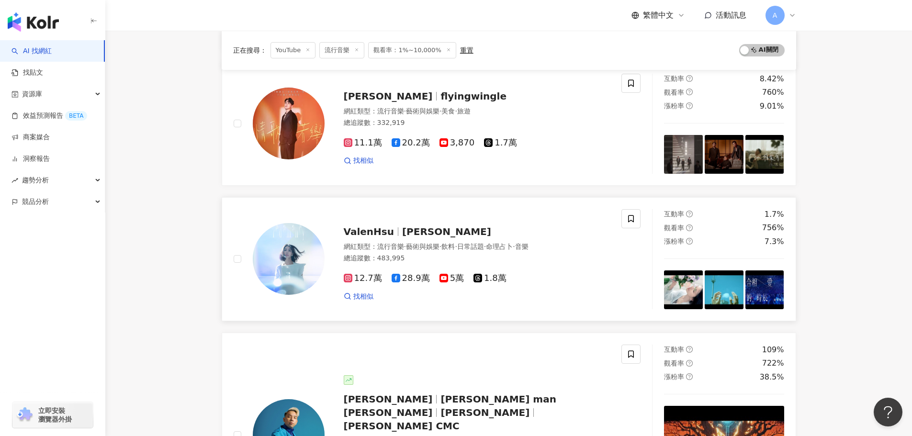
click at [422, 238] on span "許茹芸 Valen Hsu" at bounding box center [446, 231] width 89 height 11
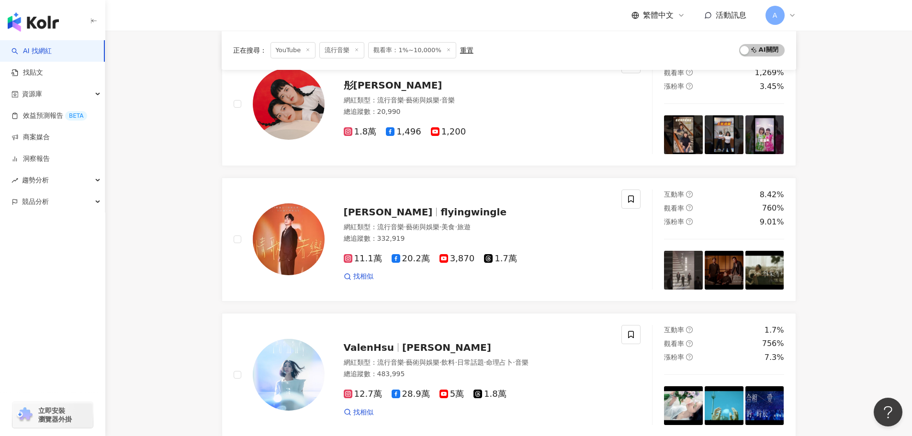
scroll to position [916, 0]
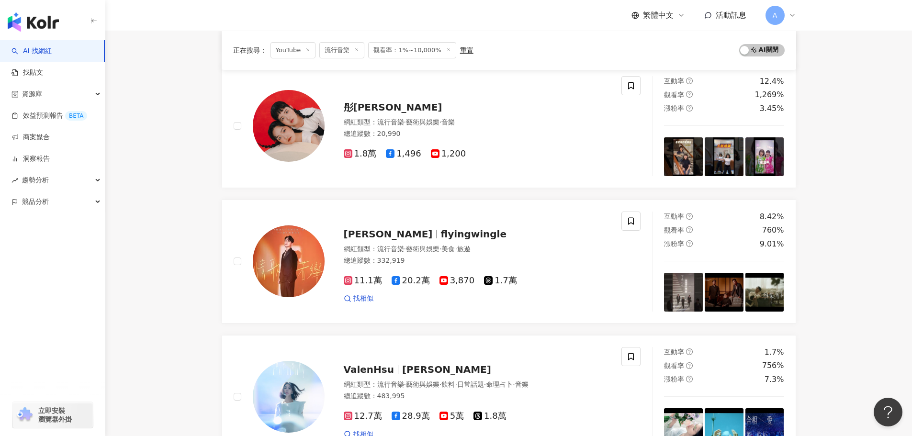
click at [119, 287] on main "YouTube 台灣 搜尋 您可能感興趣： 超強續航 FlowForm 類型 性別 追蹤數 互動率 觀看率 合作費用預估 更多篩選 搜尋指引 AI 開啟 AI…" at bounding box center [508, 29] width 807 height 1829
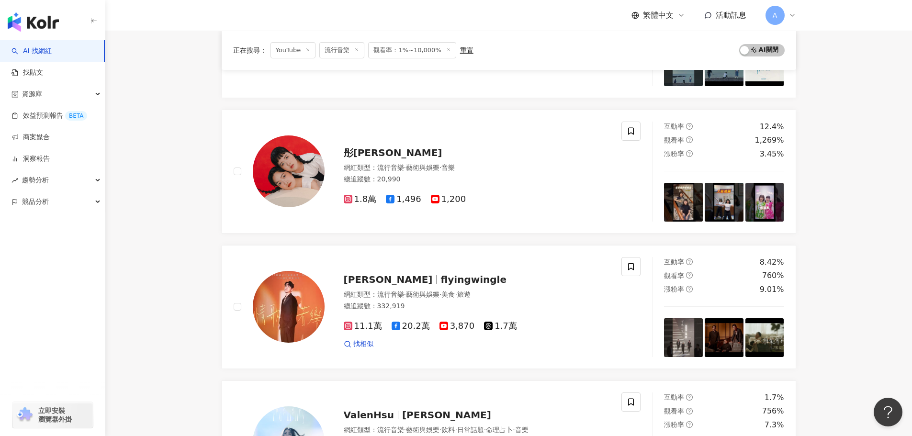
scroll to position [868, 0]
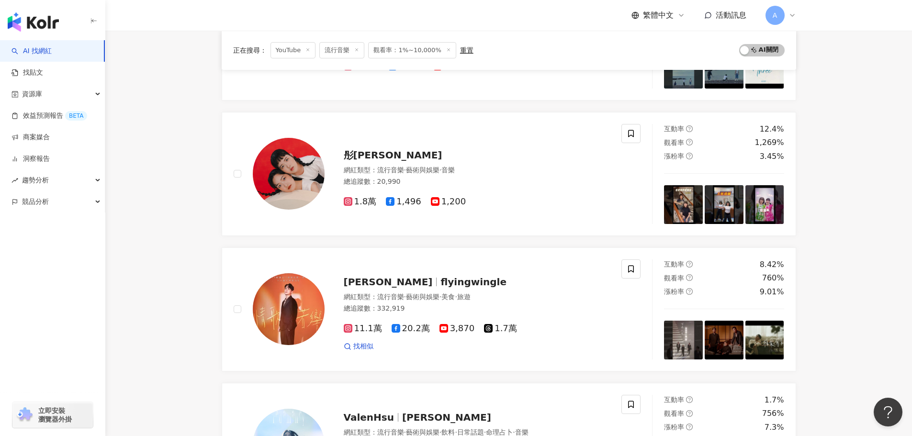
click at [137, 355] on main "YouTube 台灣 搜尋 您可能感興趣： 超強續航 FlowForm 類型 性別 追蹤數 互動率 觀看率 合作費用預估 更多篩選 搜尋指引 AI 開啟 AI…" at bounding box center [508, 77] width 807 height 1829
click at [171, 360] on main "YouTube 台灣 搜尋 您可能感興趣： 超強續航 FlowForm 類型 性別 追蹤數 互動率 觀看率 合作費用預估 更多篩選 搜尋指引 AI 開啟 AI…" at bounding box center [508, 77] width 807 height 1829
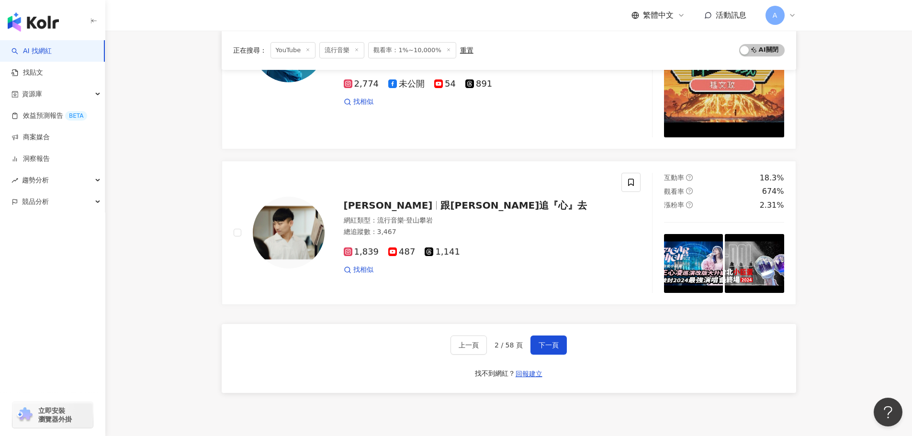
scroll to position [1539, 0]
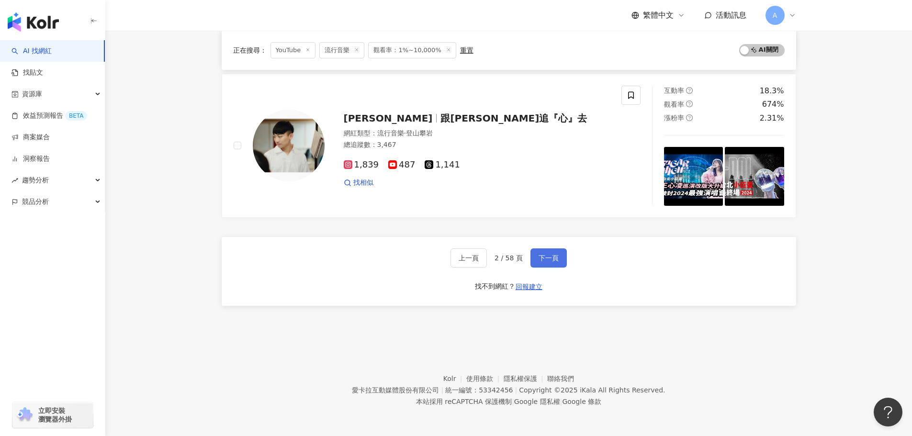
click at [543, 263] on button "下一頁" at bounding box center [549, 258] width 36 height 19
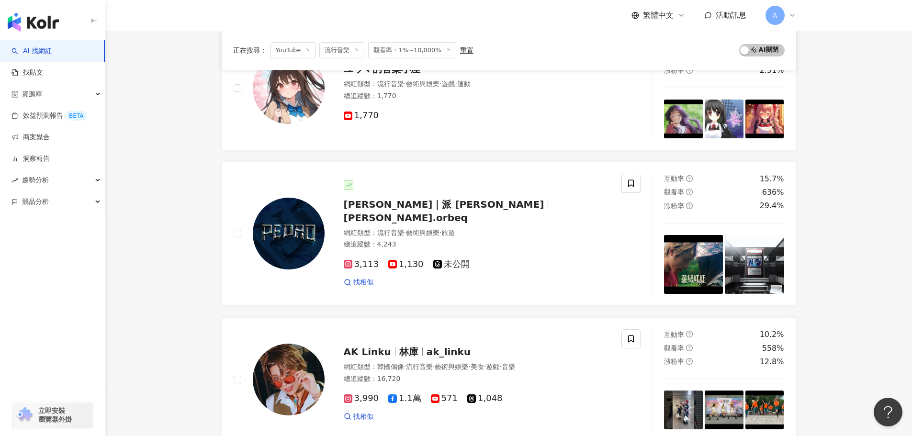
scroll to position [144, 0]
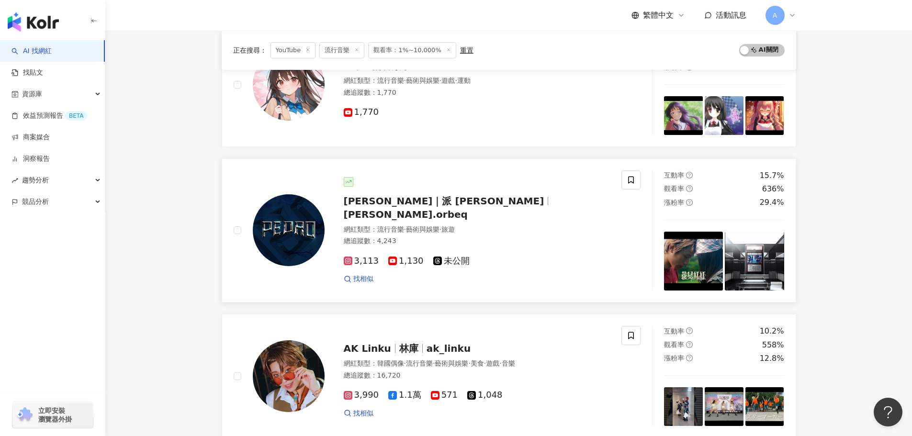
click at [269, 236] on img at bounding box center [289, 230] width 72 height 72
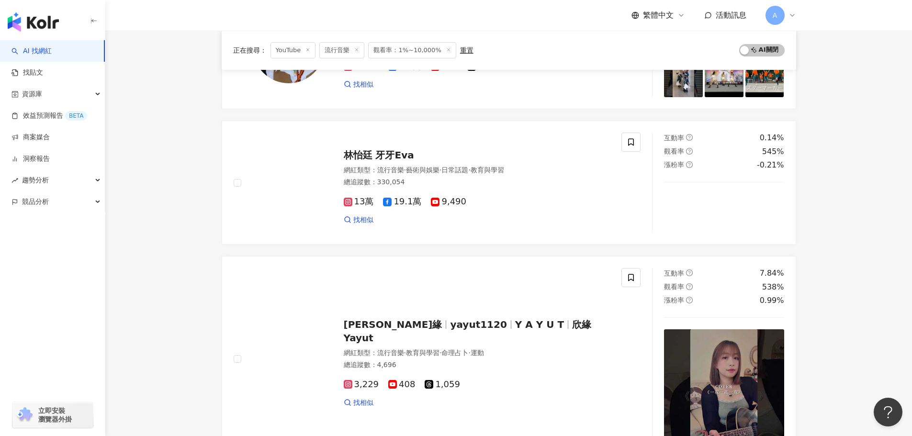
scroll to position [575, 0]
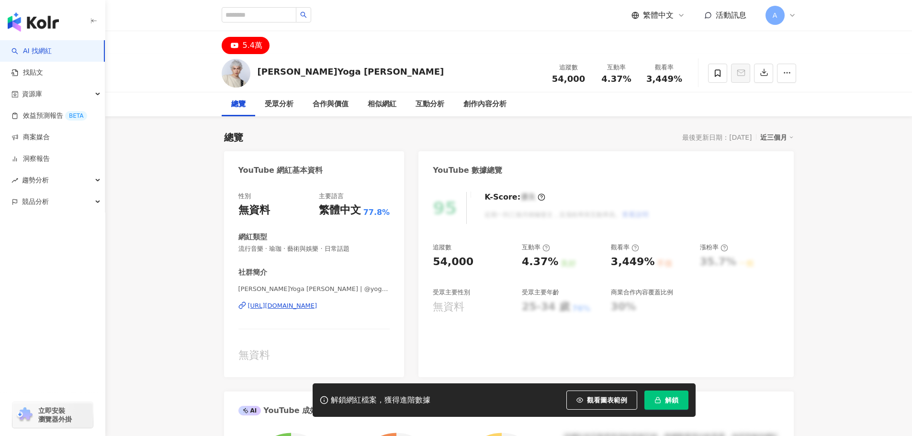
scroll to position [96, 0]
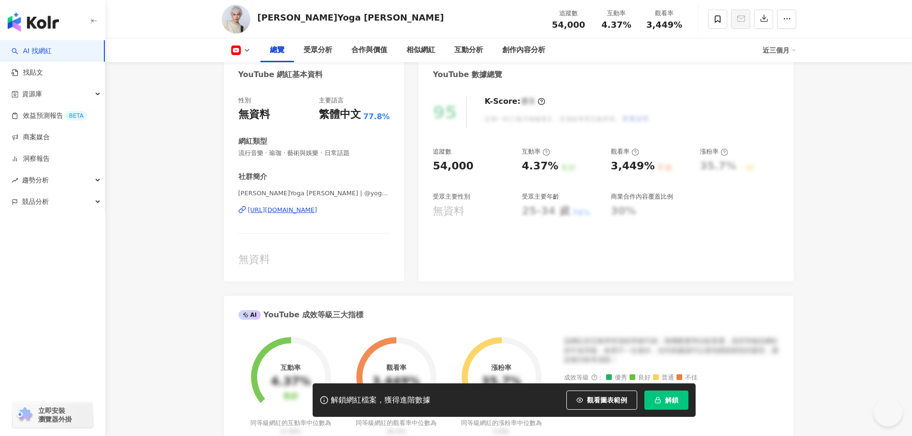
click at [318, 208] on div "[URL][DOMAIN_NAME]" at bounding box center [282, 210] width 69 height 9
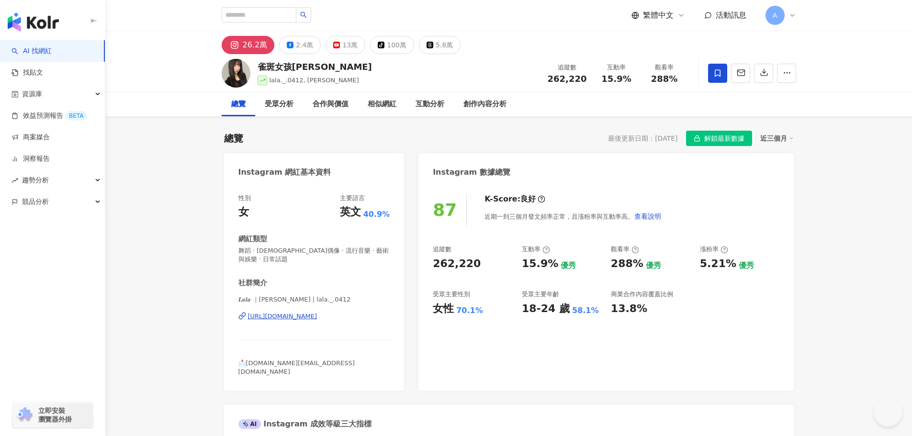
drag, startPoint x: 335, startPoint y: 46, endPoint x: 445, endPoint y: 201, distance: 190.2
click at [335, 46] on rect at bounding box center [337, 45] width 6 height 4
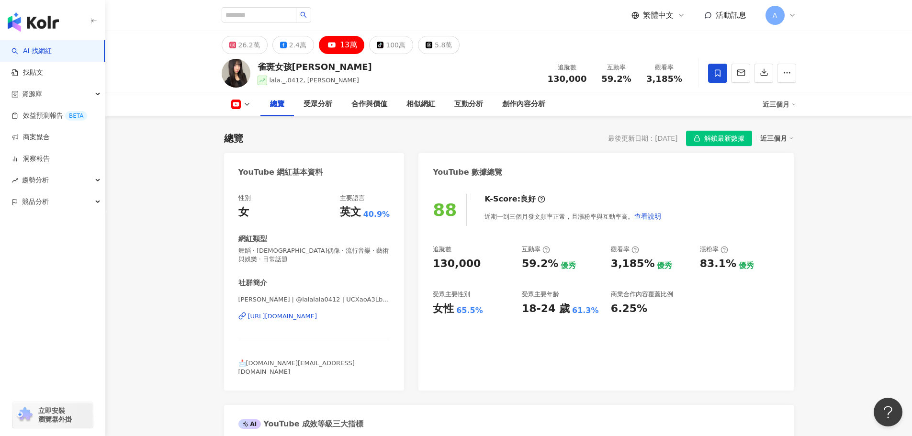
scroll to position [144, 0]
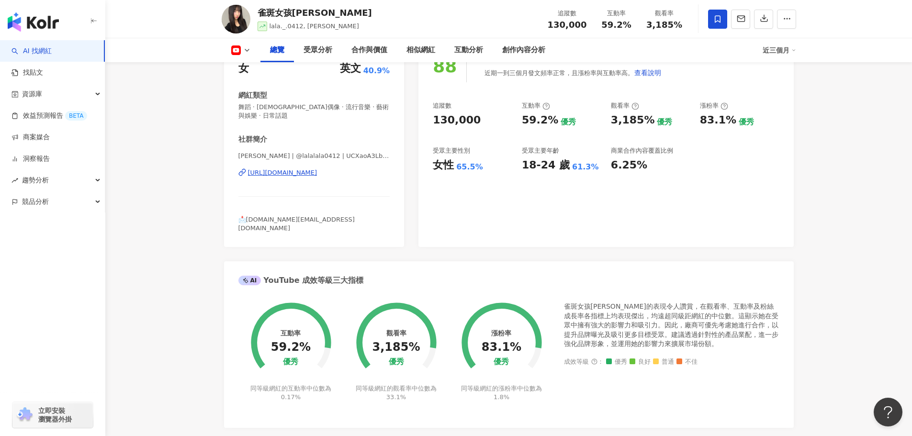
click at [318, 171] on div "https://www.youtube.com/channel/UCXaoA3LbZOLXCRvNs_t4J5g" at bounding box center [282, 173] width 69 height 9
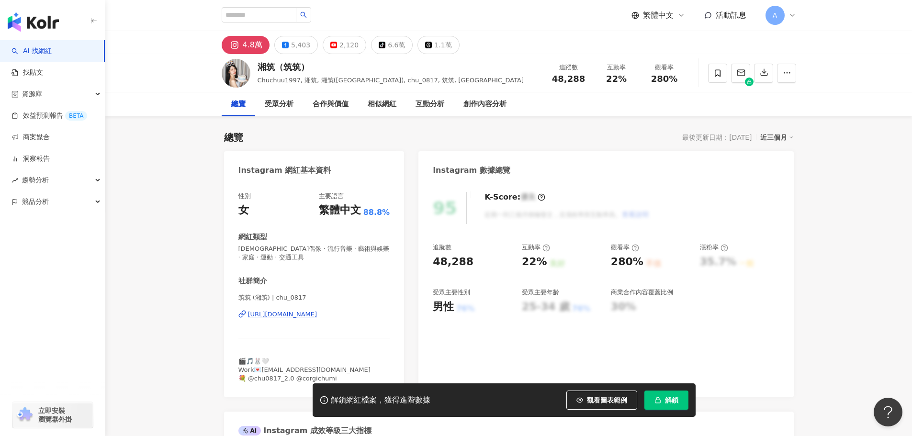
click at [340, 46] on div "2,120" at bounding box center [349, 44] width 19 height 13
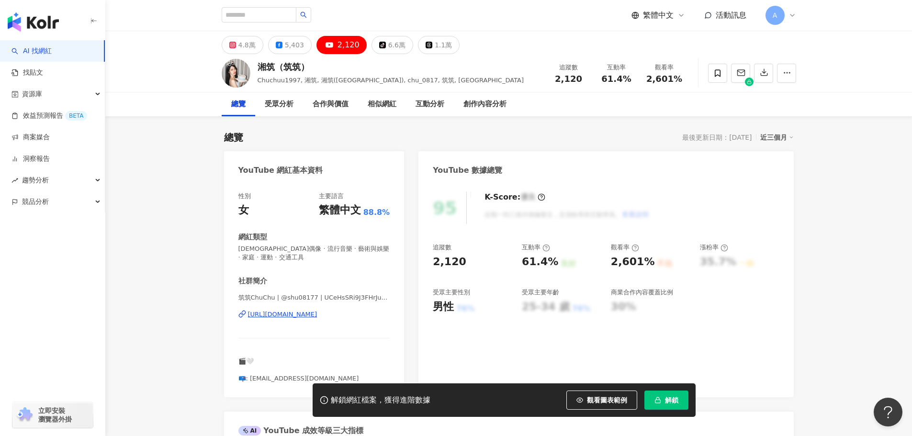
scroll to position [48, 0]
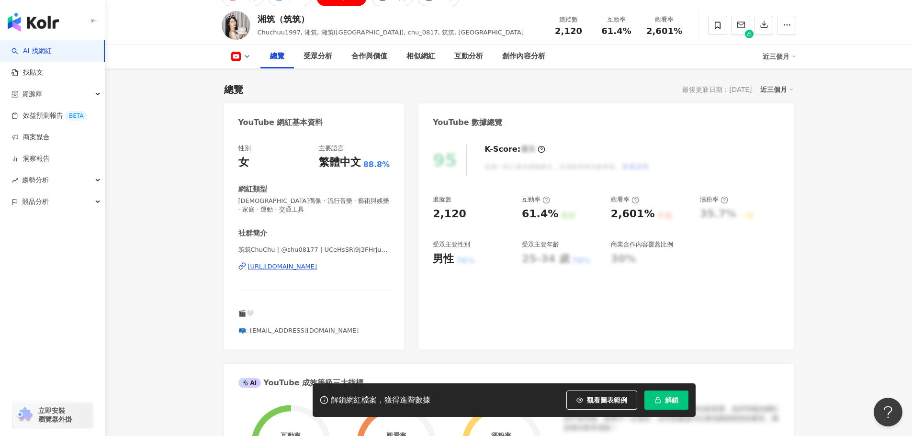
click at [318, 266] on div "[URL][DOMAIN_NAME]" at bounding box center [282, 266] width 69 height 9
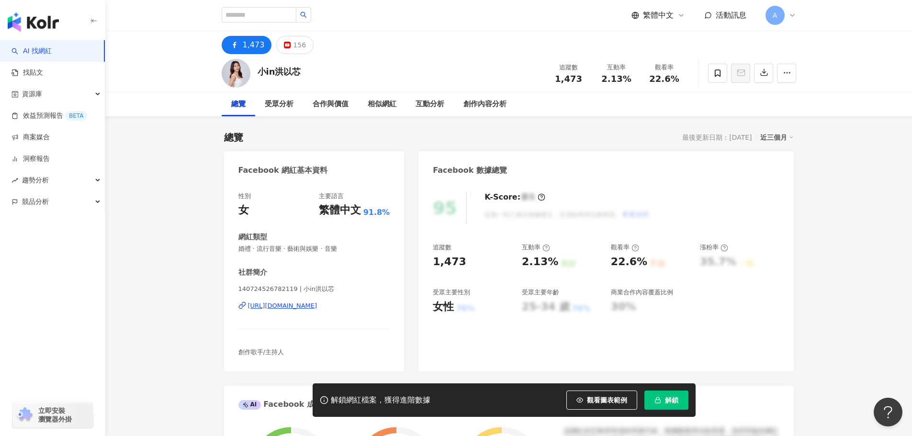
click at [313, 302] on div "https://www.facebook.com/140724526782119" at bounding box center [282, 306] width 69 height 9
click at [293, 41] on div "156" at bounding box center [299, 44] width 13 height 13
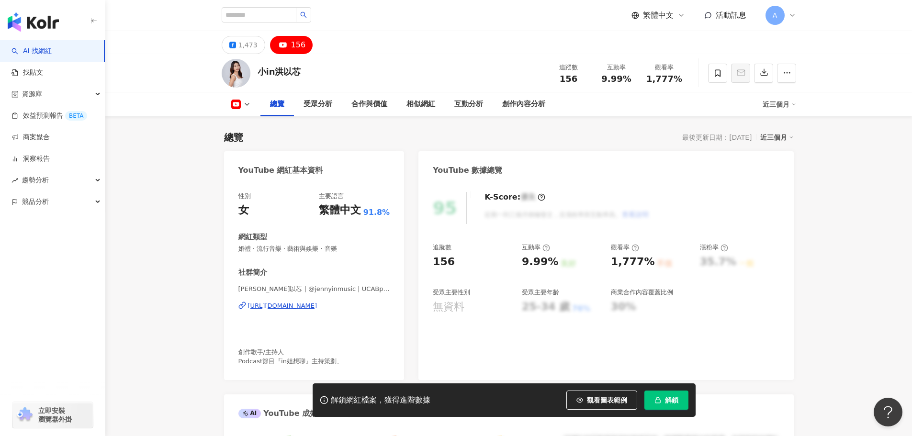
scroll to position [48, 0]
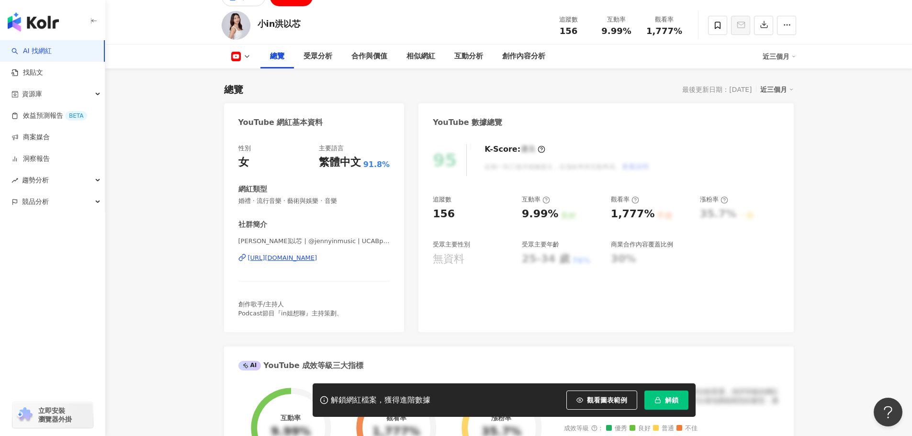
click at [318, 258] on div "https://www.youtube.com/channel/UCABp0z-5awKFH4jOThcj-IQ" at bounding box center [282, 258] width 69 height 9
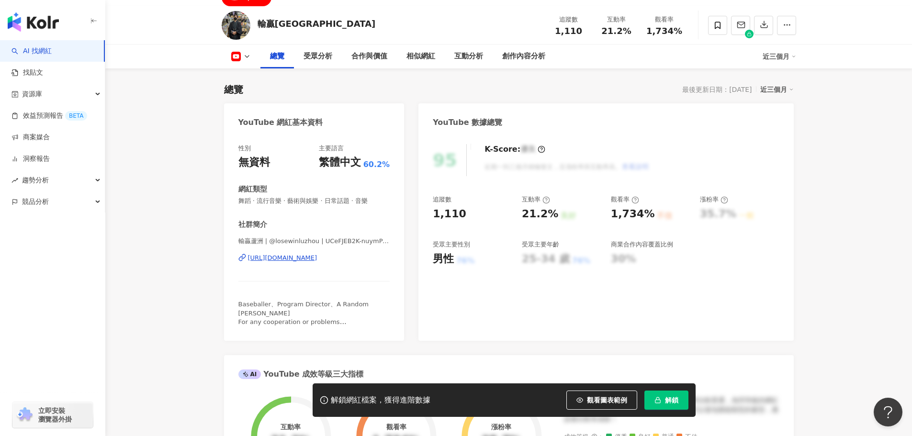
drag, startPoint x: 305, startPoint y: 263, endPoint x: 442, endPoint y: 294, distance: 140.0
click at [305, 263] on div "輸贏蘆洲 | @losewinluzhou | UCeFJEB2K-nuymPe5xnK5Dbw [URL][DOMAIN_NAME]" at bounding box center [315, 265] width 152 height 56
click at [307, 257] on div "[URL][DOMAIN_NAME]" at bounding box center [282, 258] width 69 height 9
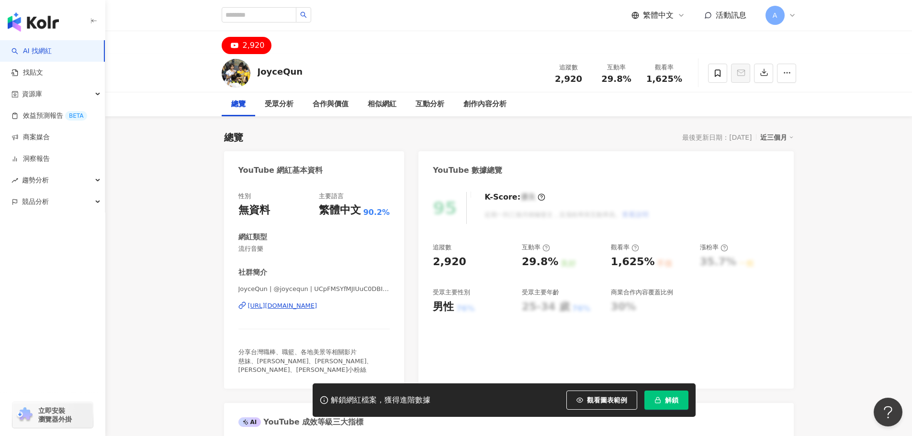
click at [304, 311] on div "JoyceQun | @joycequn | UCpFMSYfMJIUuC0DBIrusdgw [URL][DOMAIN_NAME]" at bounding box center [315, 313] width 152 height 56
click at [307, 305] on div "https://www.youtube.com/channel/UCpFMSYfMJIUuC0DBIrusdgw" at bounding box center [282, 306] width 69 height 9
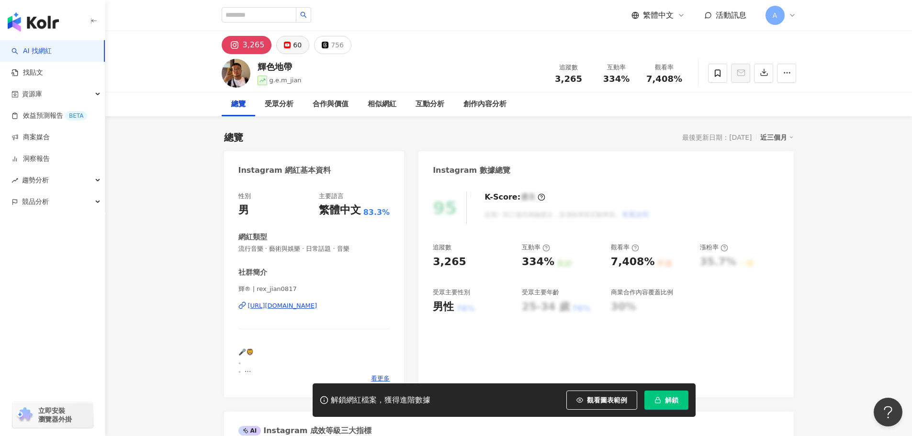
click at [297, 48] on div "60" at bounding box center [297, 44] width 9 height 13
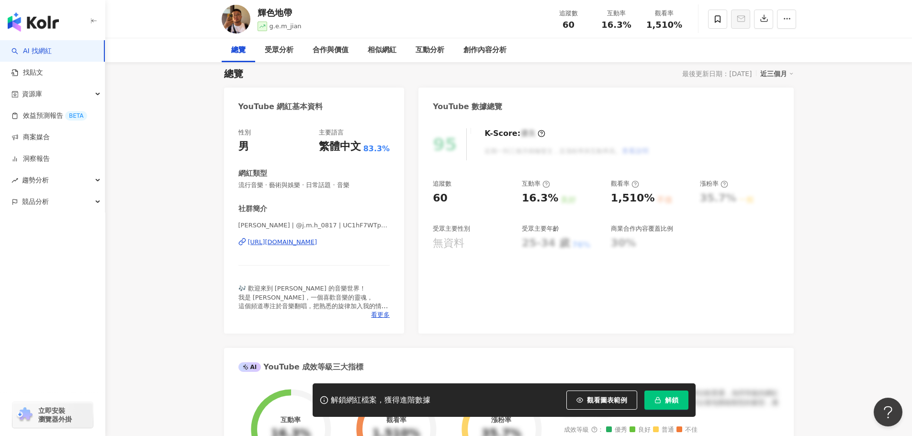
scroll to position [96, 0]
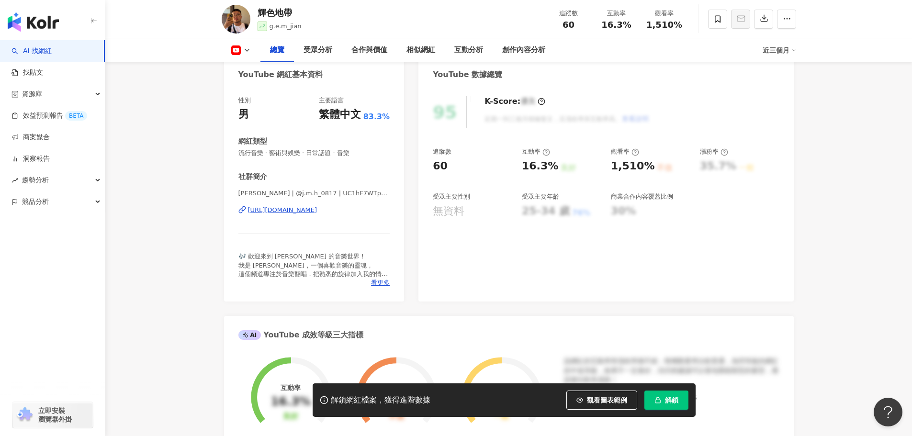
click at [318, 212] on div "[URL][DOMAIN_NAME]" at bounding box center [282, 210] width 69 height 9
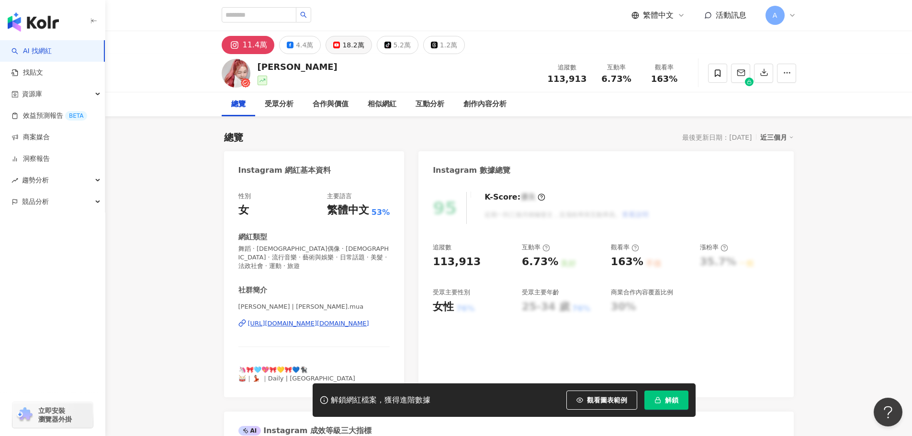
click at [342, 40] on div "18.2萬" at bounding box center [353, 44] width 22 height 13
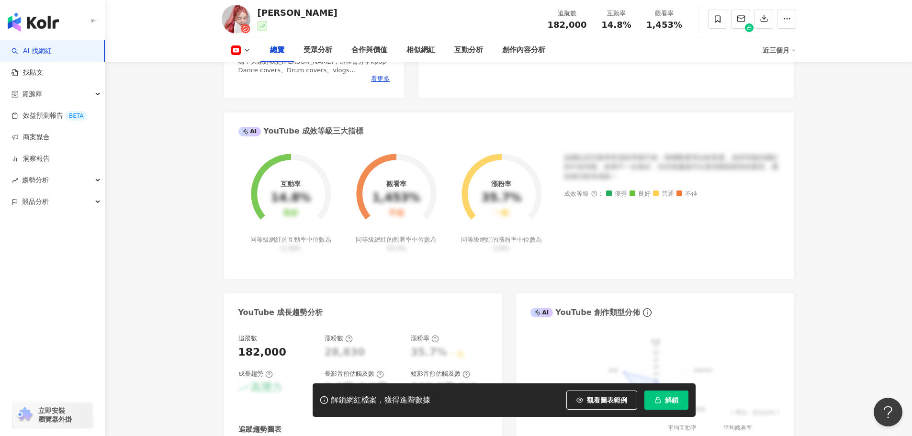
scroll to position [383, 0]
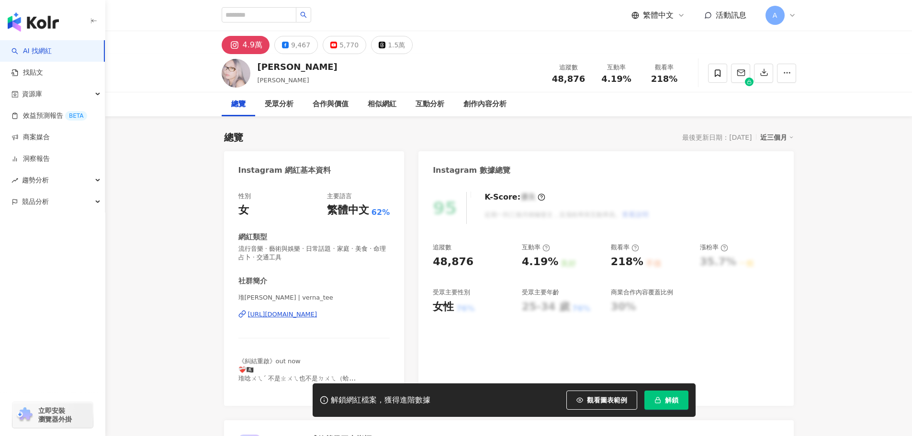
click at [343, 47] on div "5,770" at bounding box center [349, 44] width 19 height 13
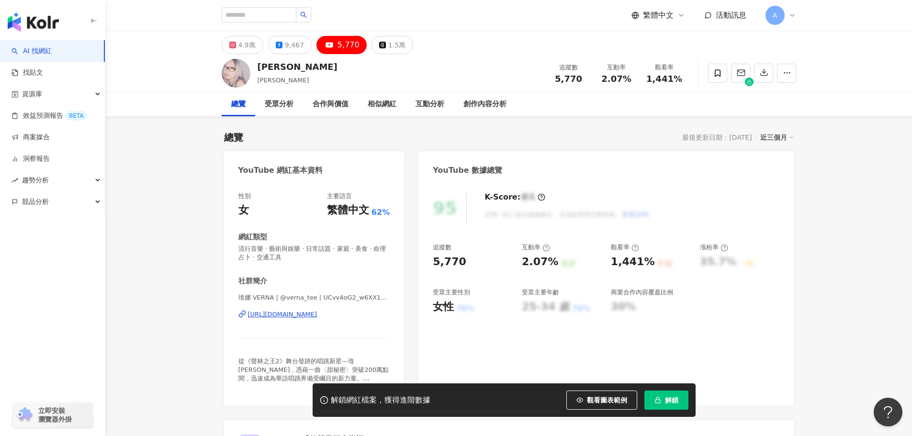
click at [286, 317] on div "https://www.youtube.com/channel/UCvv4oG2_w6XX1gTjrF5dp8g" at bounding box center [282, 314] width 69 height 9
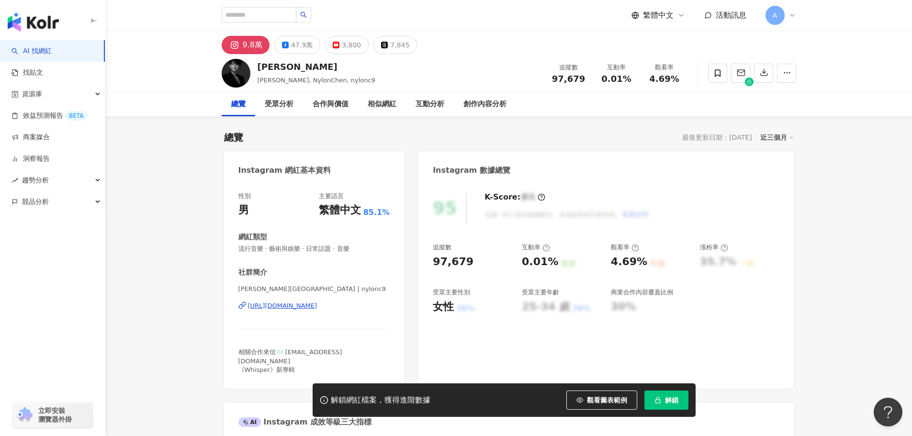
click at [342, 41] on div "3,800" at bounding box center [351, 44] width 19 height 13
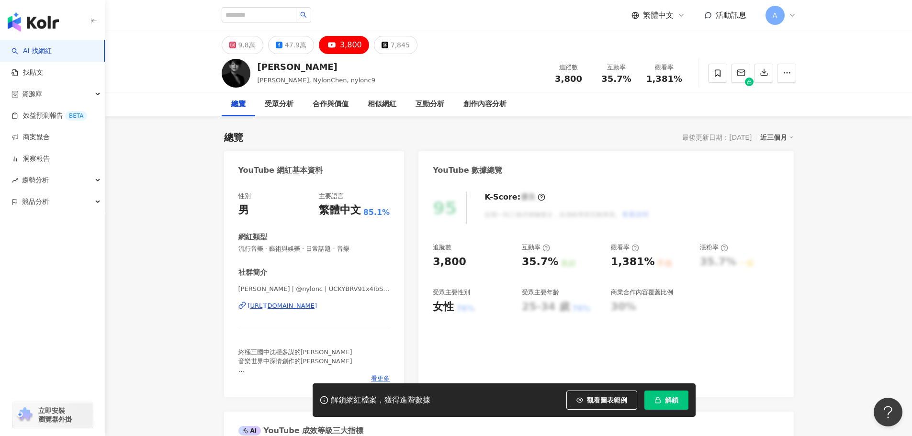
click at [302, 306] on div "https://www.youtube.com/channel/UCKYBRV91x4IbSmMonUDXGkw" at bounding box center [282, 306] width 69 height 9
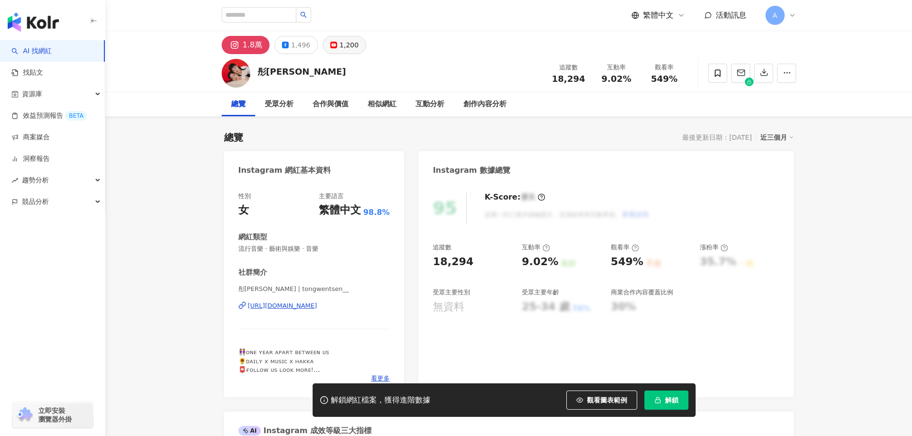
click at [339, 53] on button "1,200" at bounding box center [345, 45] width 44 height 18
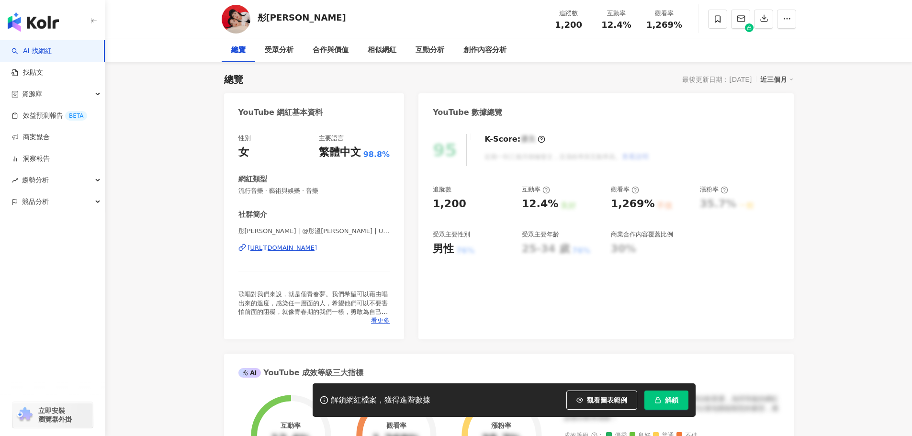
scroll to position [95, 0]
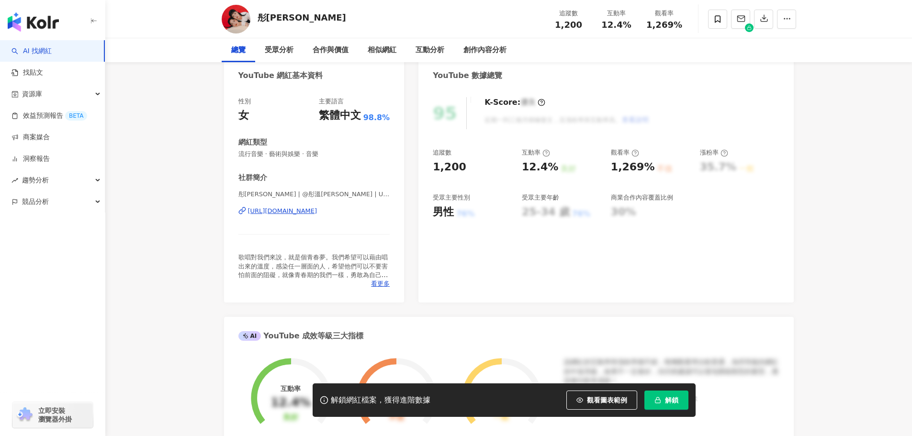
click at [318, 210] on div "[URL][DOMAIN_NAME]" at bounding box center [282, 211] width 69 height 9
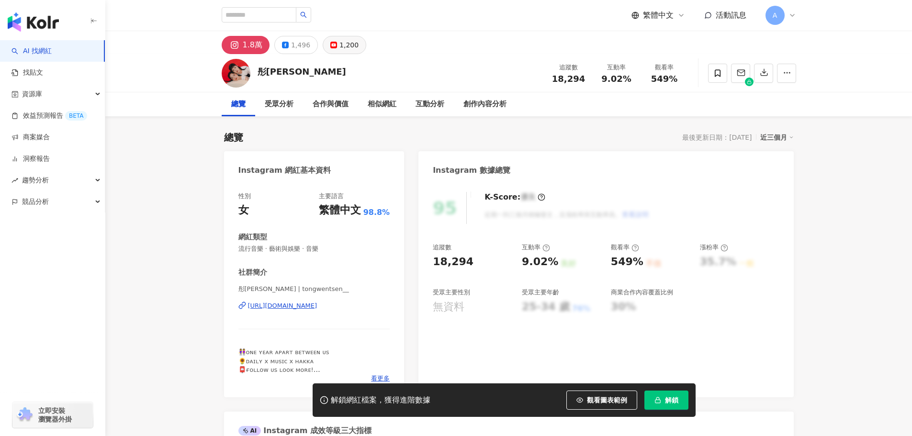
click at [340, 46] on div "1,200" at bounding box center [349, 44] width 19 height 13
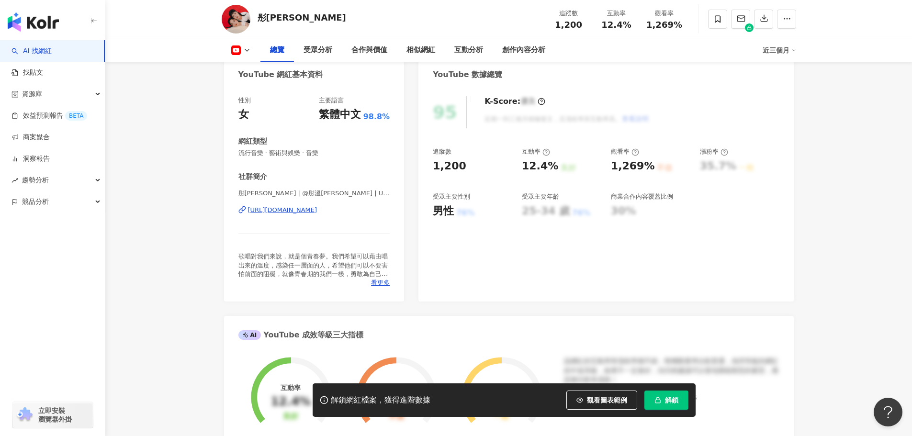
click at [318, 207] on div "[URL][DOMAIN_NAME]" at bounding box center [282, 210] width 69 height 9
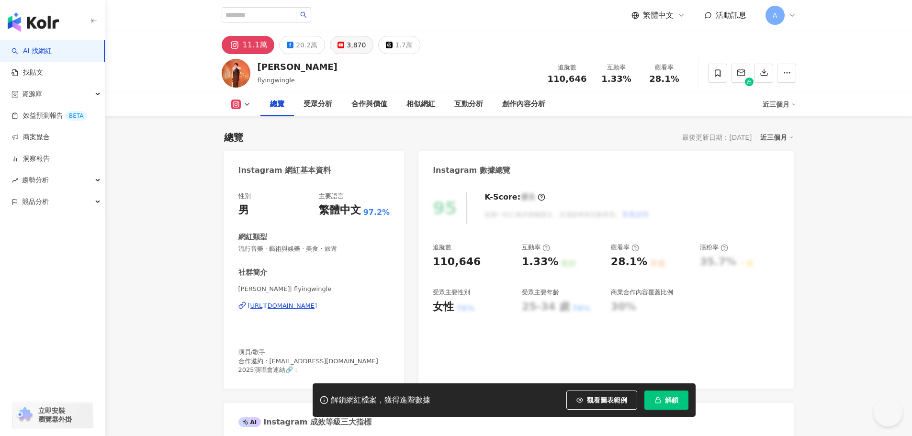
click at [358, 47] on div "3,870" at bounding box center [356, 44] width 19 height 13
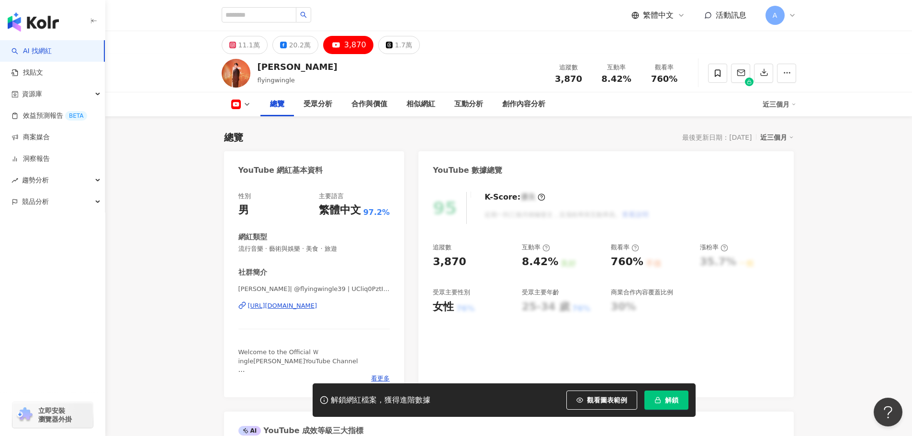
scroll to position [144, 0]
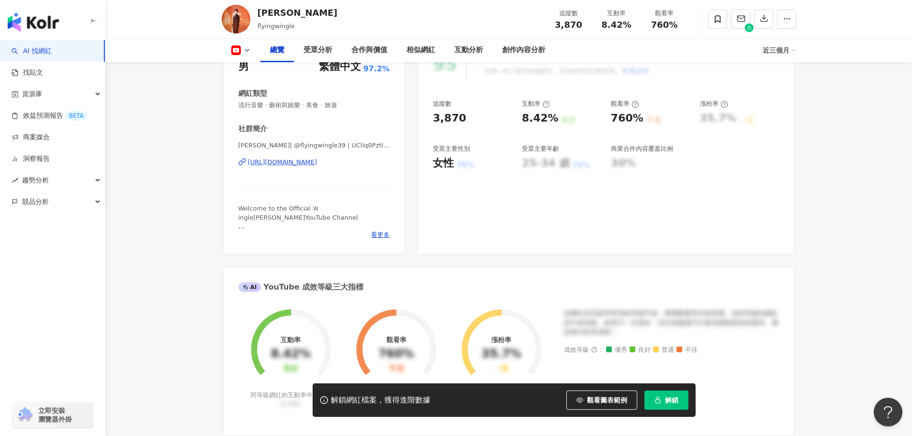
click at [318, 166] on div "https://www.youtube.com/channel/UCliq0PztIROHV6x-fOroj5A" at bounding box center [282, 162] width 69 height 9
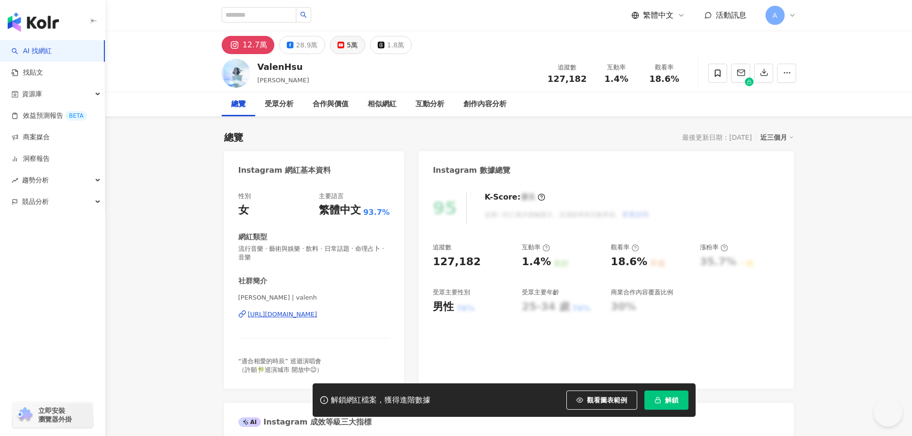
click at [341, 47] on button "5萬" at bounding box center [347, 45] width 35 height 18
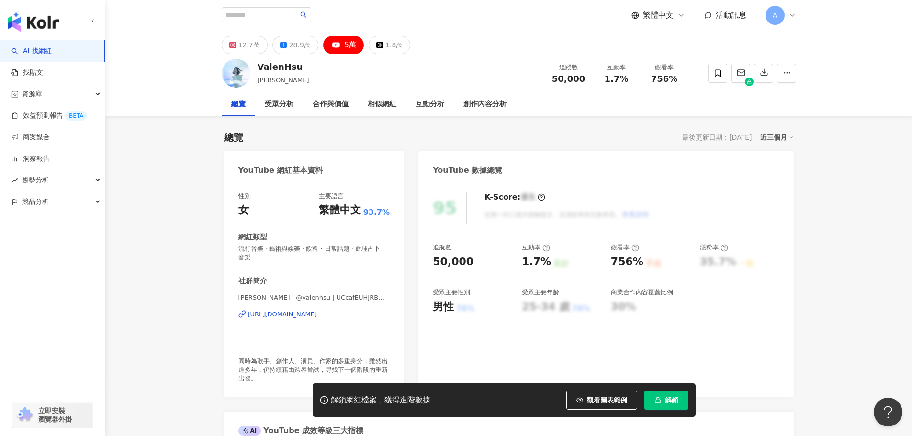
scroll to position [47, 0]
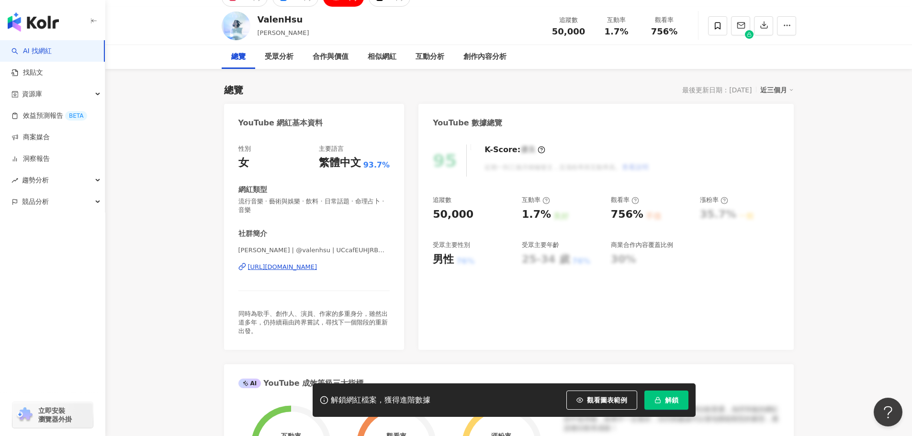
click at [318, 267] on div "https://www.youtube.com/channel/UCcafEUHJRBM5ktRJCidbbsQ" at bounding box center [282, 267] width 69 height 9
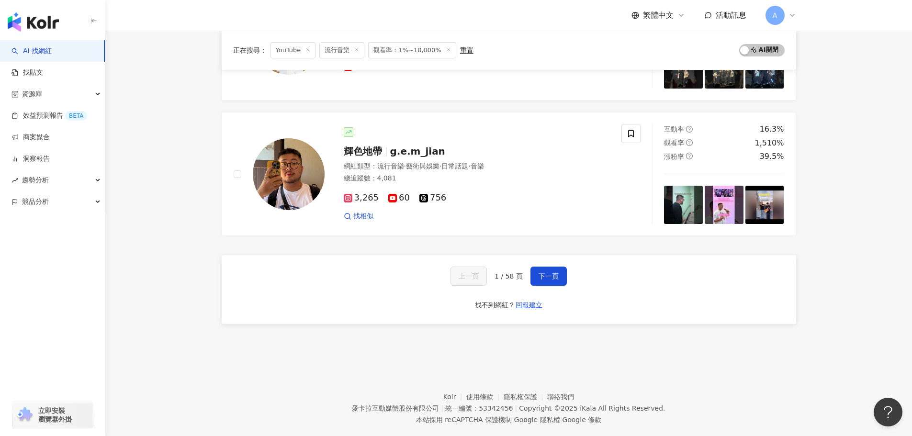
scroll to position [1665, 0]
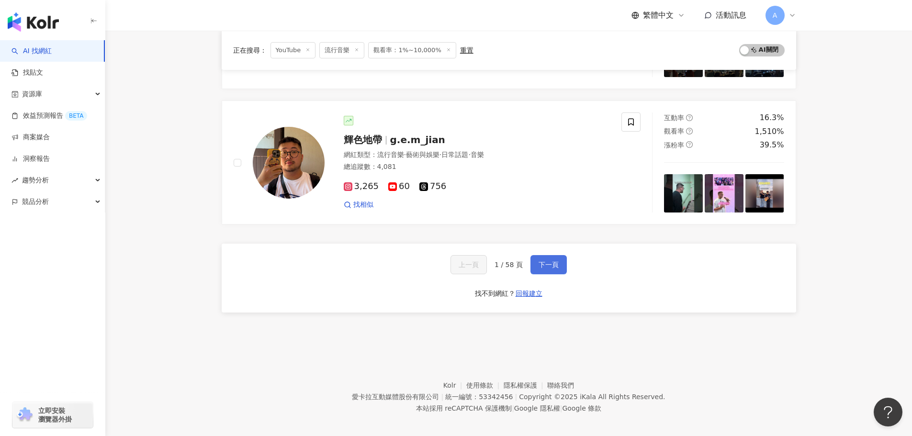
click at [544, 261] on span "下一頁" at bounding box center [549, 265] width 20 height 8
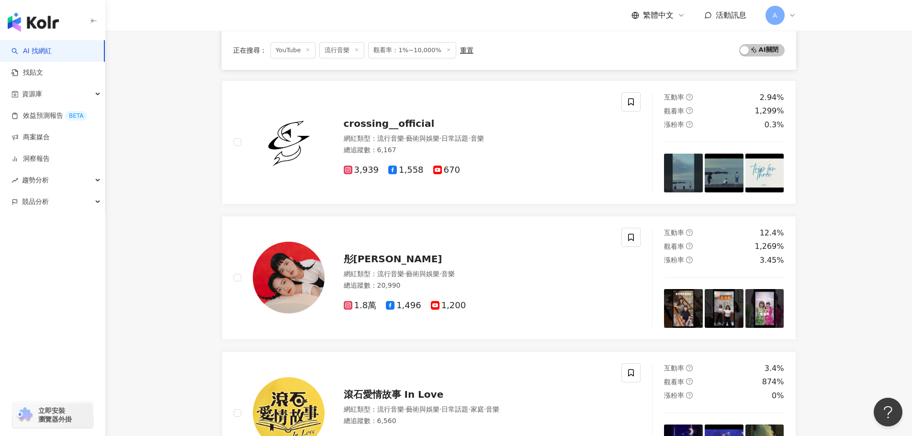
scroll to position [908, 0]
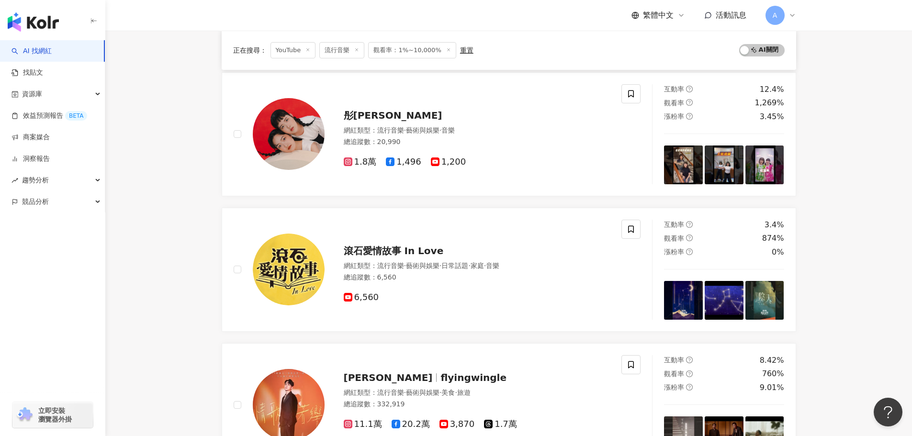
click at [197, 315] on main "YouTube 台灣 搜尋 您可能感興趣： 超強續航 FlowForm 類型 性別 追蹤數 互動率 觀看率 合作費用預估 更多篩選 搜尋指引 AI 開啟 AI…" at bounding box center [508, 105] width 807 height 1965
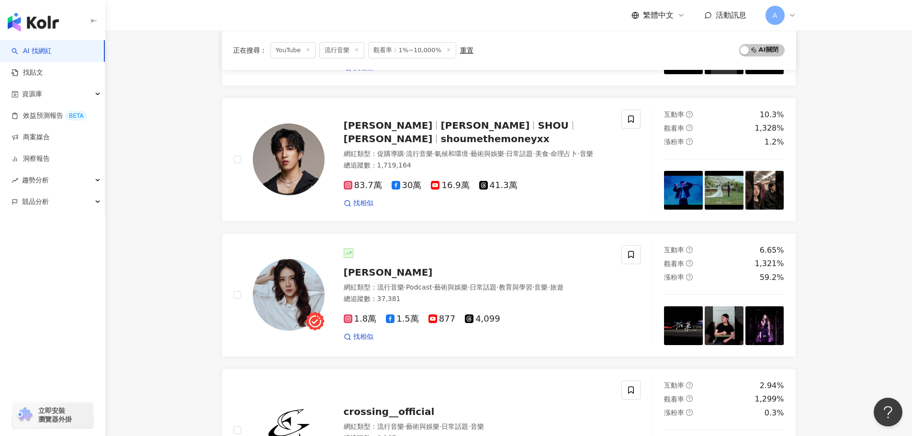
scroll to position [0, 0]
